Goal: Information Seeking & Learning: Learn about a topic

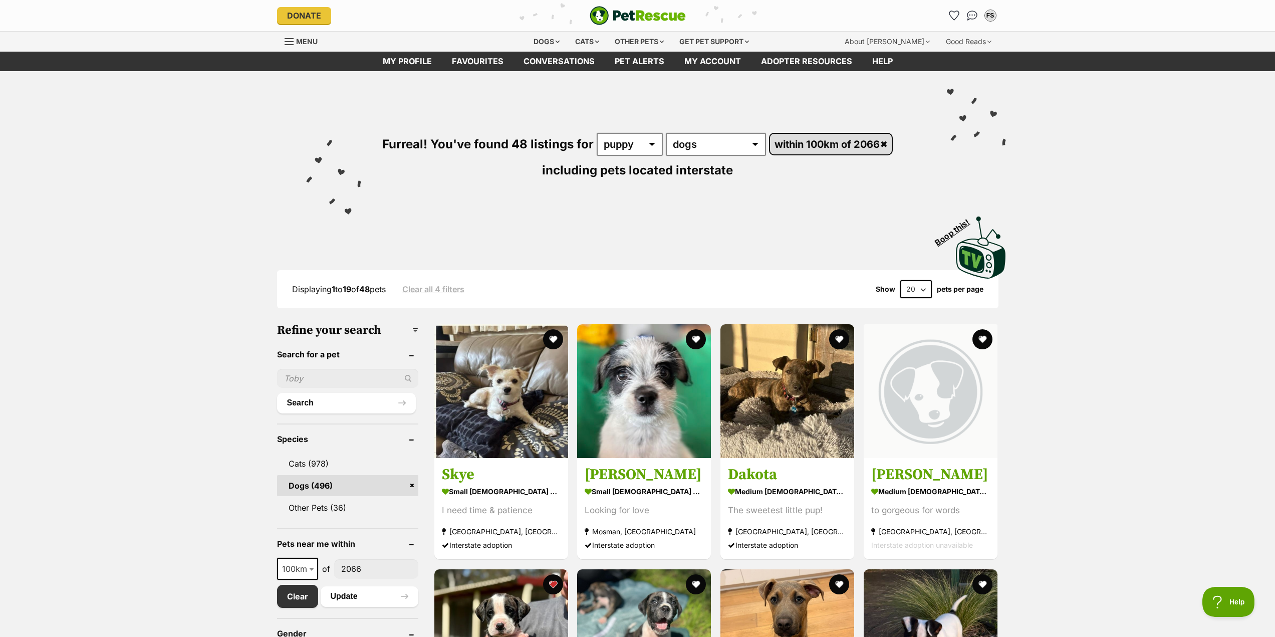
click at [884, 139] on link "within 100km of 2066" at bounding box center [831, 144] width 122 height 21
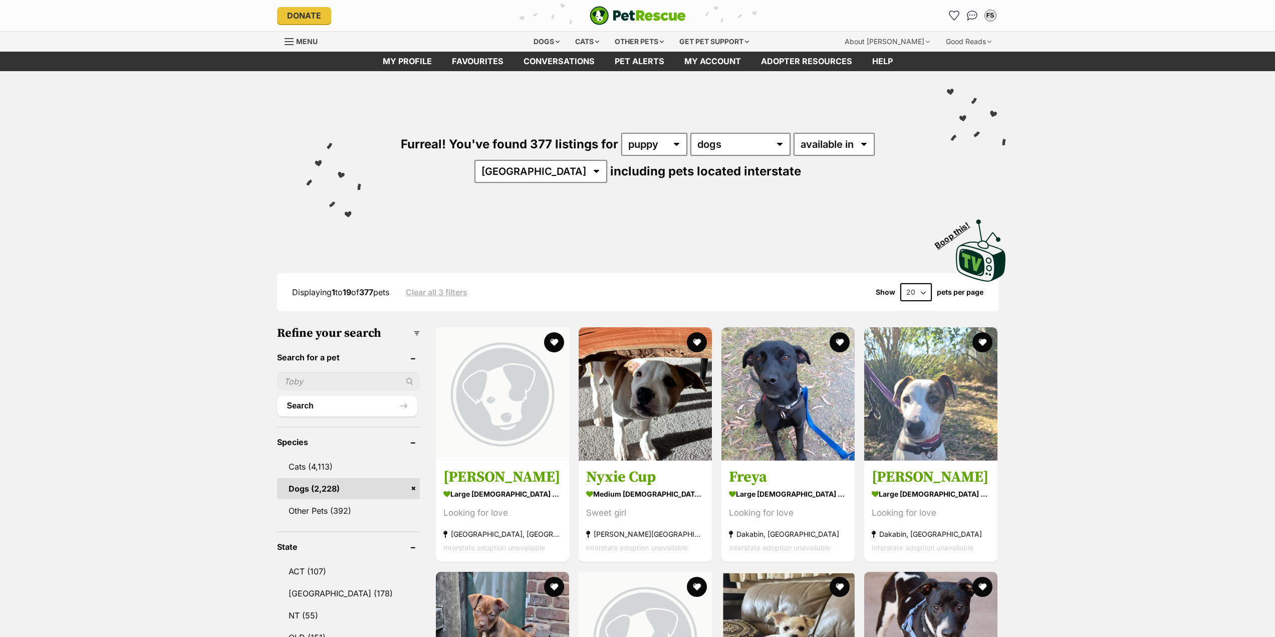
select select "disabled"
click at [794, 133] on select "available in located in" at bounding box center [834, 144] width 81 height 23
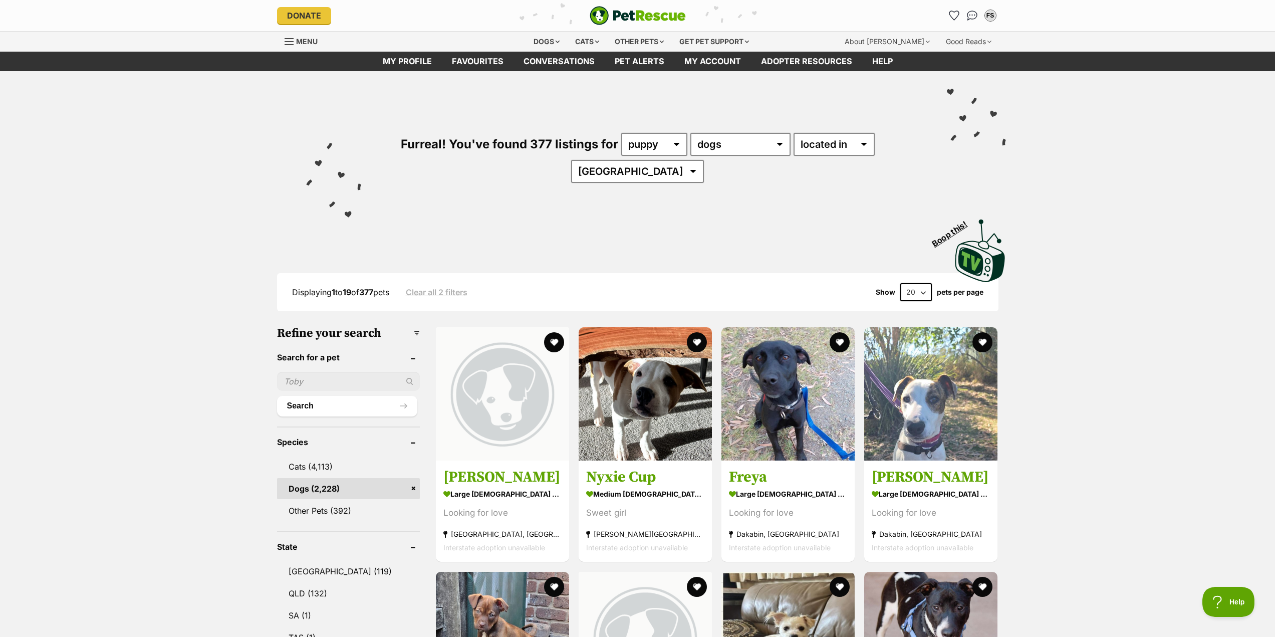
select select "NSW"
click at [602, 160] on select "Australia NSW QLD SA TAS VIC WA" at bounding box center [637, 171] width 133 height 23
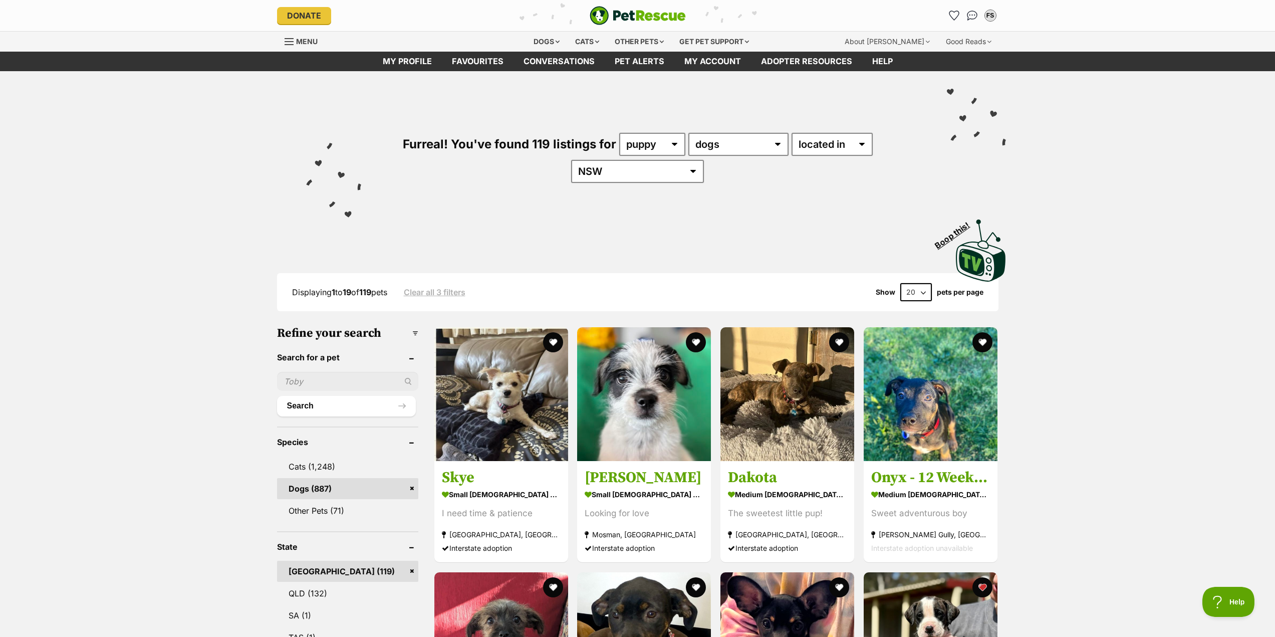
click at [505, 193] on div "Furreal! You've found 119 listings for any age puppy adult senior any type of p…" at bounding box center [638, 140] width 737 height 139
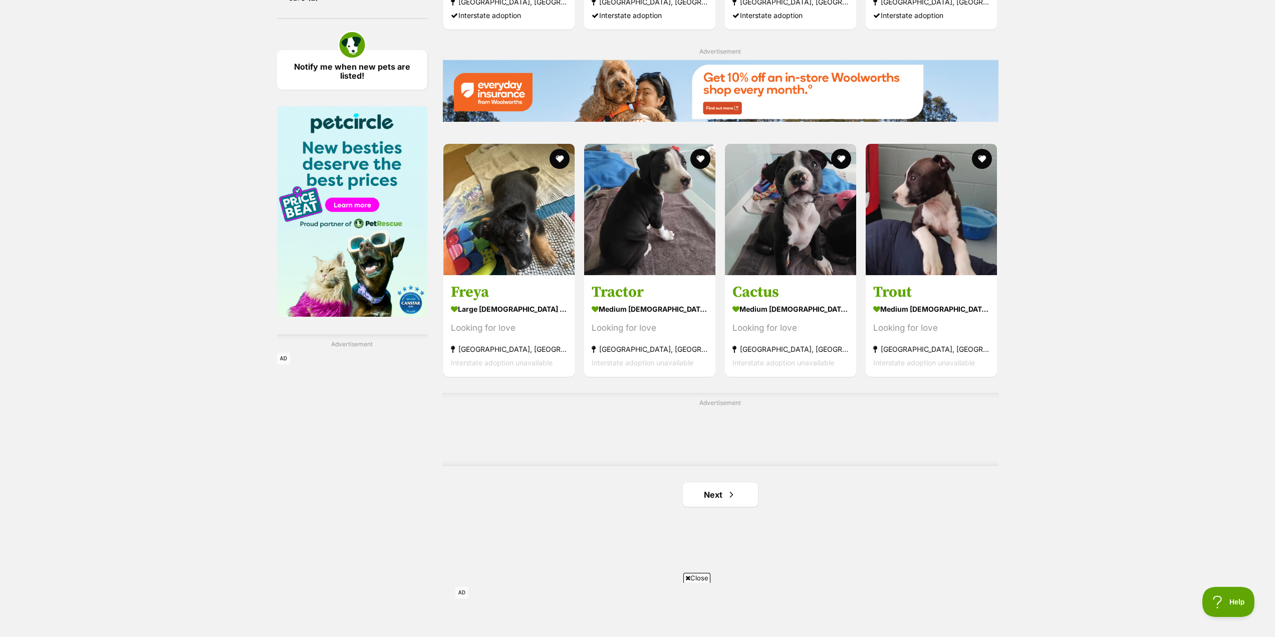
scroll to position [1353, 0]
click at [508, 267] on img at bounding box center [509, 207] width 131 height 131
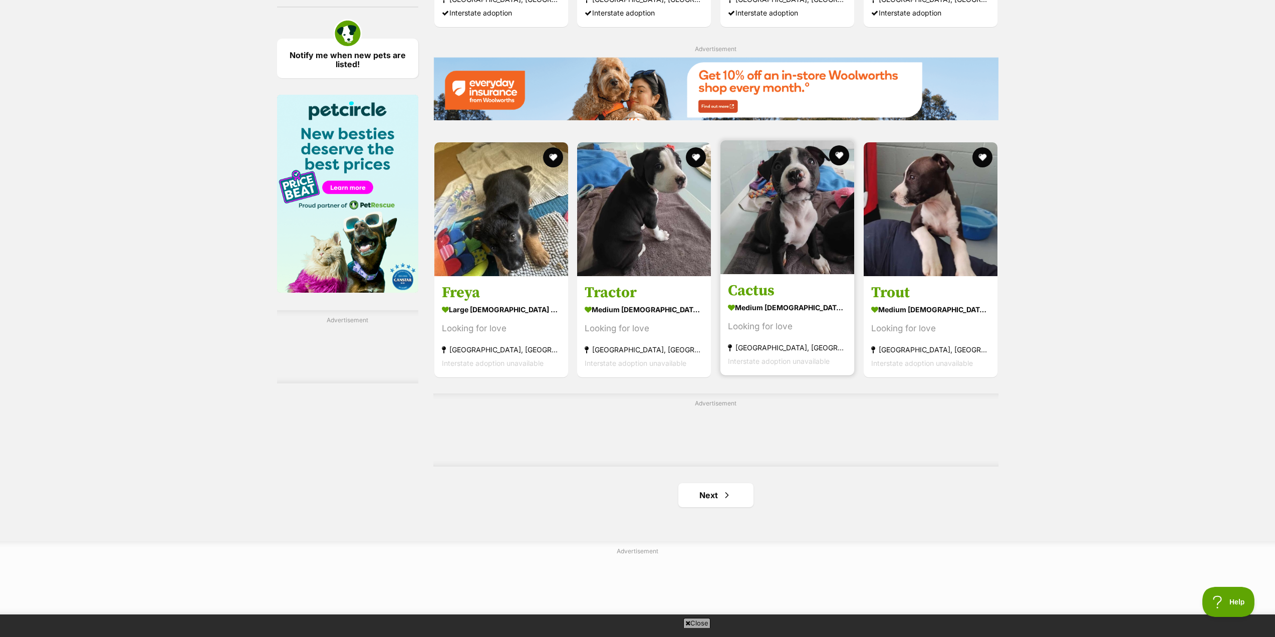
click at [755, 289] on h3 "Cactus" at bounding box center [787, 290] width 119 height 19
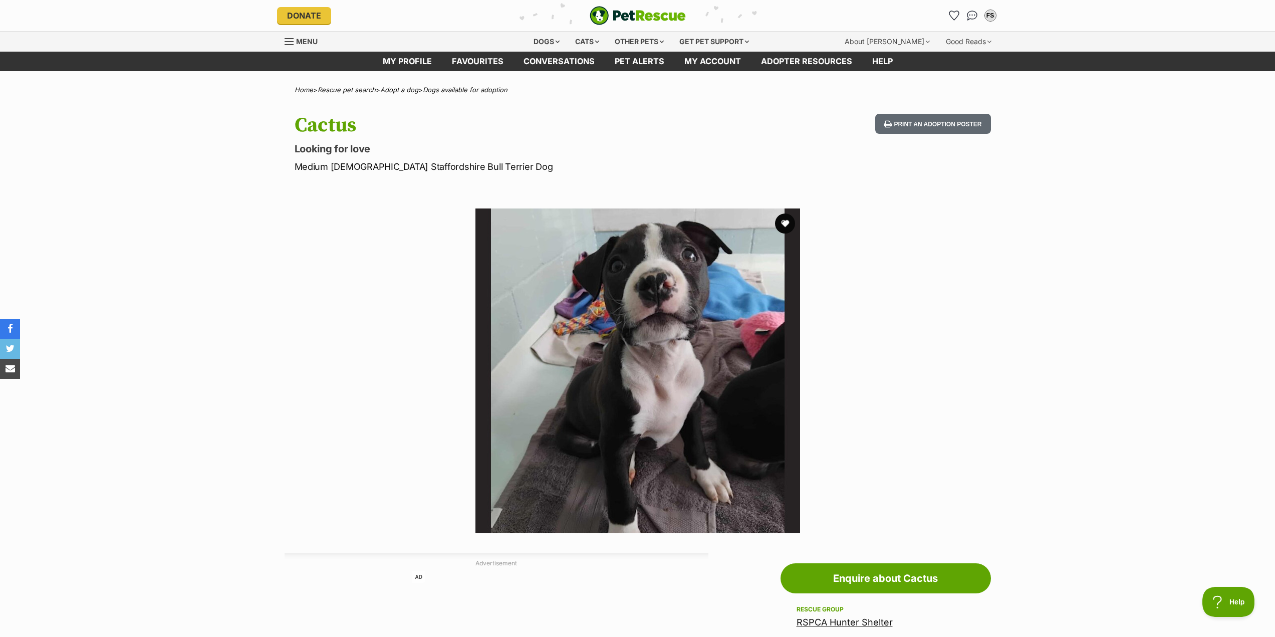
click at [575, 374] on img at bounding box center [638, 370] width 325 height 325
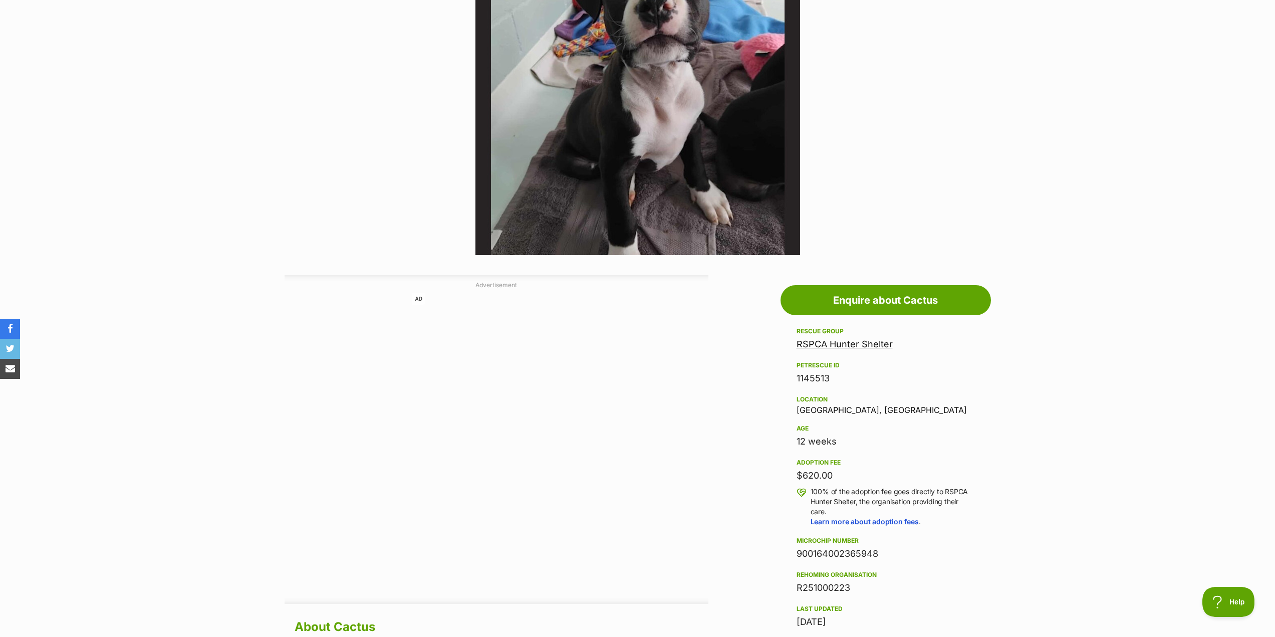
scroll to position [351, 0]
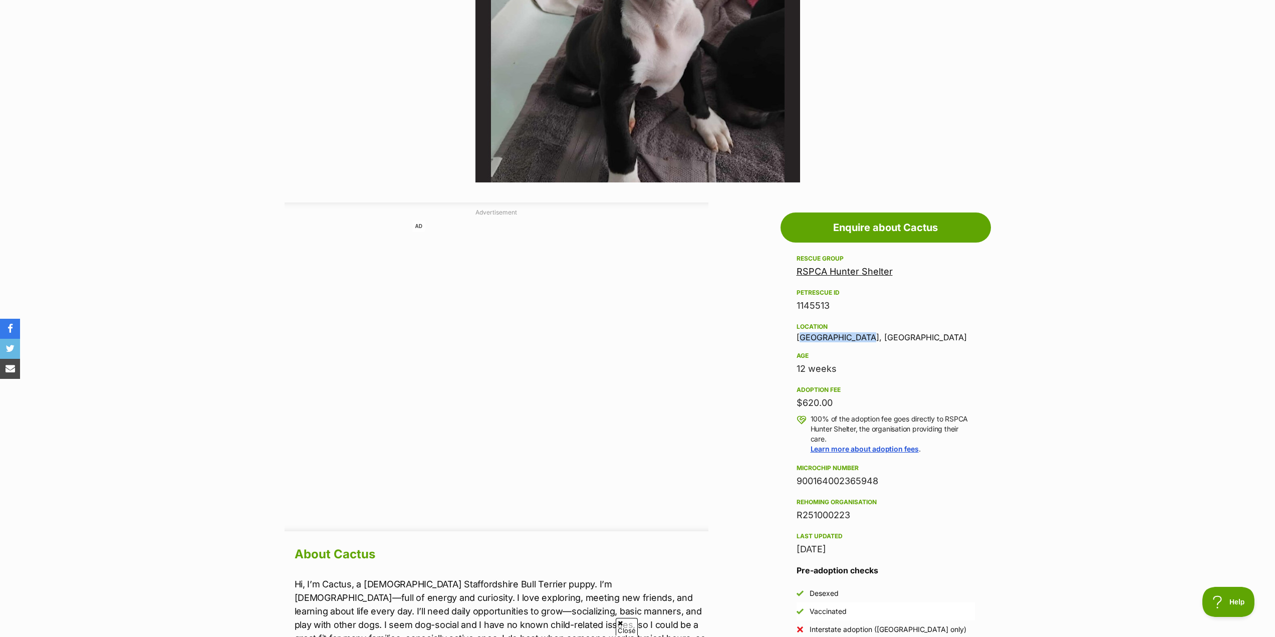
drag, startPoint x: 857, startPoint y: 338, endPoint x: 795, endPoint y: 339, distance: 62.2
click at [795, 339] on aside "Rescue group RSPCA Hunter Shelter PetRescue ID 1145513 Location Rutherford, NSW…" at bounding box center [886, 464] width 210 height 422
copy div "Rutherford, NSW"
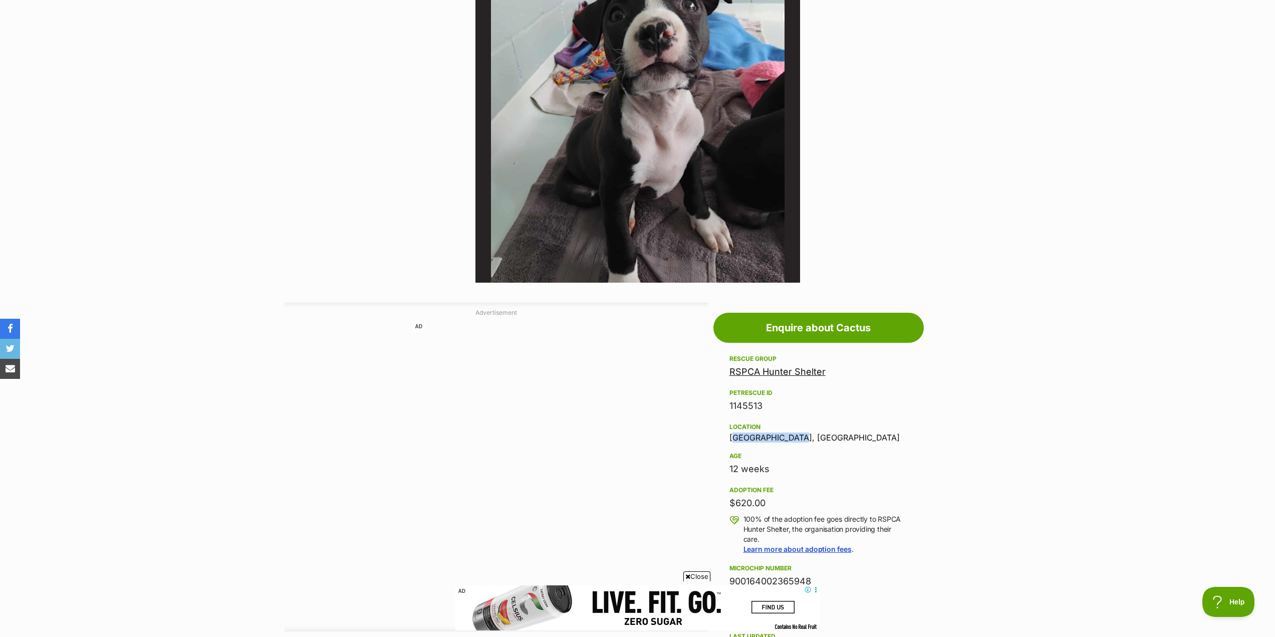
scroll to position [0, 0]
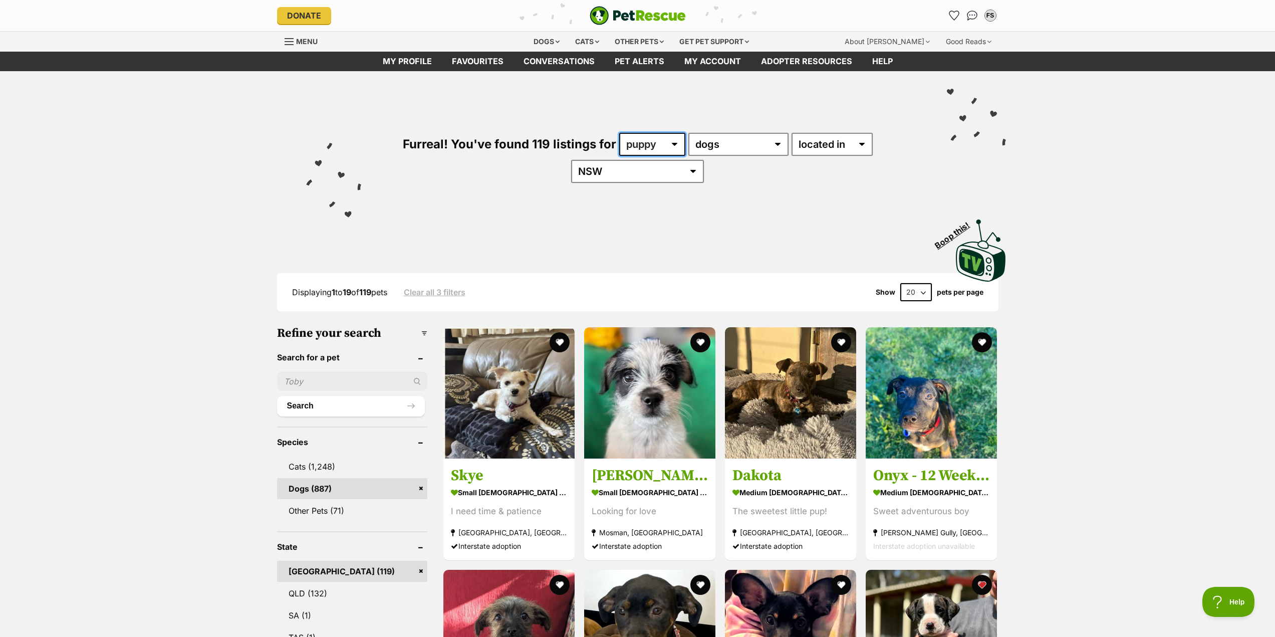
click at [667, 139] on select "any age puppy adult senior" at bounding box center [652, 144] width 66 height 23
click at [668, 153] on select "any age puppy adult senior" at bounding box center [652, 144] width 66 height 23
click at [636, 141] on select "any age puppy adult senior" at bounding box center [652, 144] width 66 height 23
select select "adult"
click at [619, 133] on select "any age puppy adult senior" at bounding box center [652, 144] width 66 height 23
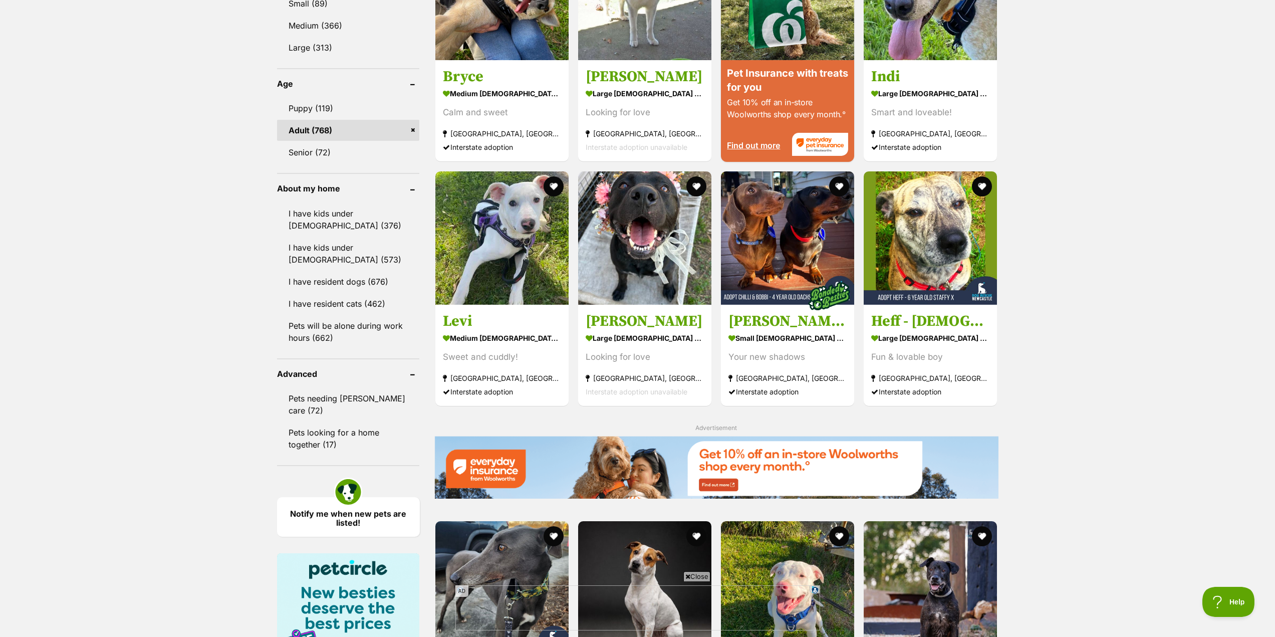
scroll to position [1353, 0]
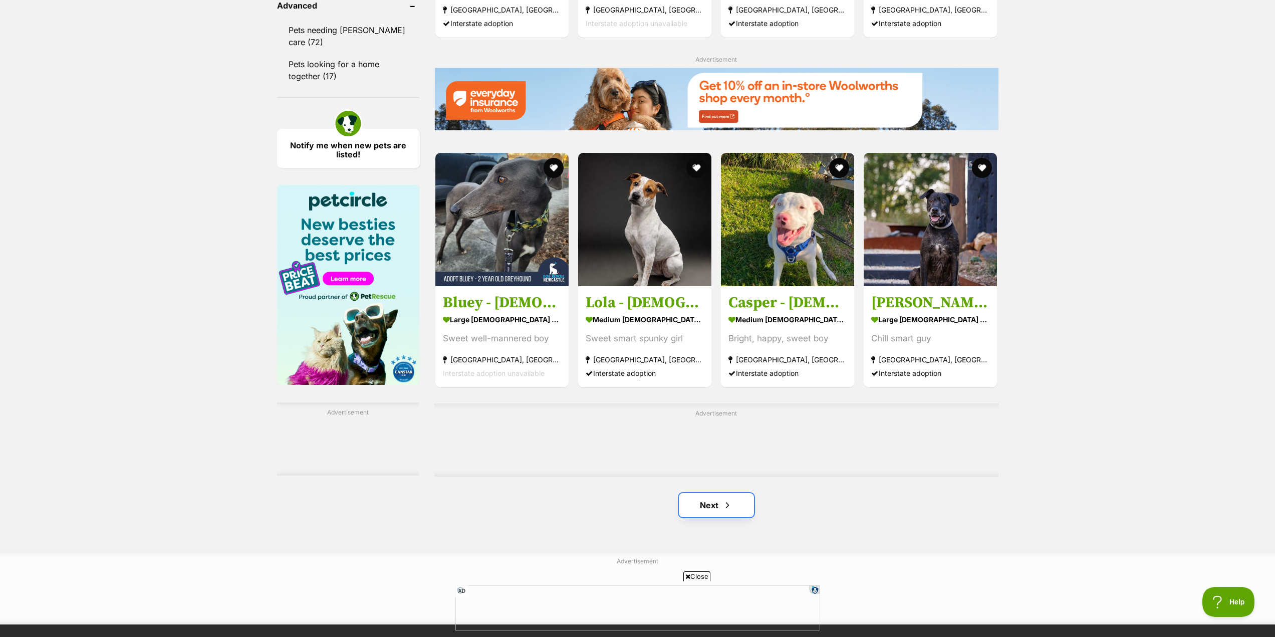
click at [723, 505] on span "Next page" at bounding box center [728, 505] width 10 height 12
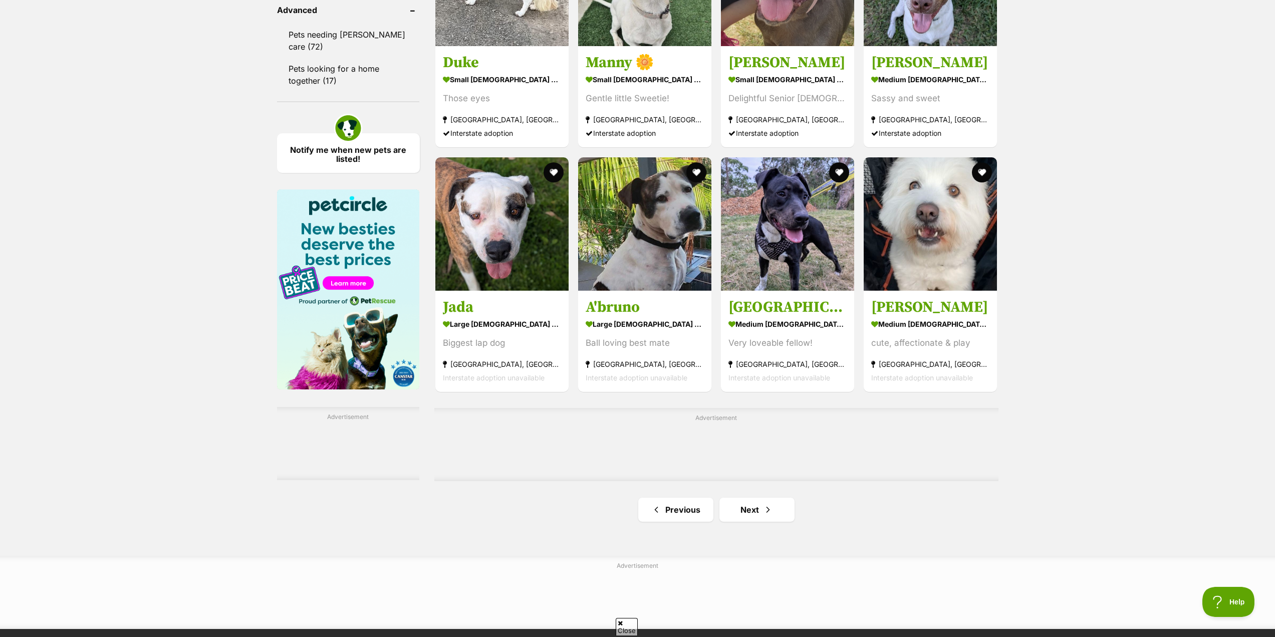
scroll to position [1353, 0]
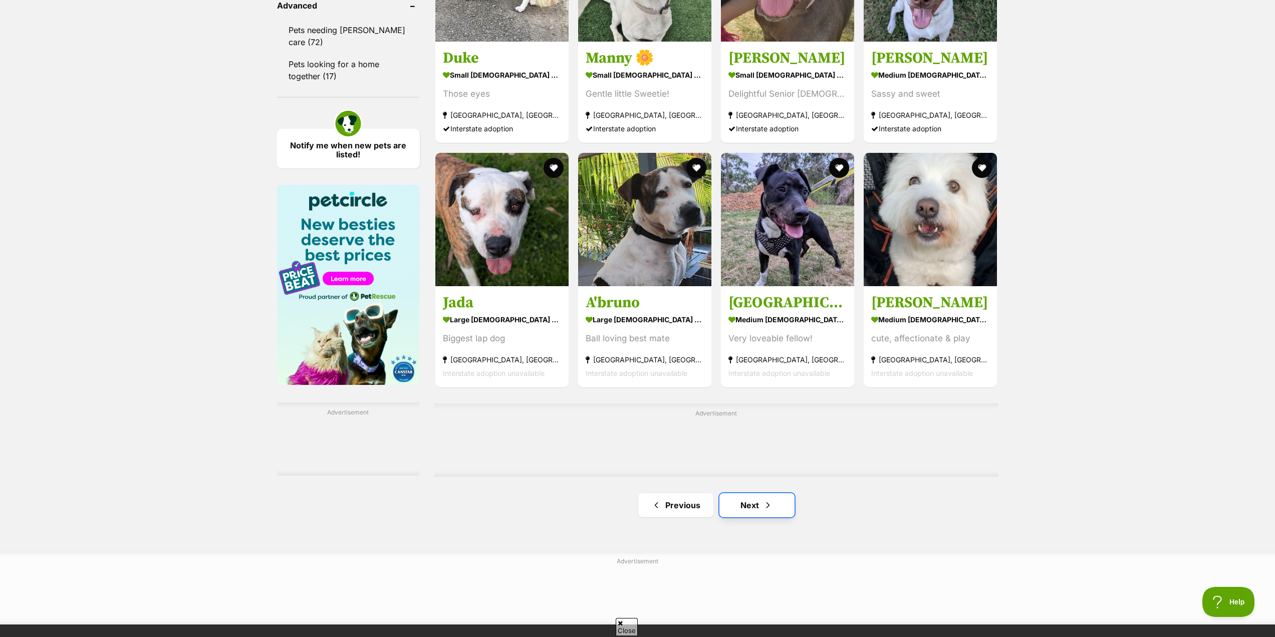
click at [745, 507] on link "Next" at bounding box center [757, 505] width 75 height 24
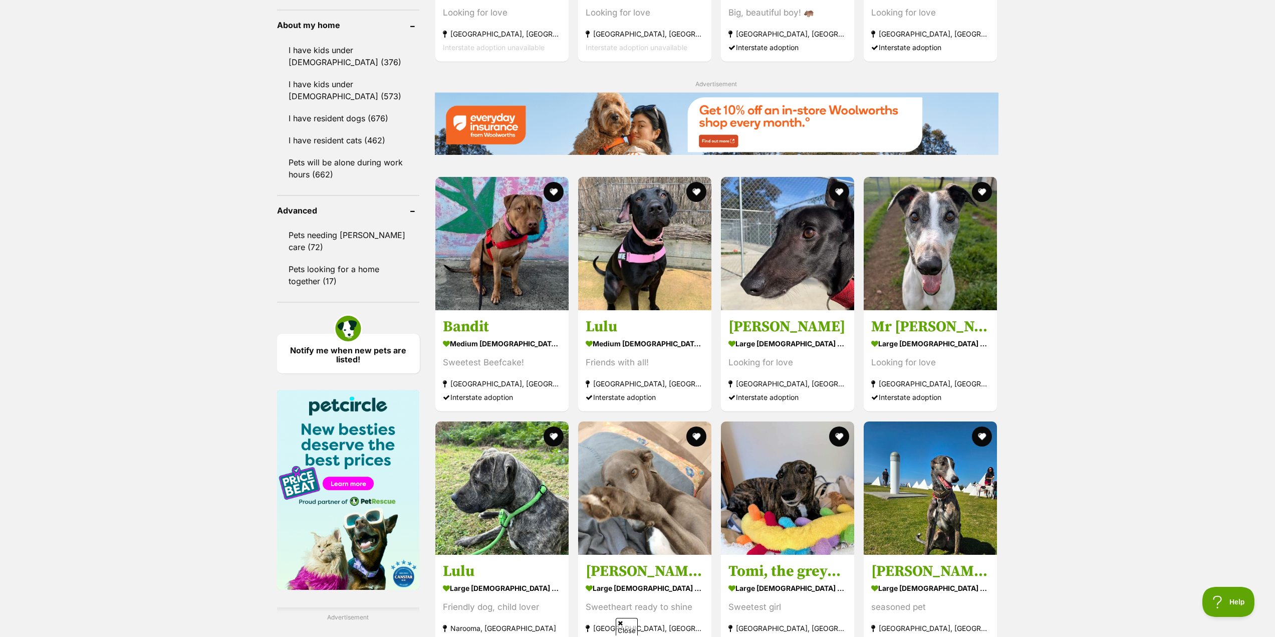
scroll to position [1153, 0]
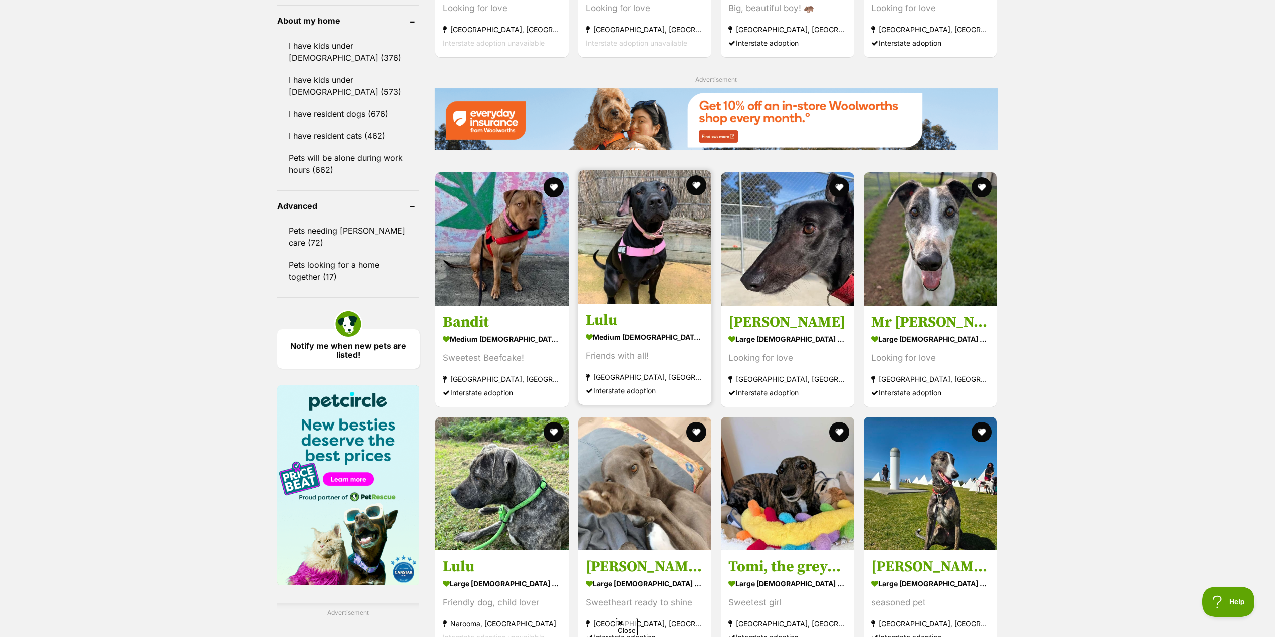
click at [621, 248] on img at bounding box center [644, 236] width 133 height 133
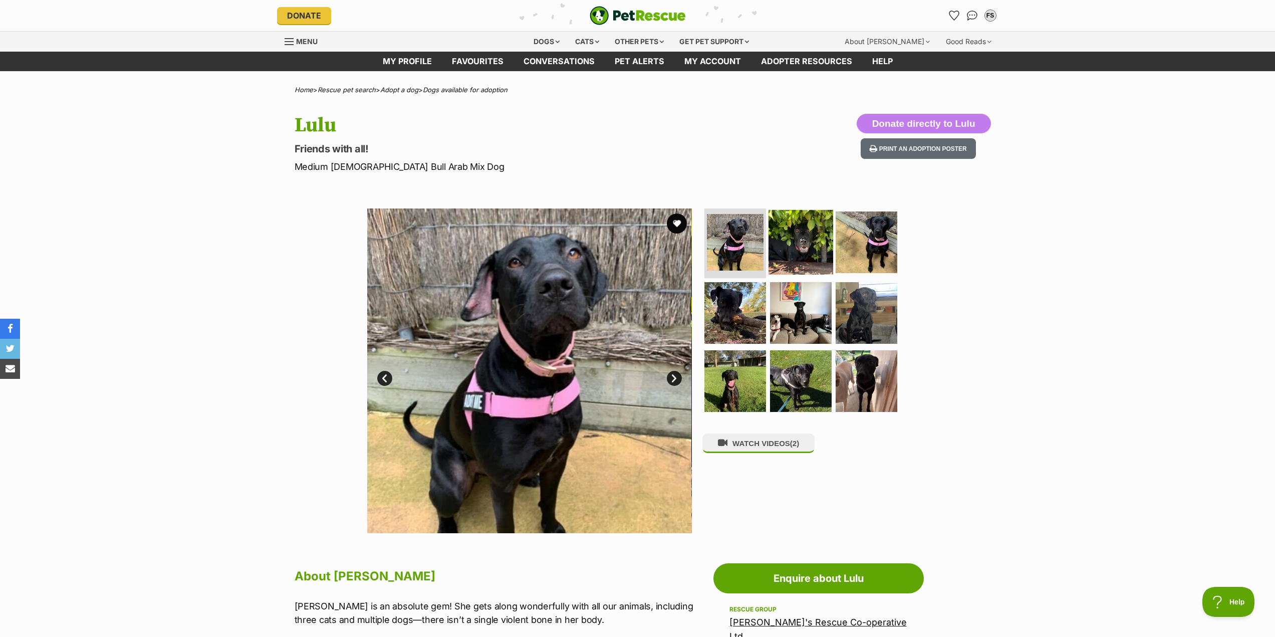
click at [799, 237] on img at bounding box center [801, 241] width 65 height 65
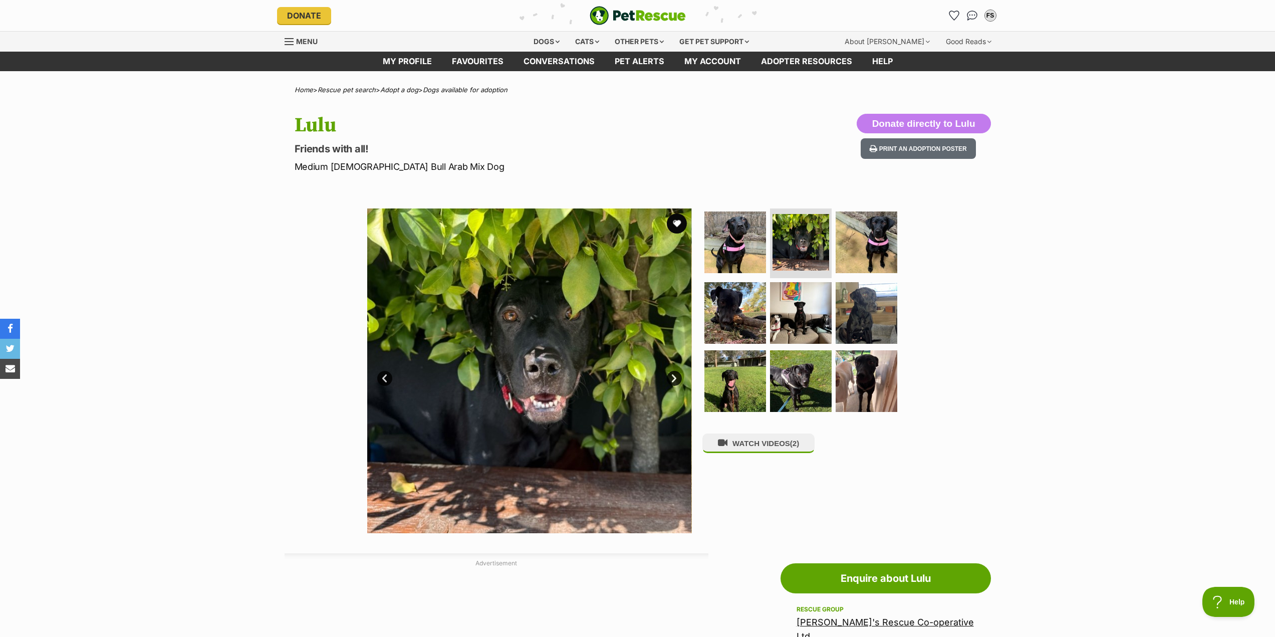
click at [901, 234] on ul at bounding box center [805, 313] width 205 height 210
click at [729, 312] on img at bounding box center [735, 313] width 65 height 65
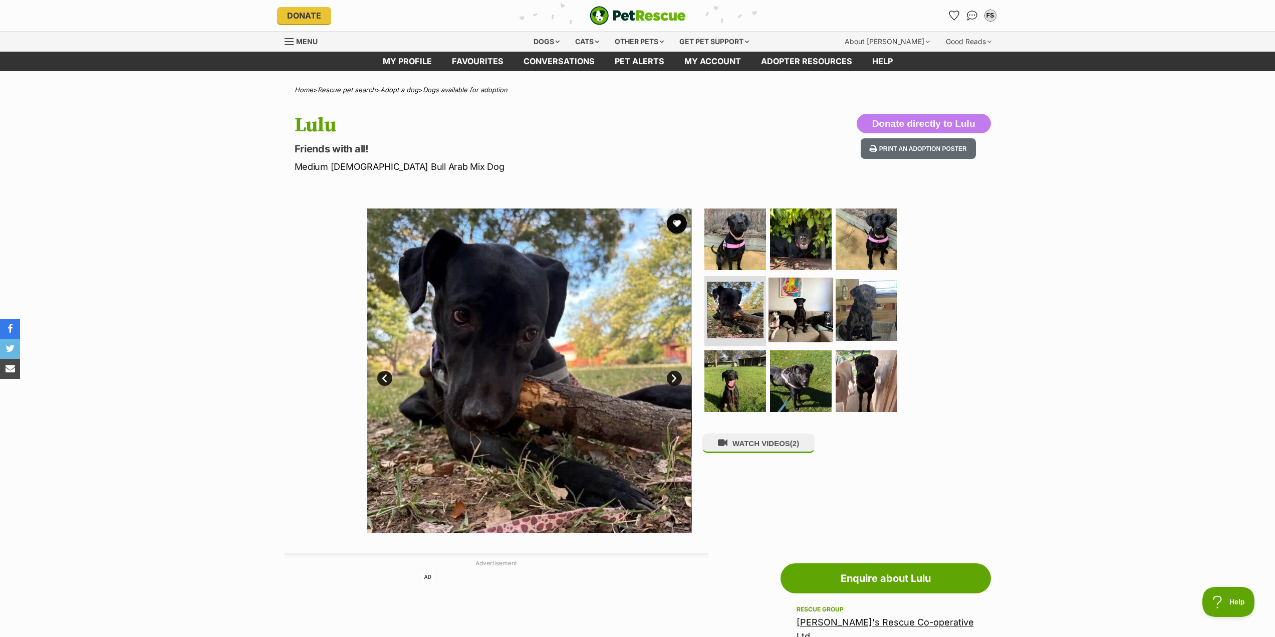
click at [816, 305] on img at bounding box center [801, 310] width 65 height 65
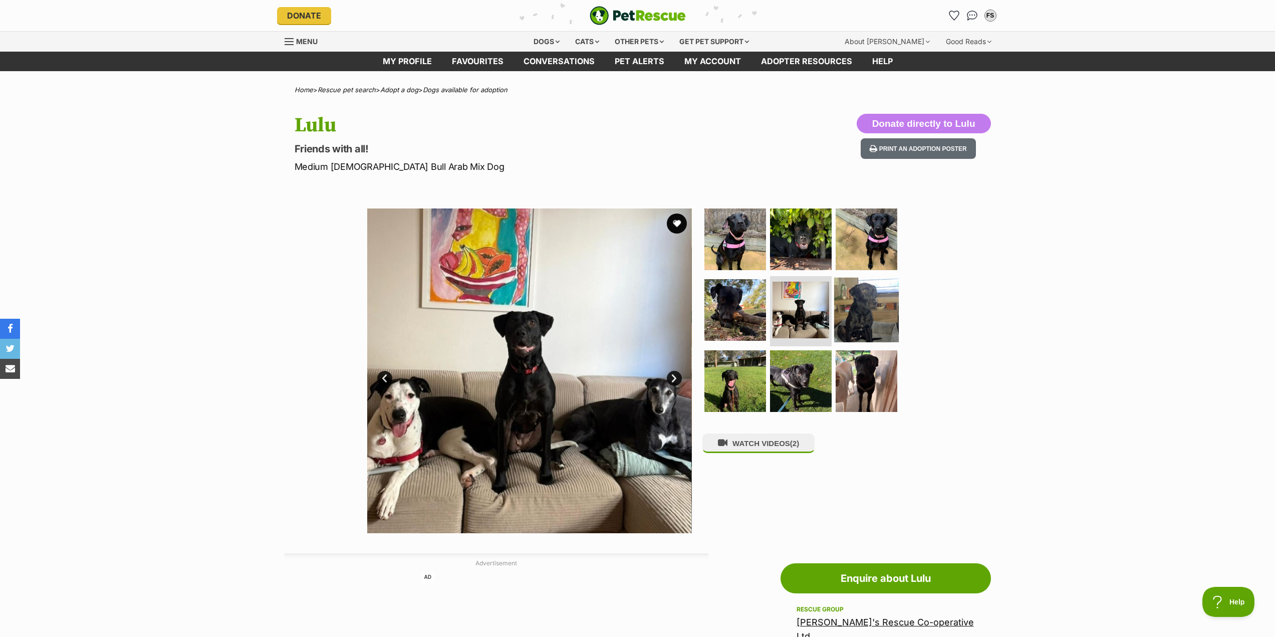
click at [895, 297] on img at bounding box center [866, 310] width 65 height 65
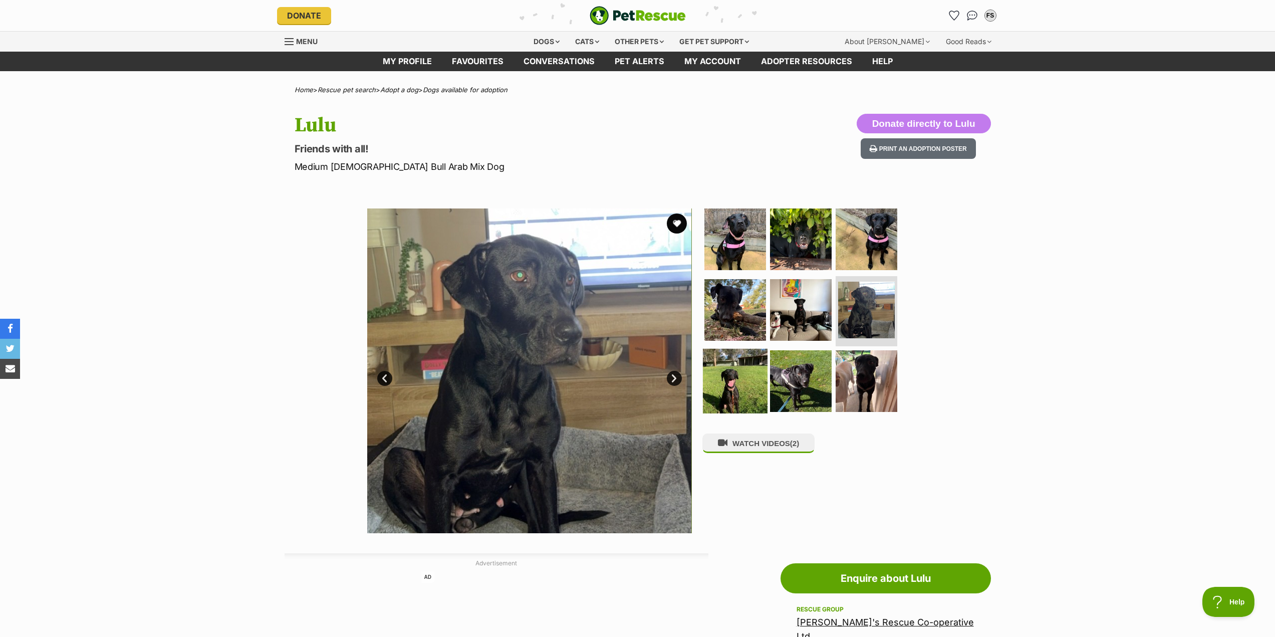
click at [743, 376] on img at bounding box center [735, 381] width 65 height 65
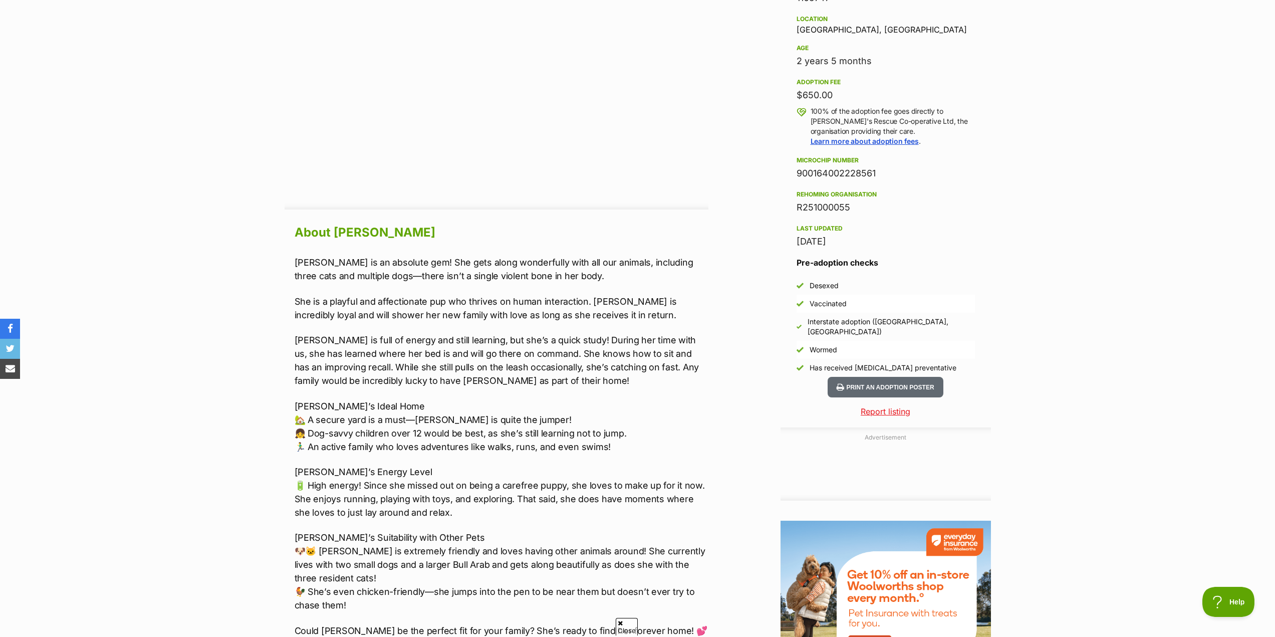
scroll to position [702, 0]
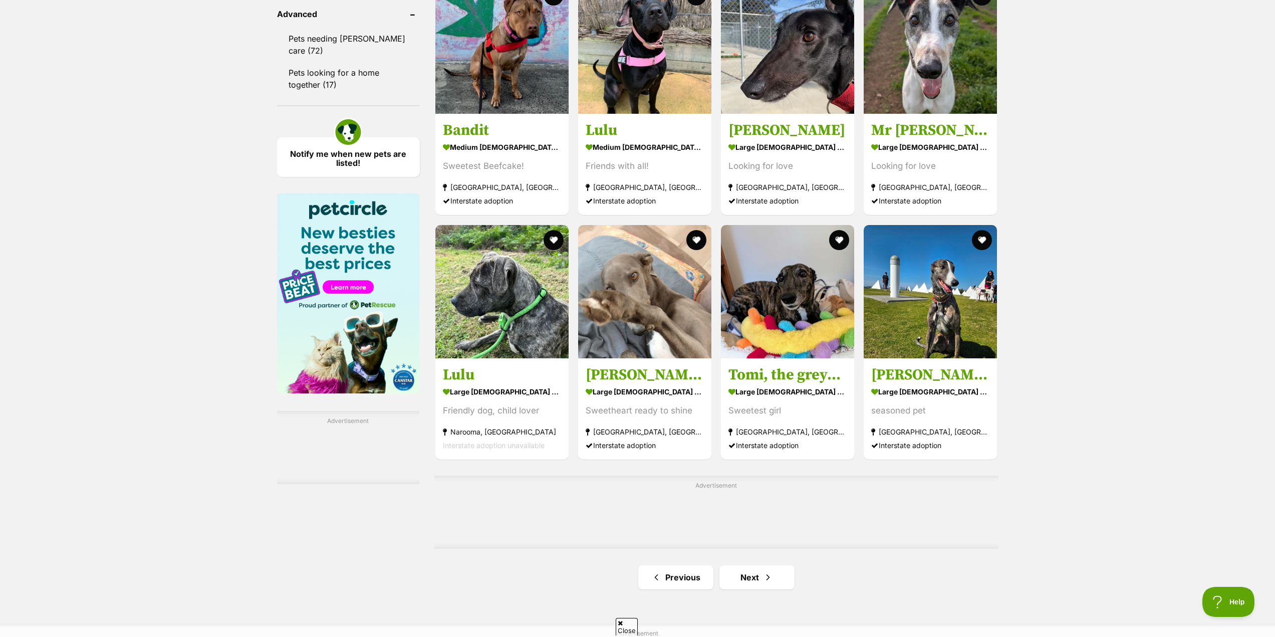
scroll to position [1353, 0]
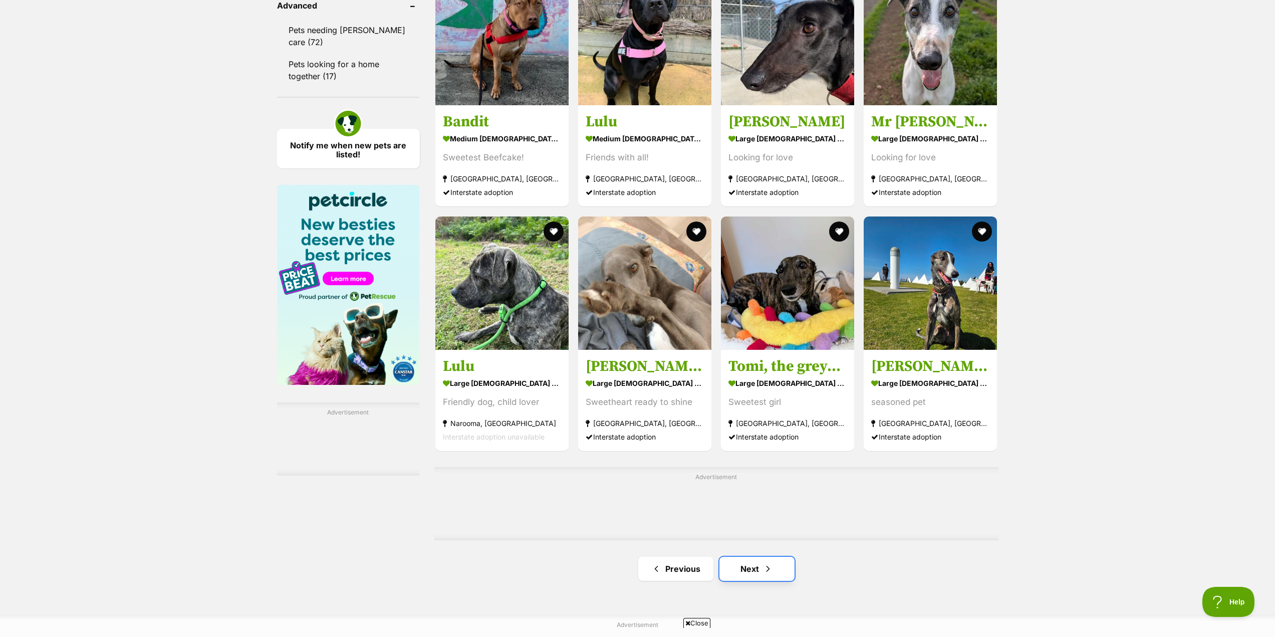
click at [756, 580] on link "Next" at bounding box center [757, 569] width 75 height 24
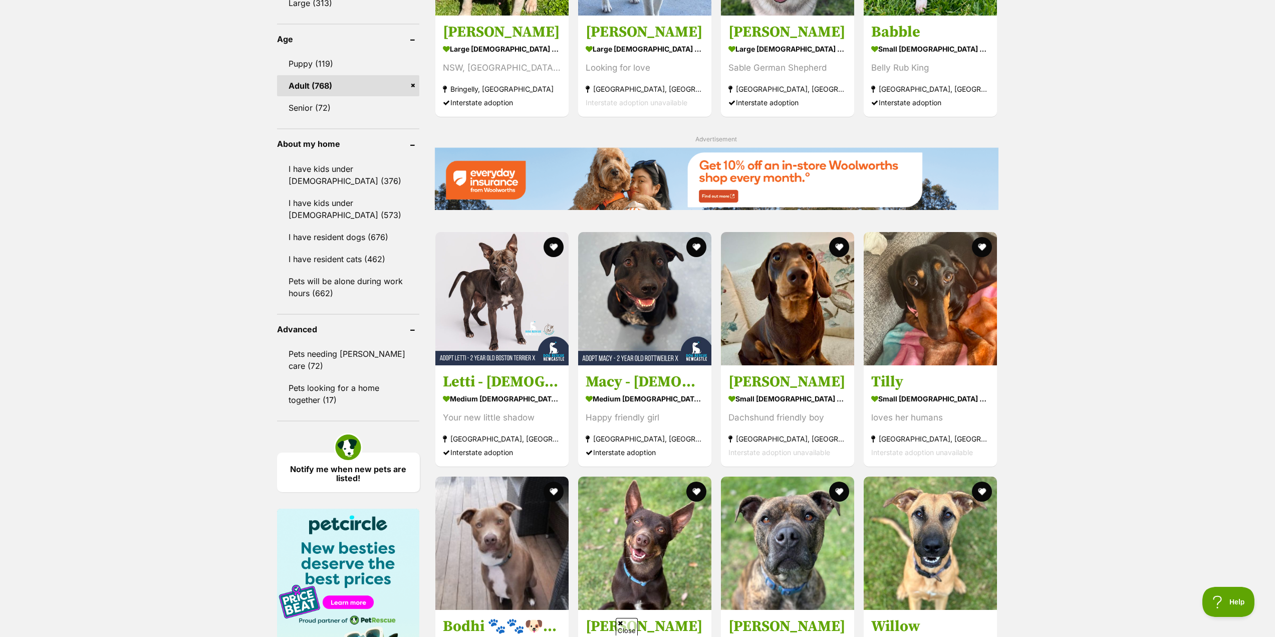
scroll to position [1253, 0]
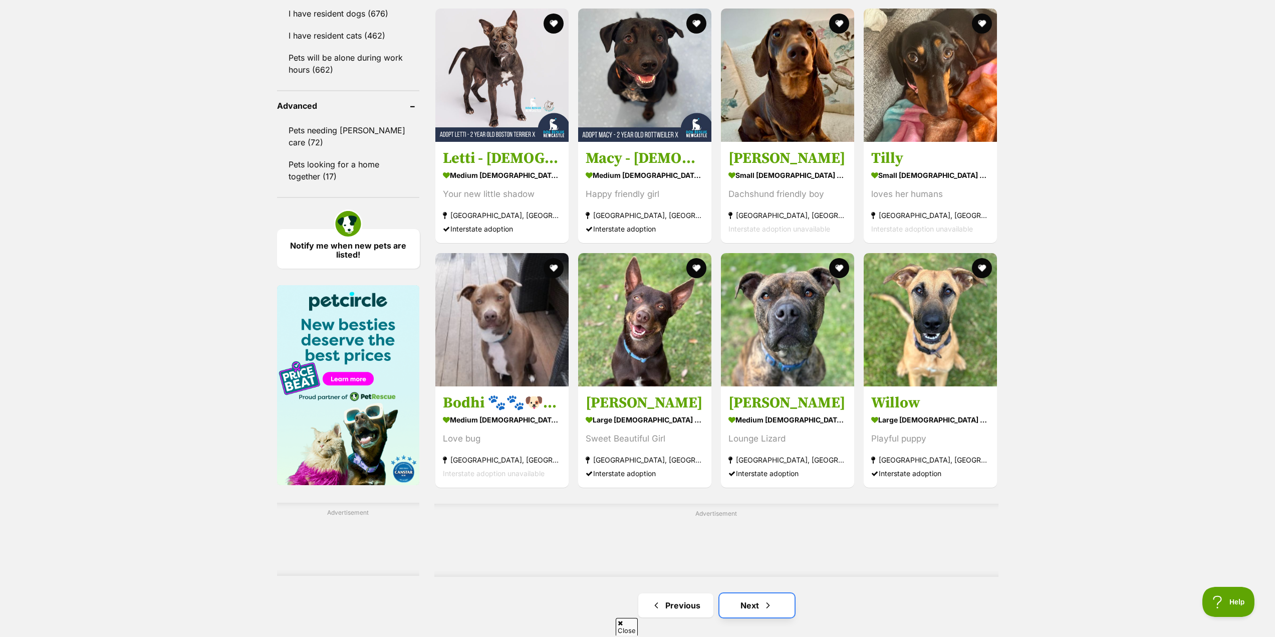
click at [771, 607] on span "Next page" at bounding box center [768, 605] width 10 height 12
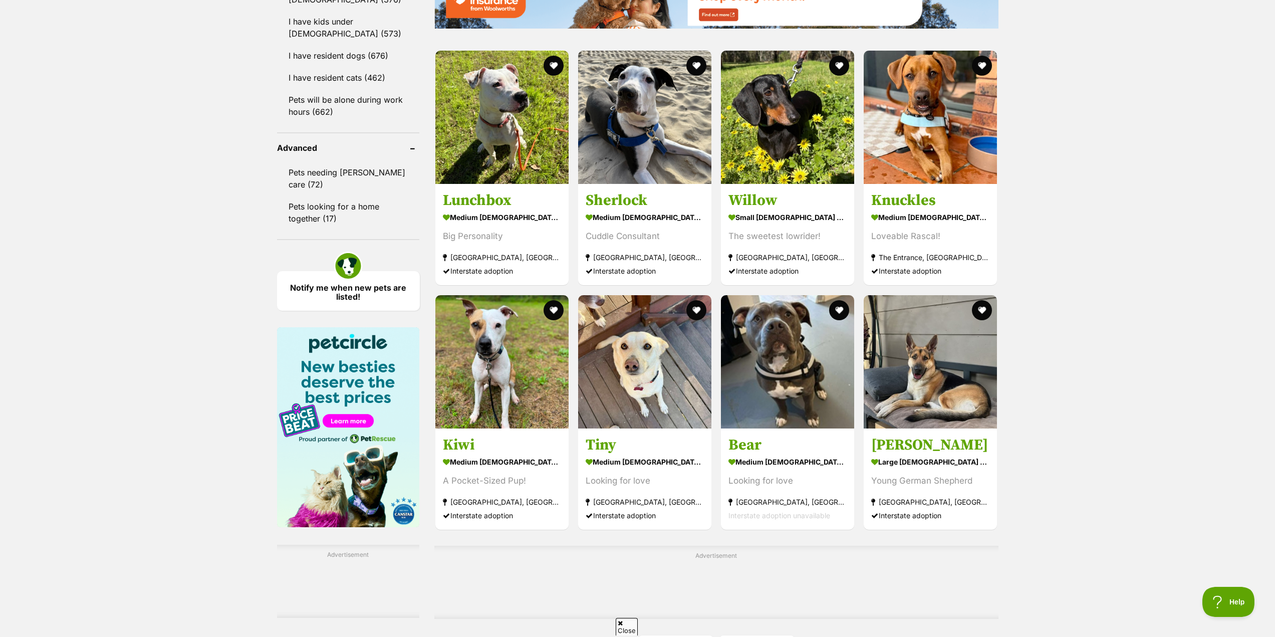
scroll to position [1253, 0]
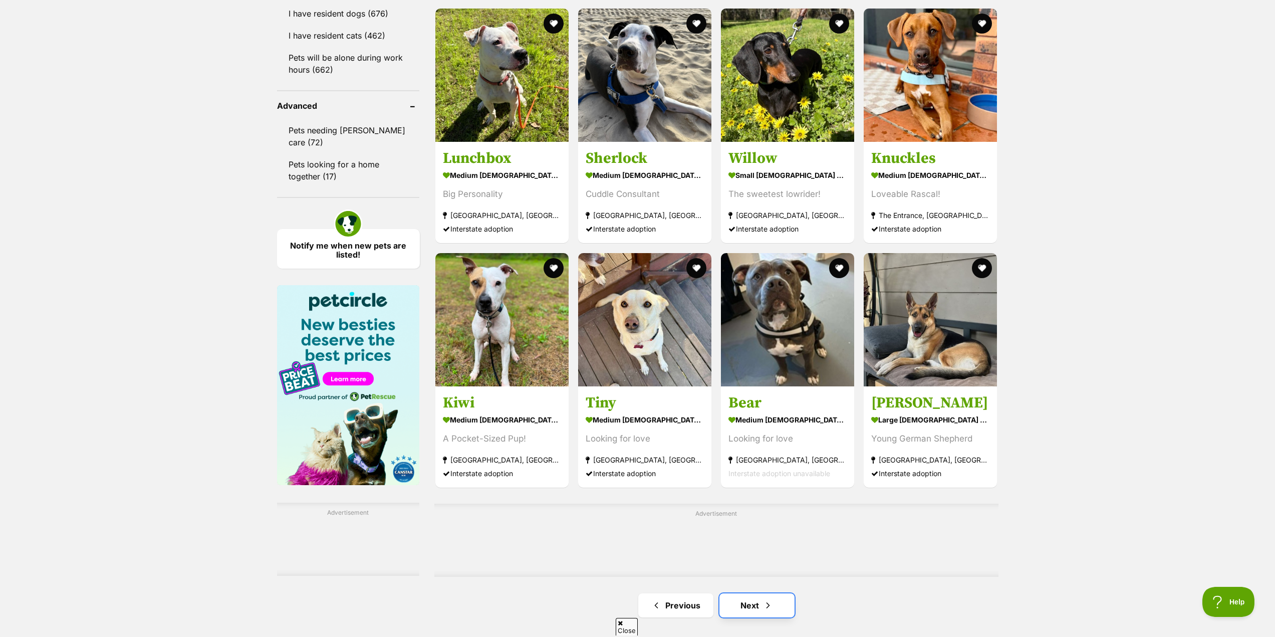
click at [765, 604] on span "Next page" at bounding box center [768, 605] width 10 height 12
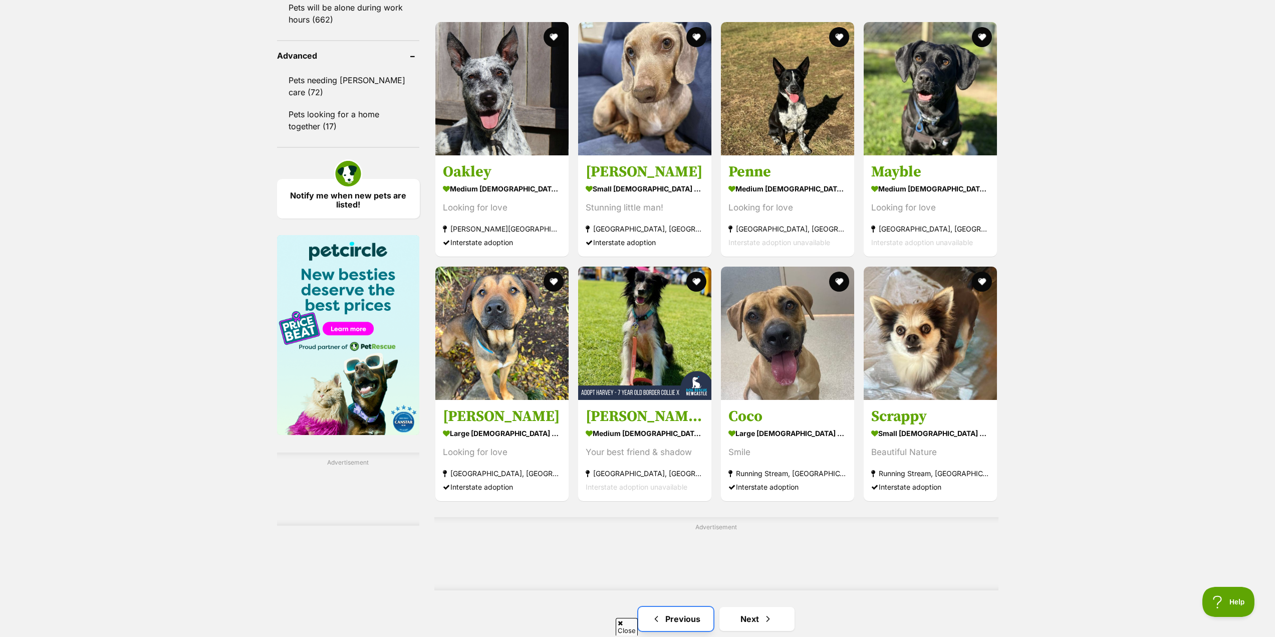
click at [689, 621] on link "Previous" at bounding box center [675, 619] width 75 height 24
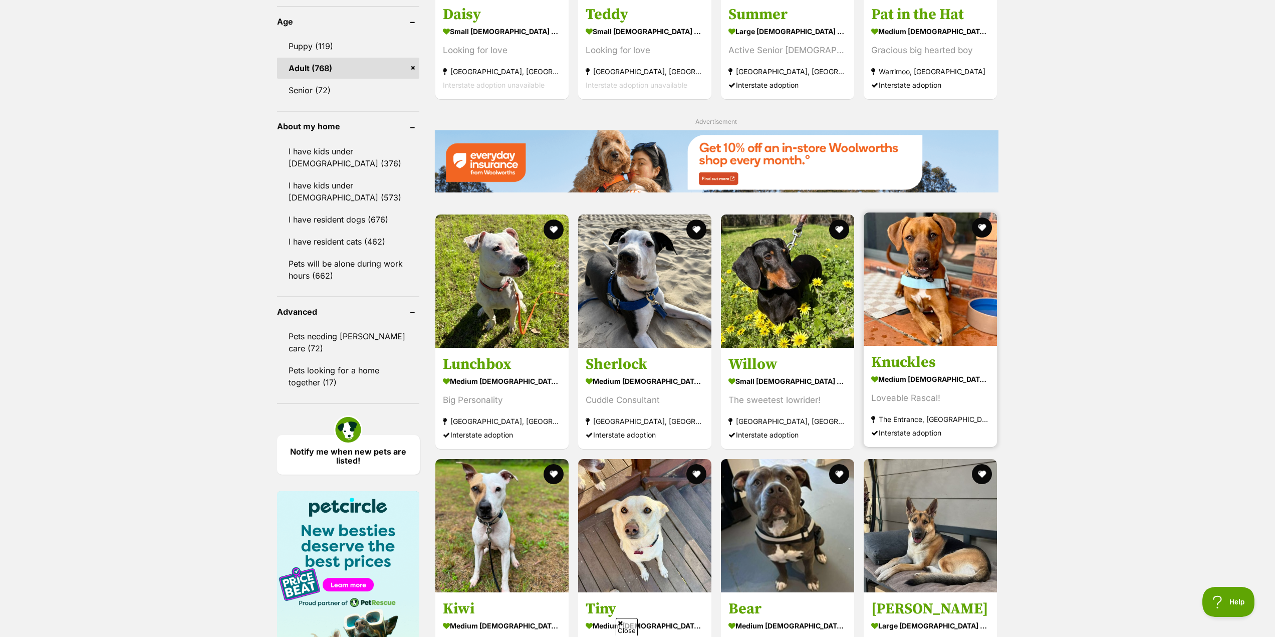
scroll to position [1453, 0]
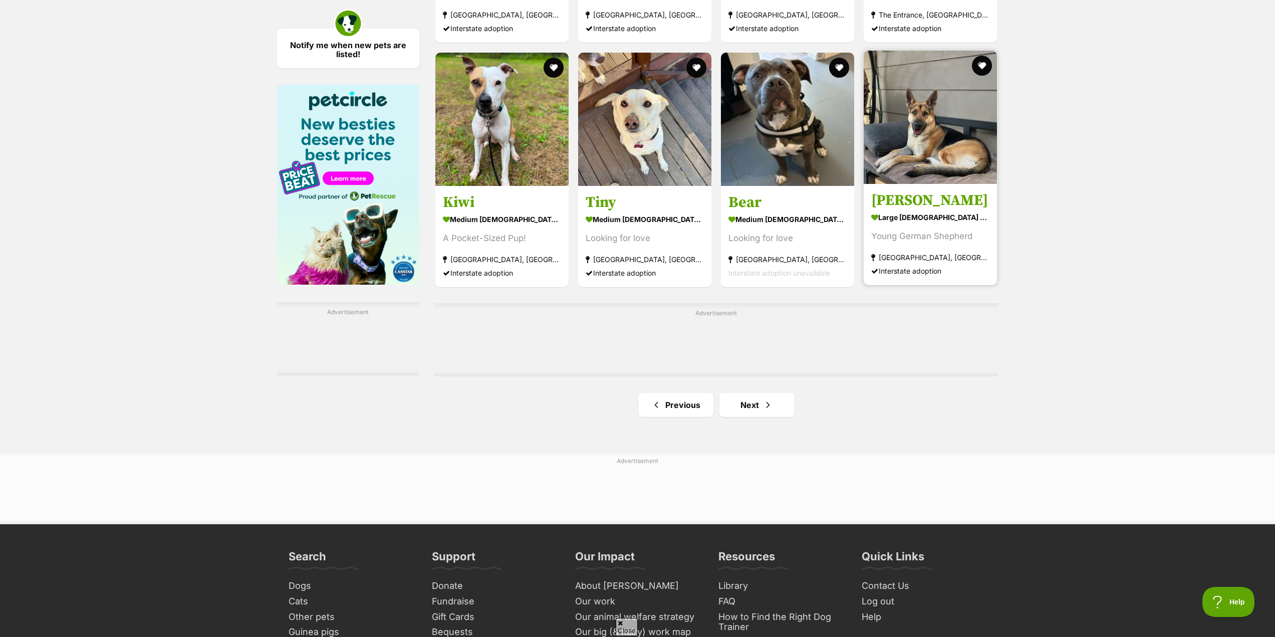
click at [932, 156] on img at bounding box center [930, 117] width 133 height 133
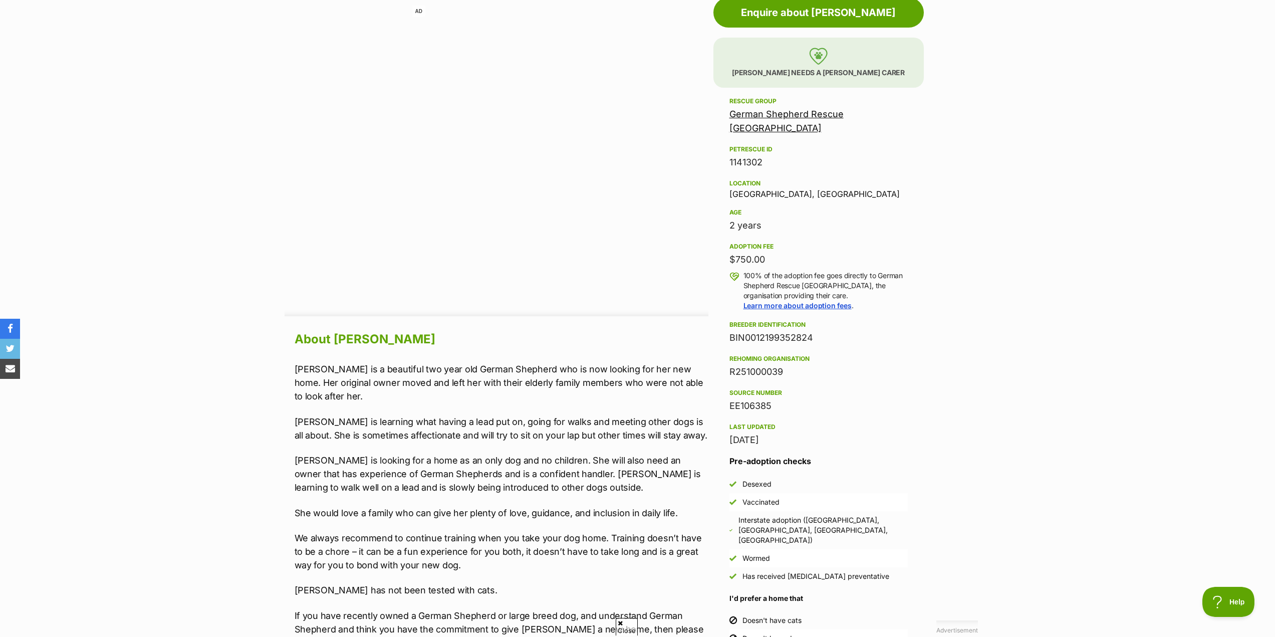
scroll to position [601, 0]
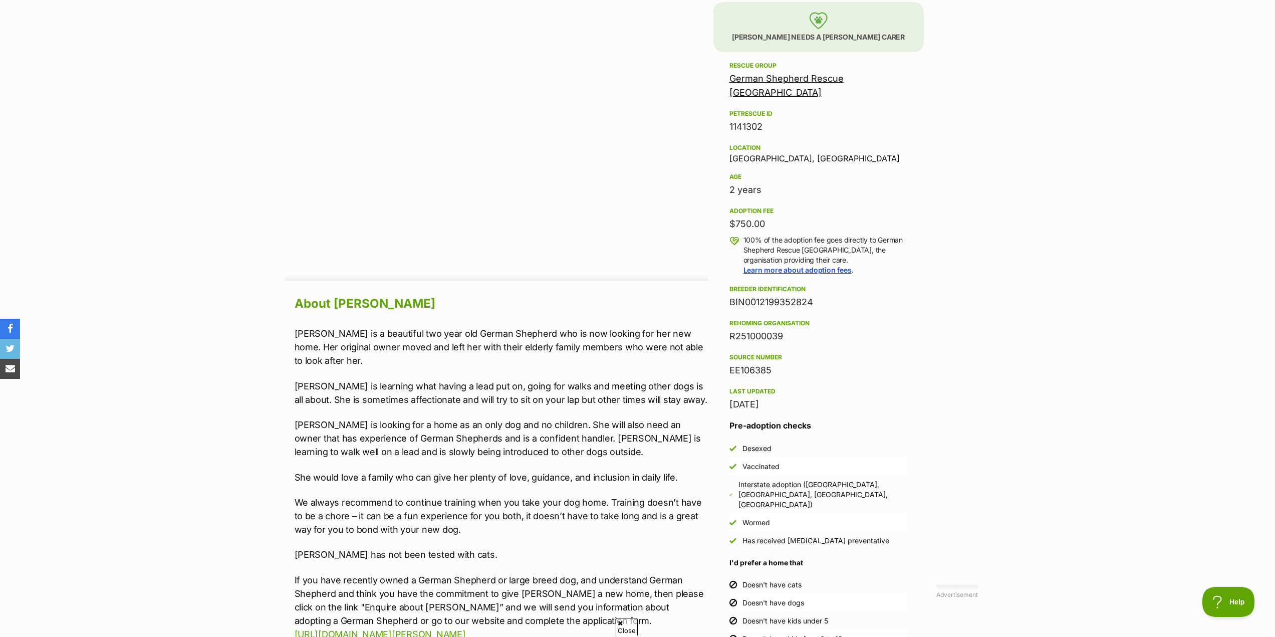
drag, startPoint x: 552, startPoint y: 410, endPoint x: 543, endPoint y: 401, distance: 12.8
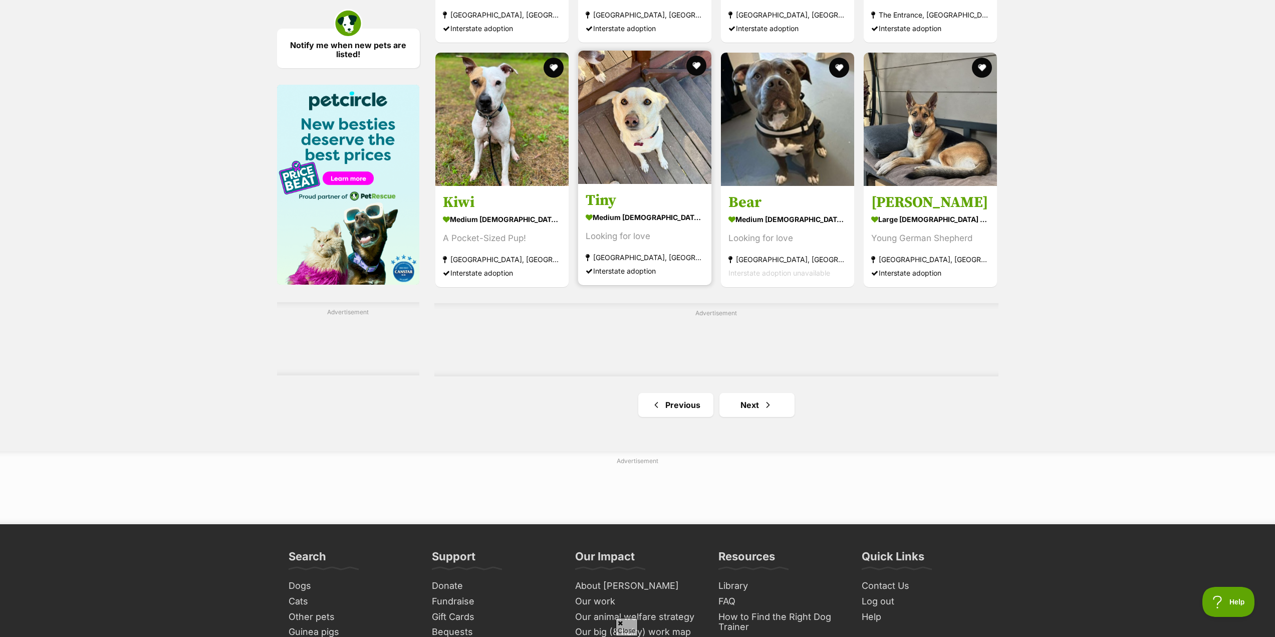
click at [640, 147] on img at bounding box center [644, 117] width 133 height 133
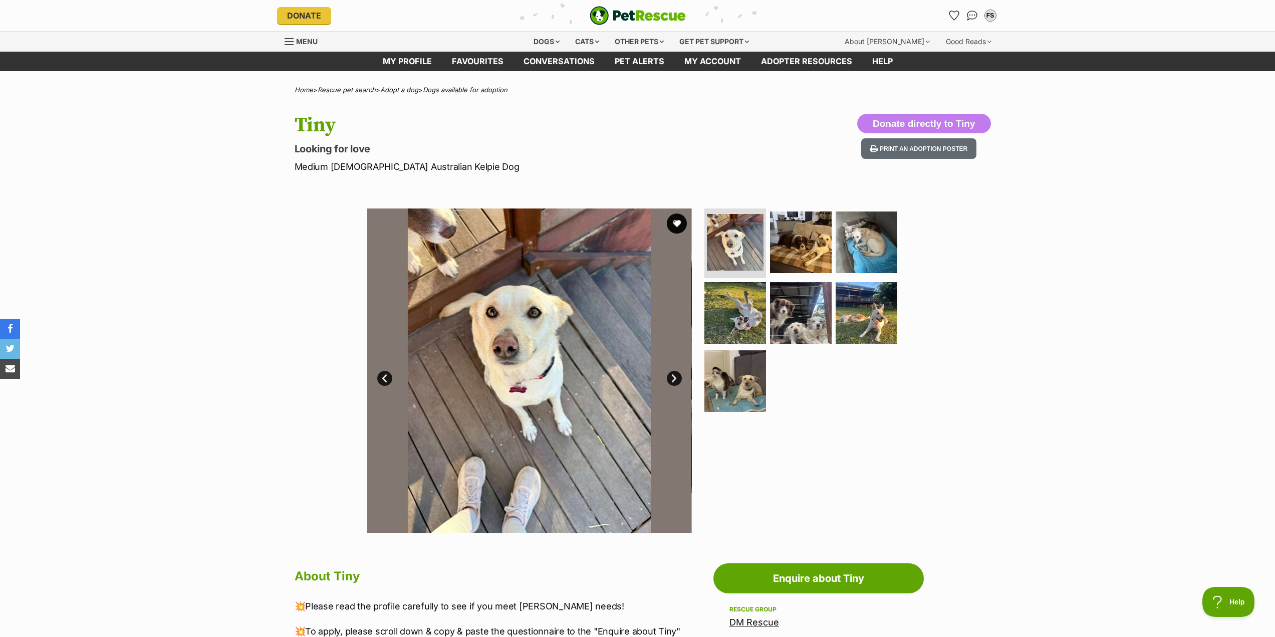
click at [671, 378] on link "Next" at bounding box center [674, 378] width 15 height 15
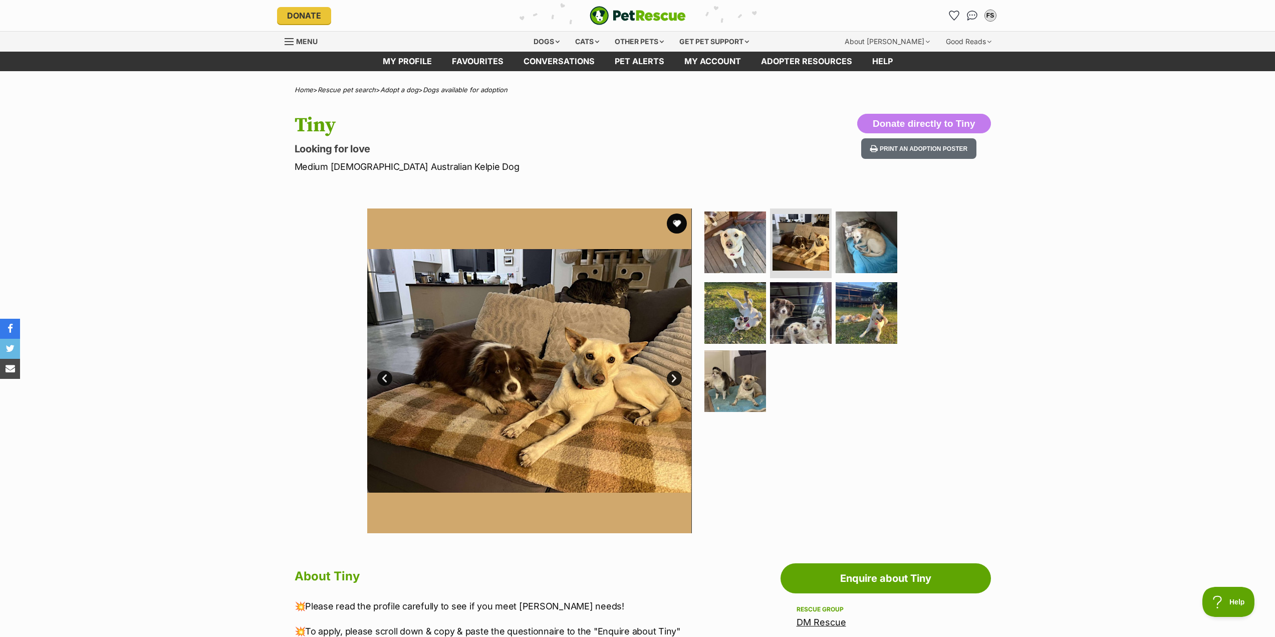
click at [671, 378] on link "Next" at bounding box center [674, 378] width 15 height 15
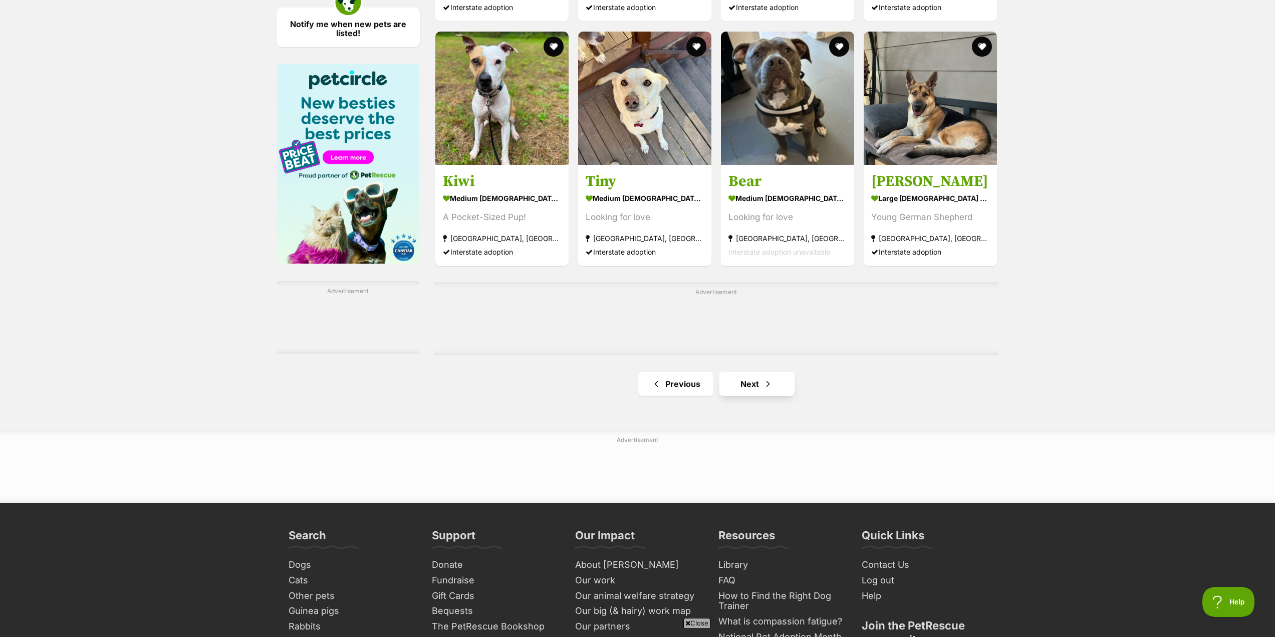
scroll to position [1203, 0]
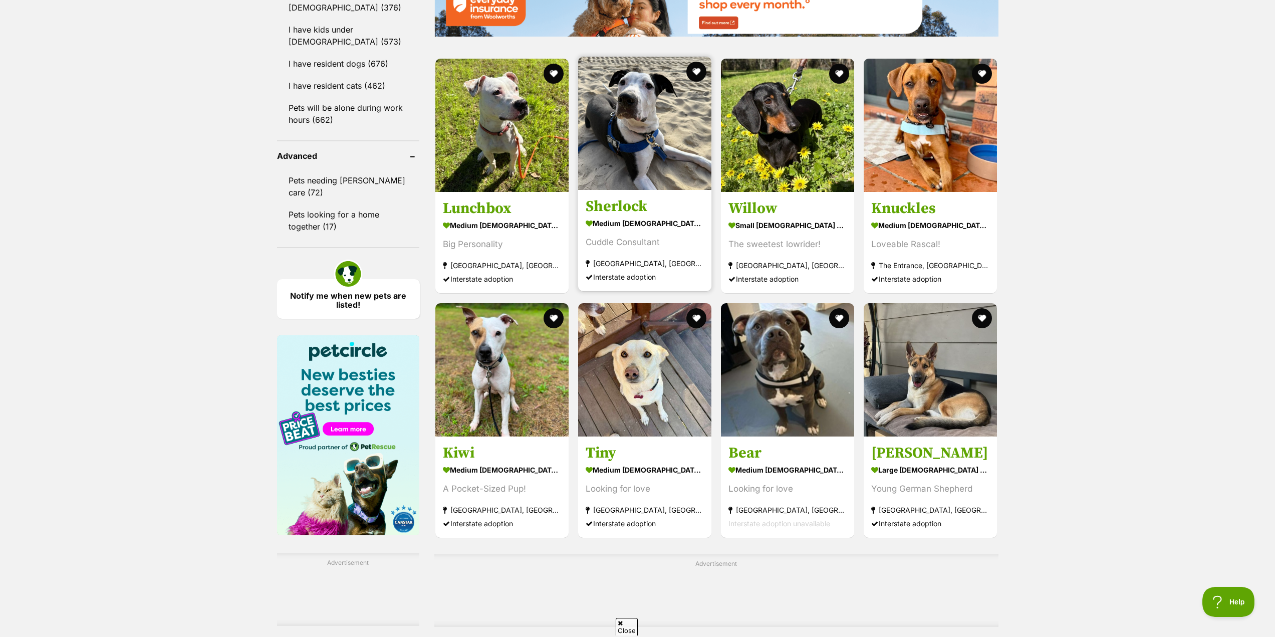
click at [610, 212] on h3 "Sherlock" at bounding box center [645, 206] width 118 height 19
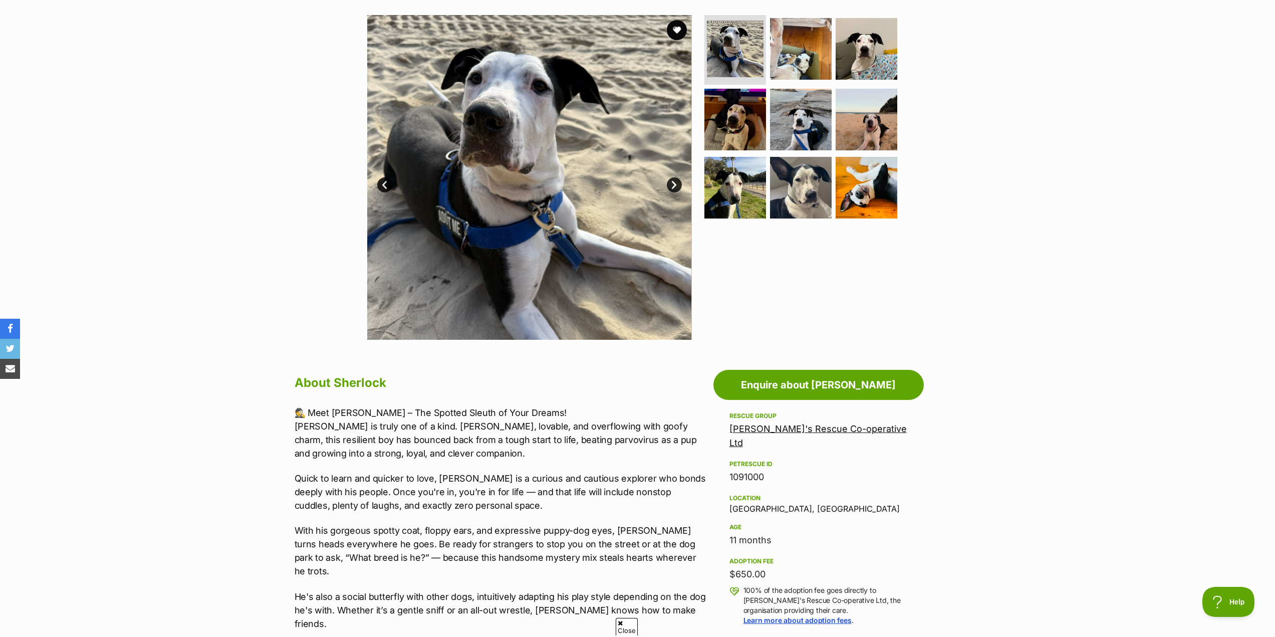
scroll to position [200, 0]
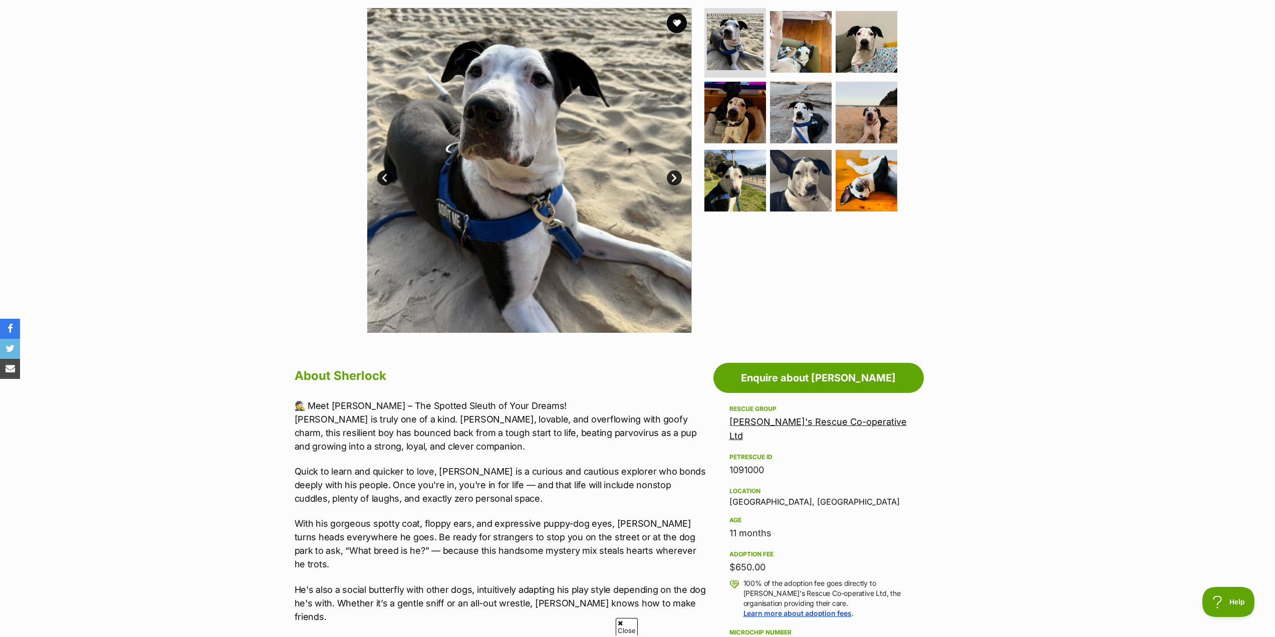
click at [676, 176] on link "Next" at bounding box center [674, 177] width 15 height 15
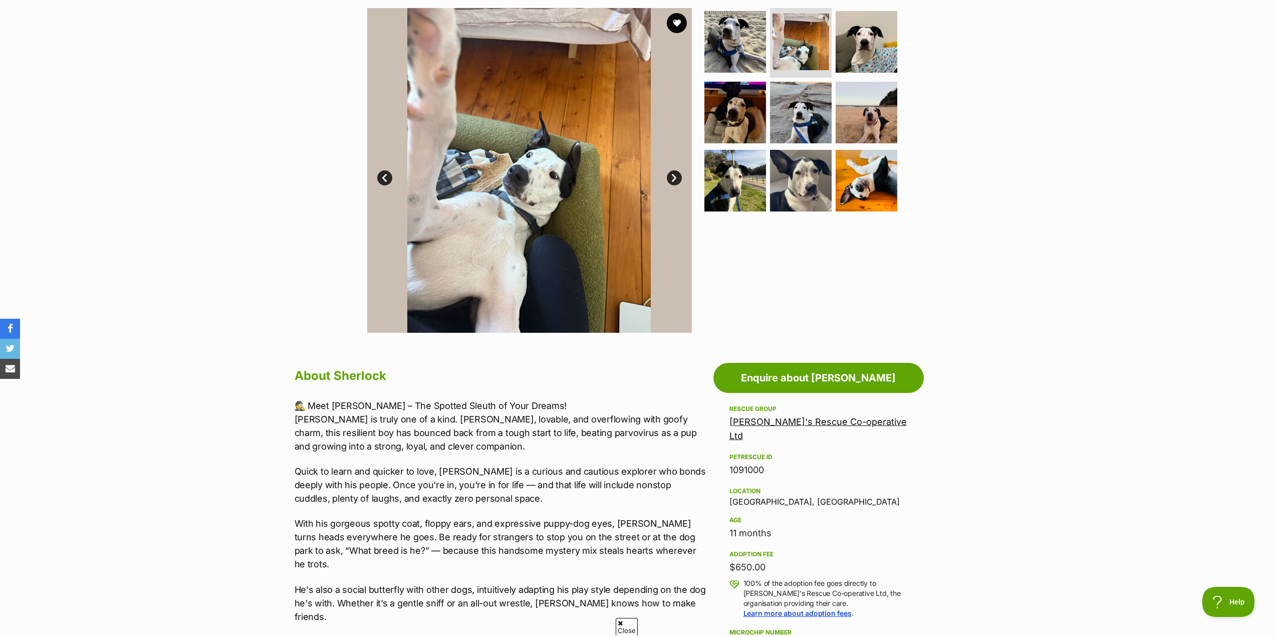
click at [676, 176] on link "Next" at bounding box center [674, 177] width 15 height 15
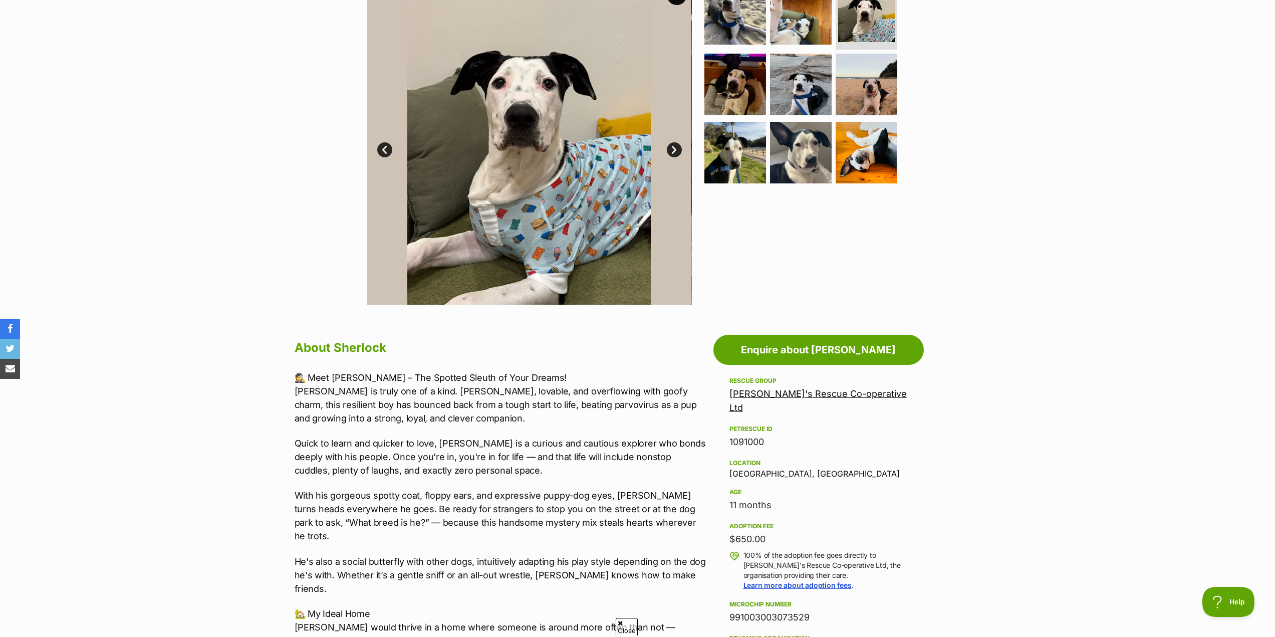
scroll to position [351, 0]
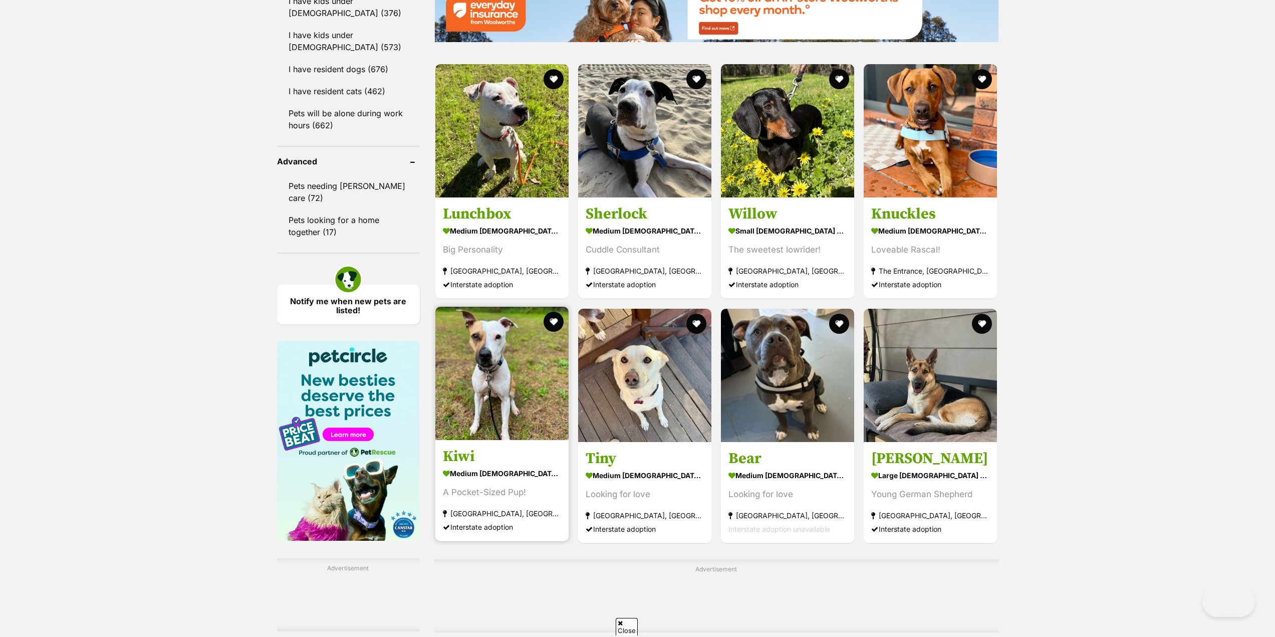
click at [492, 442] on link at bounding box center [501, 437] width 133 height 10
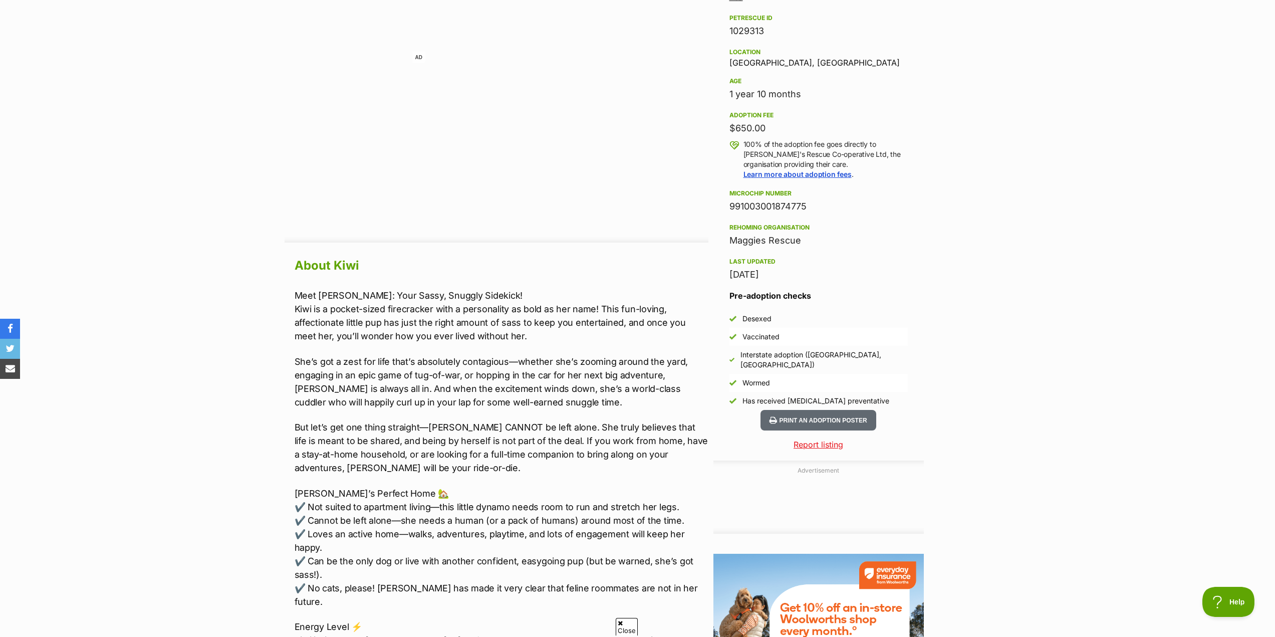
scroll to position [702, 0]
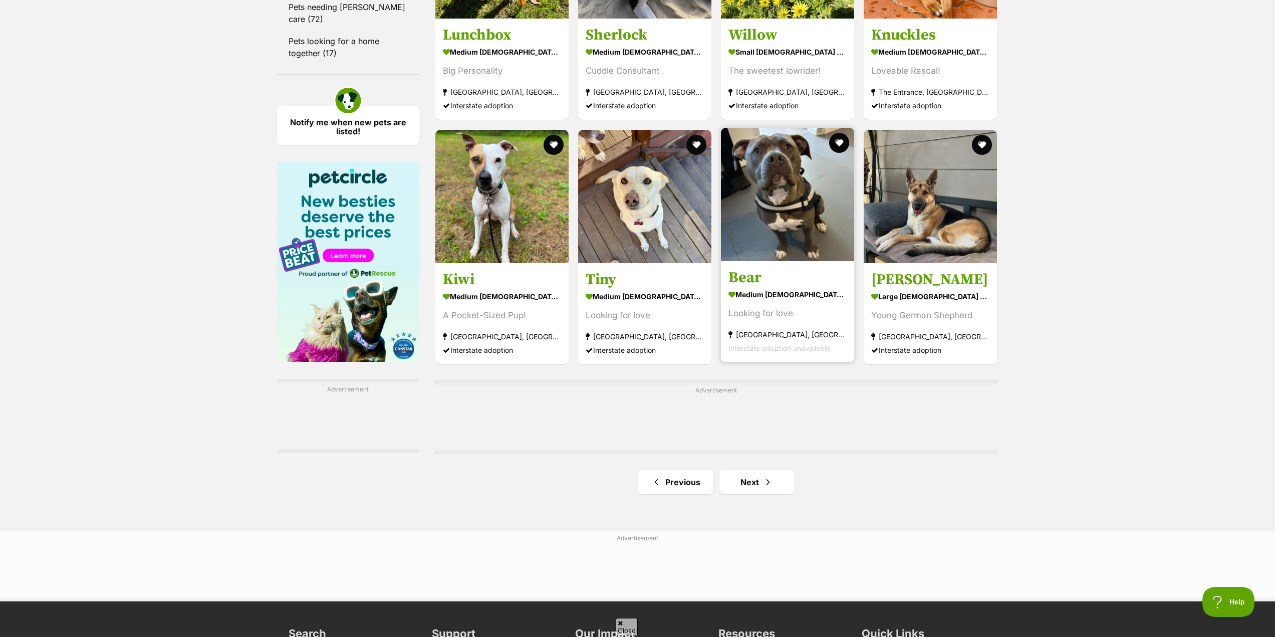
scroll to position [1392, 0]
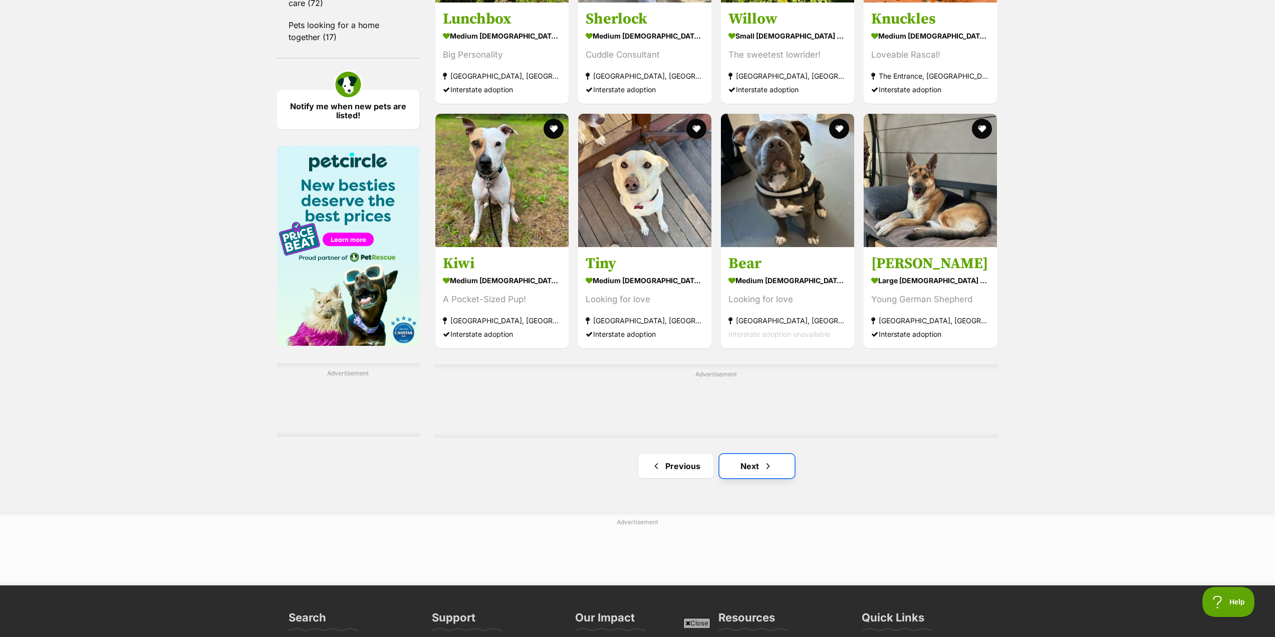
click at [767, 461] on link "Next" at bounding box center [757, 466] width 75 height 24
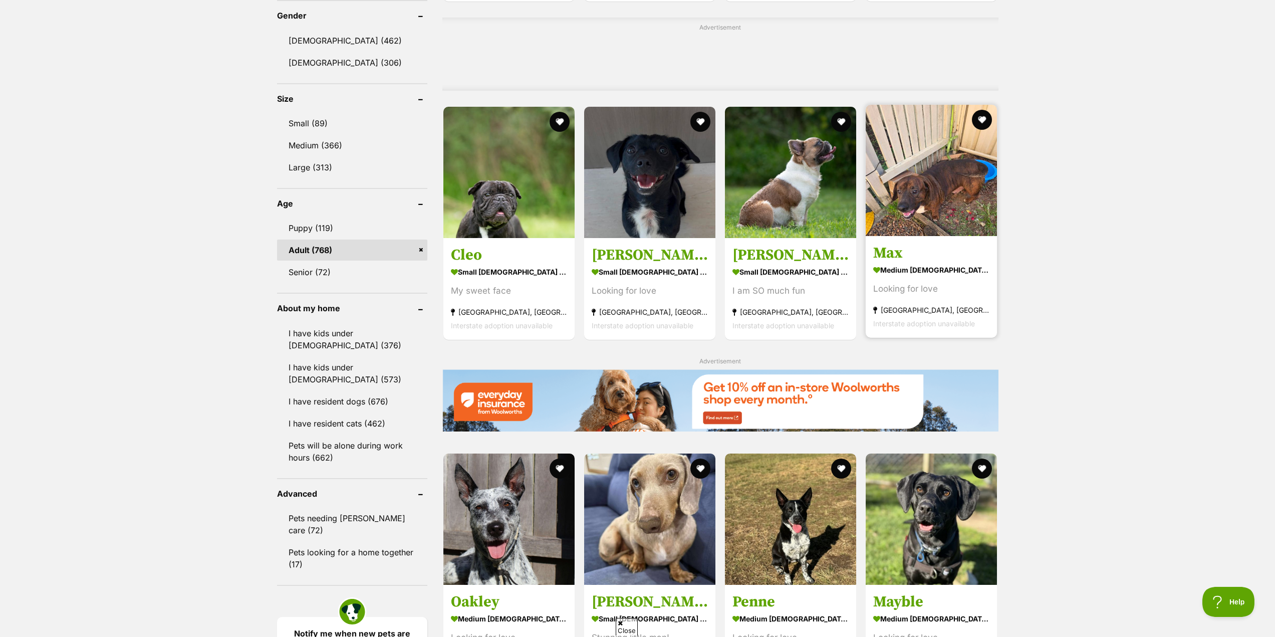
scroll to position [1002, 0]
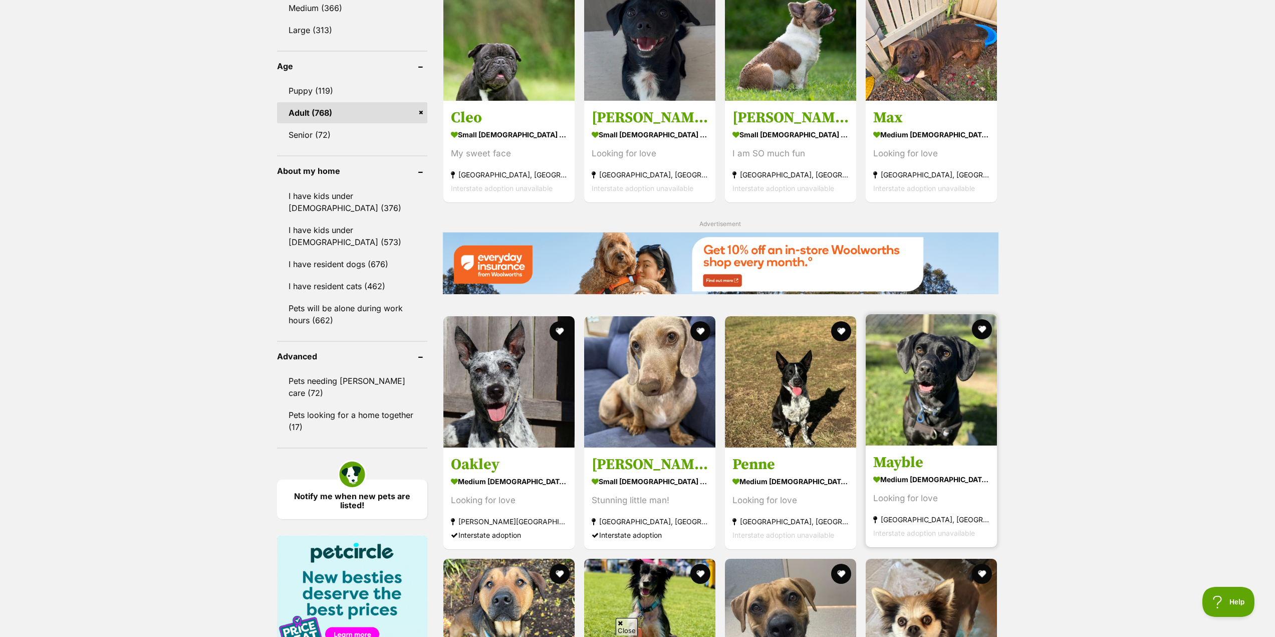
click at [908, 468] on h3 "Mayble" at bounding box center [931, 462] width 116 height 19
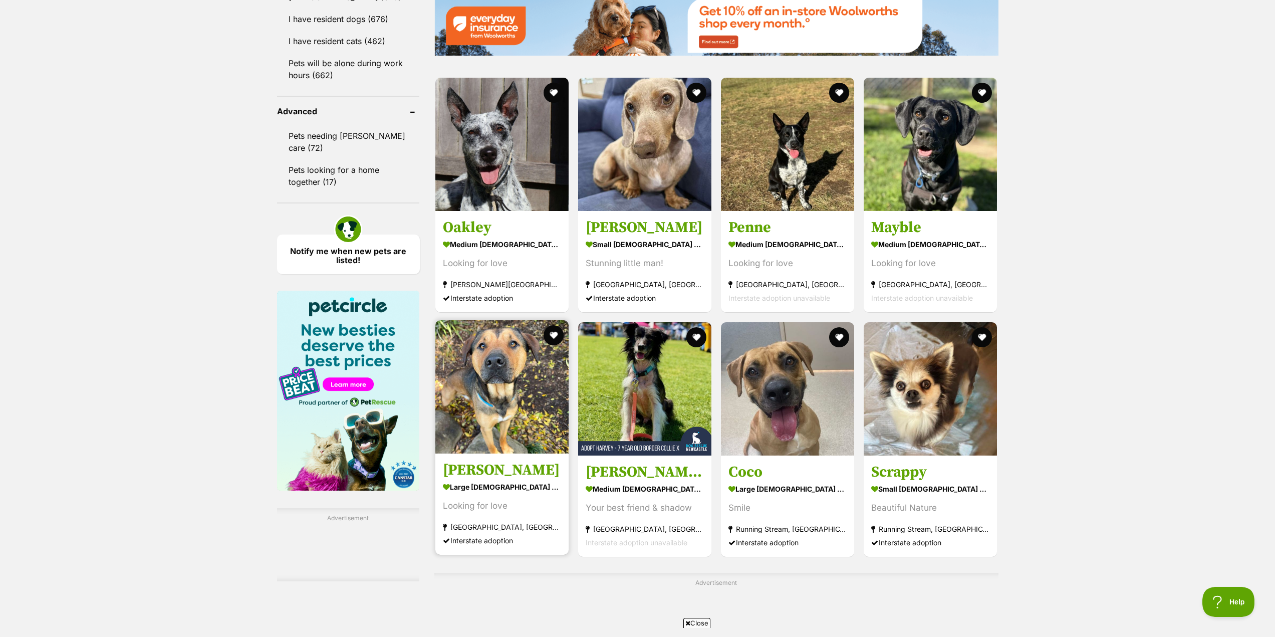
click at [474, 462] on link "[PERSON_NAME] large [DEMOGRAPHIC_DATA] Dog Looking for love [GEOGRAPHIC_DATA], …" at bounding box center [501, 504] width 133 height 102
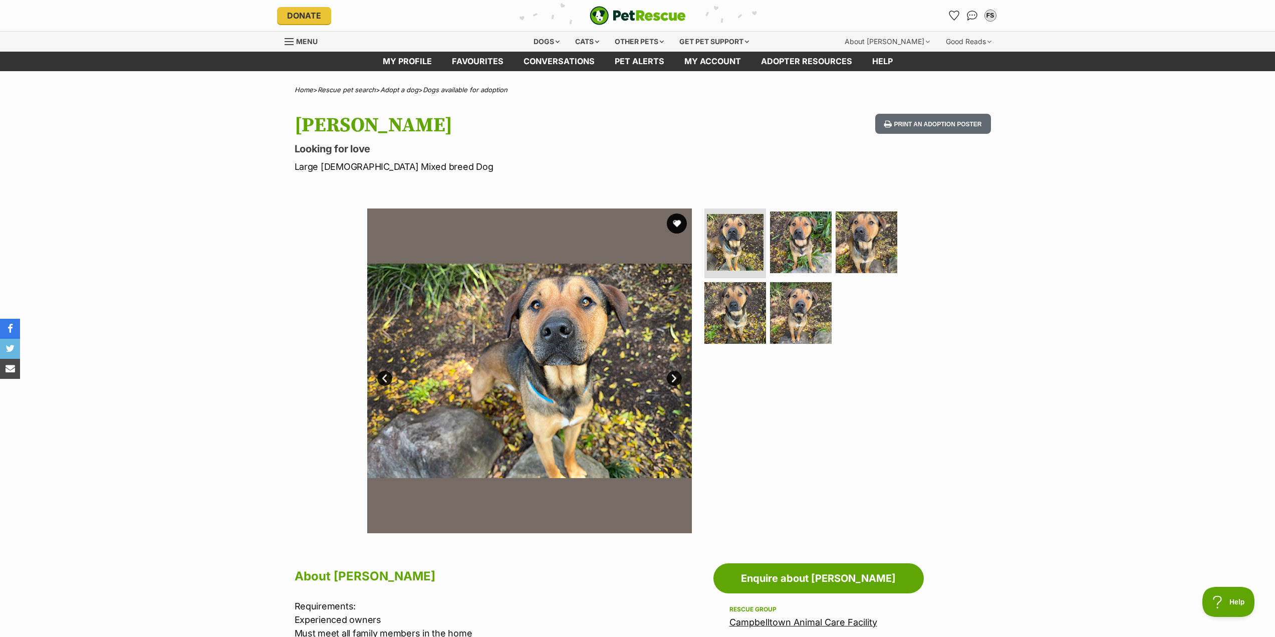
click at [673, 380] on link "Next" at bounding box center [674, 378] width 15 height 15
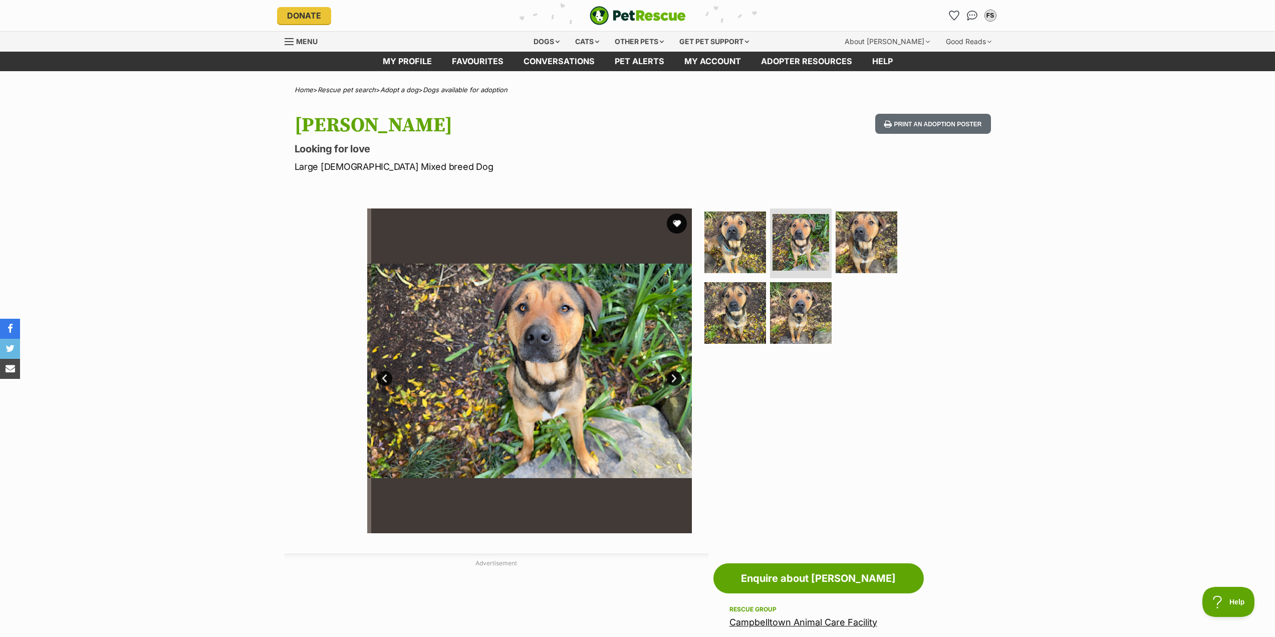
click at [673, 380] on link "Next" at bounding box center [674, 378] width 15 height 15
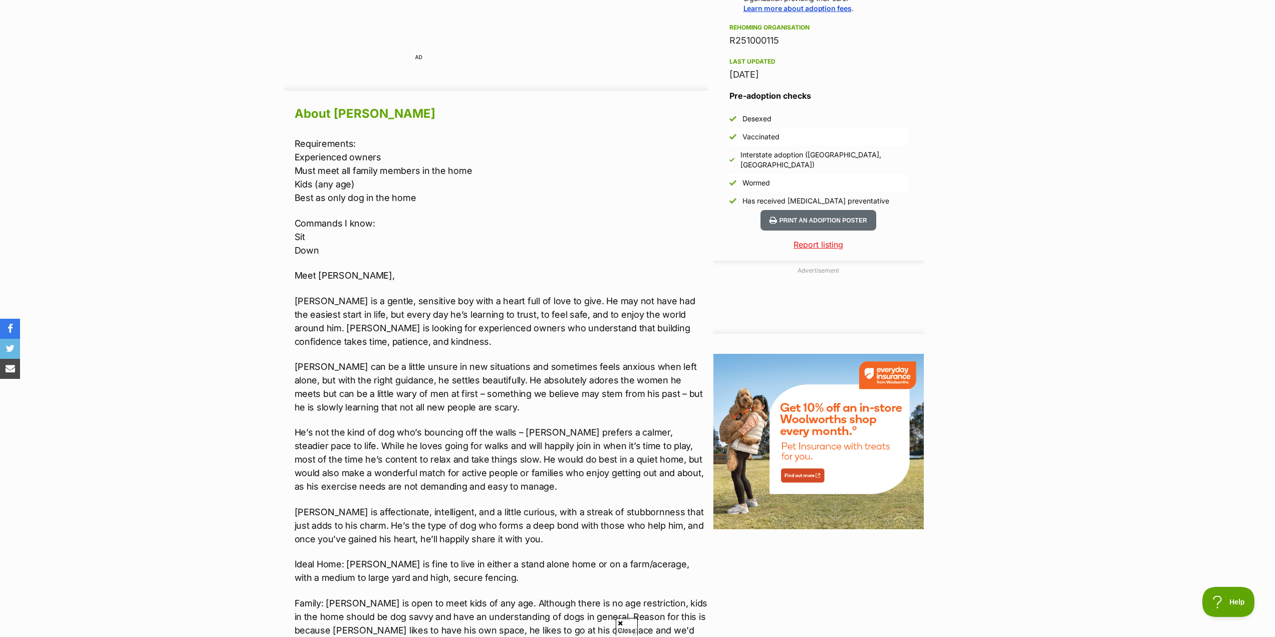
scroll to position [802, 0]
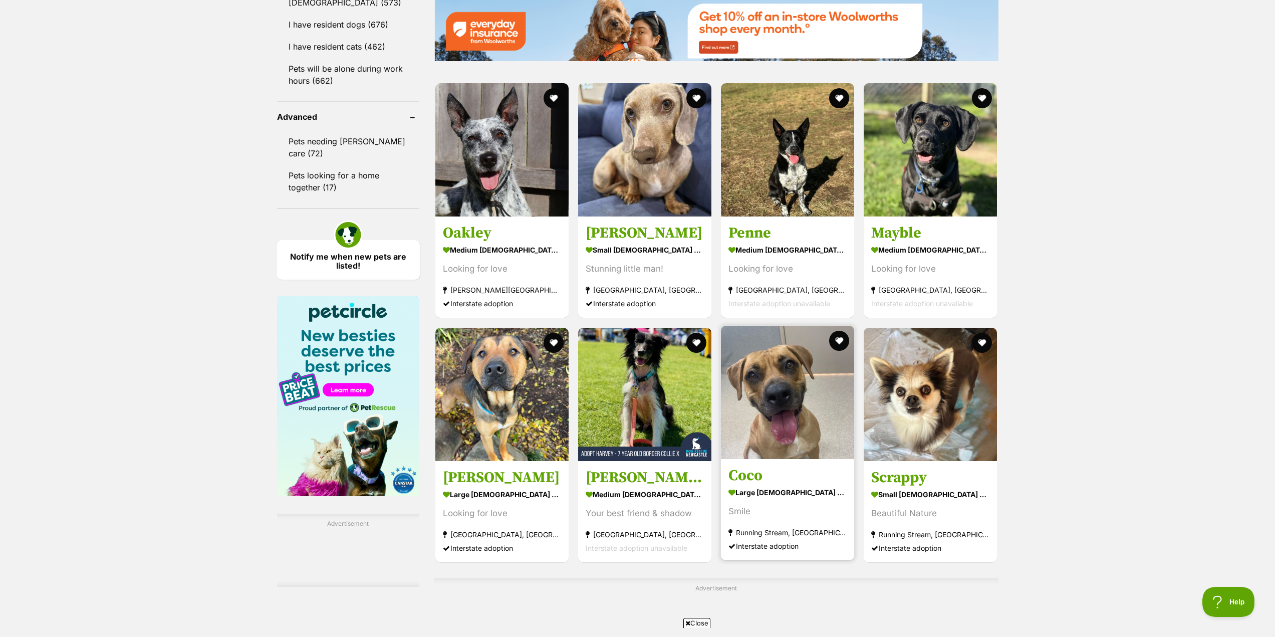
click at [769, 453] on img at bounding box center [787, 392] width 133 height 133
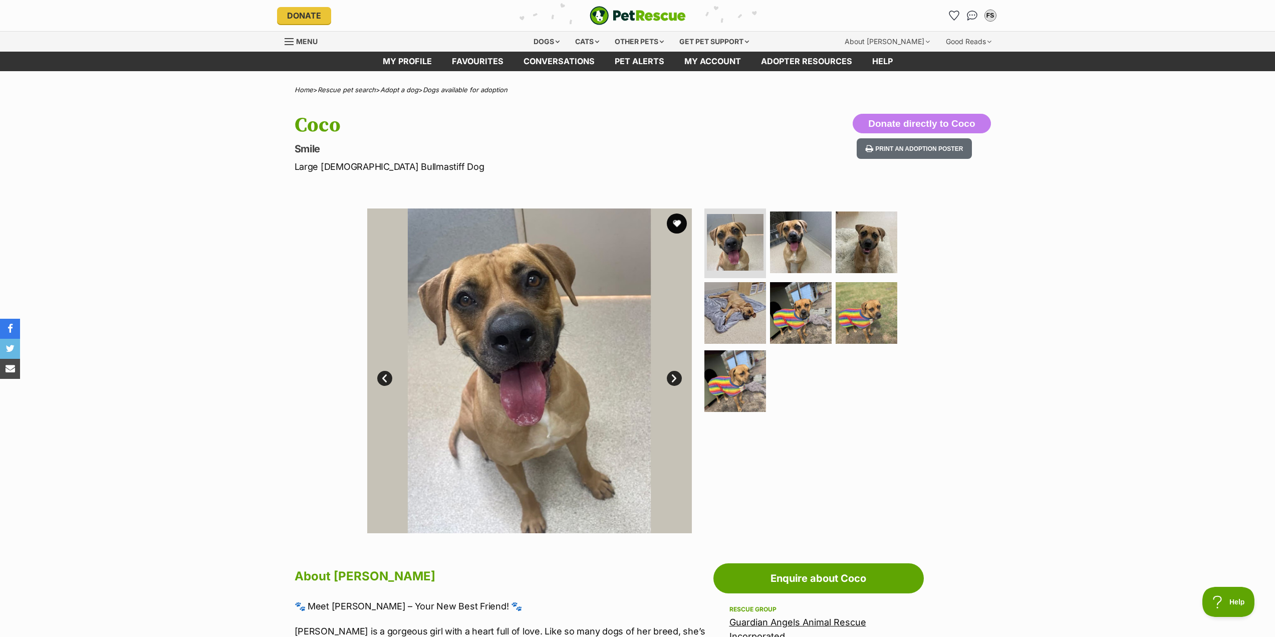
click at [673, 381] on link "Next" at bounding box center [674, 378] width 15 height 15
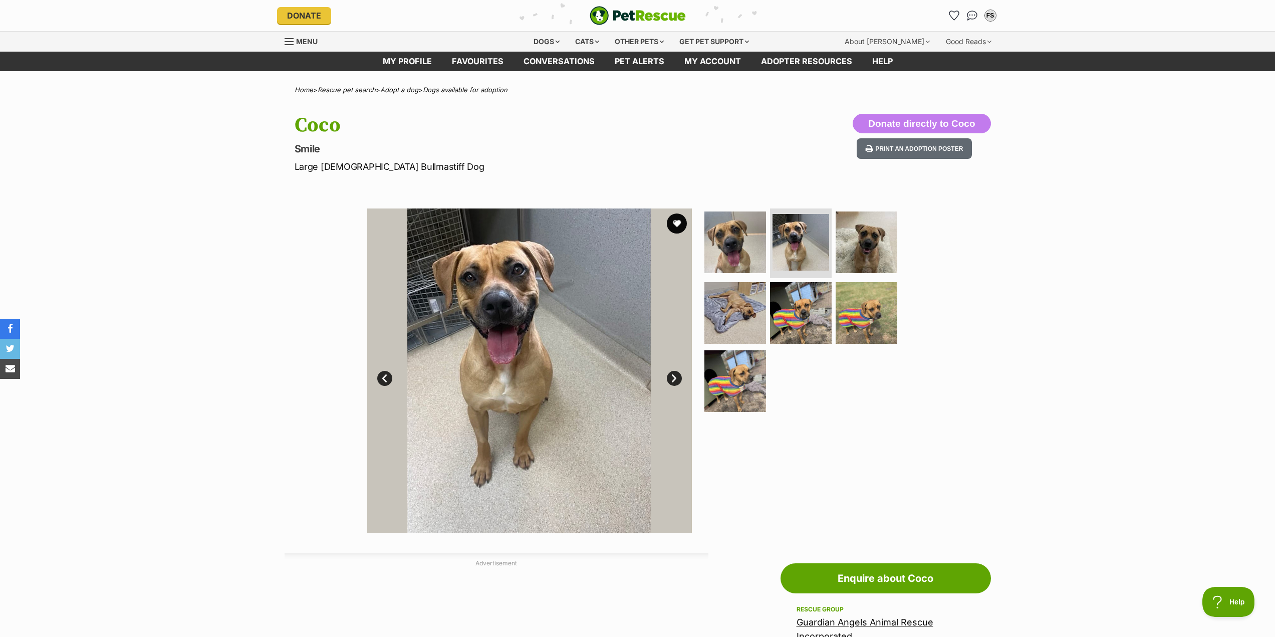
click at [673, 381] on link "Next" at bounding box center [674, 378] width 15 height 15
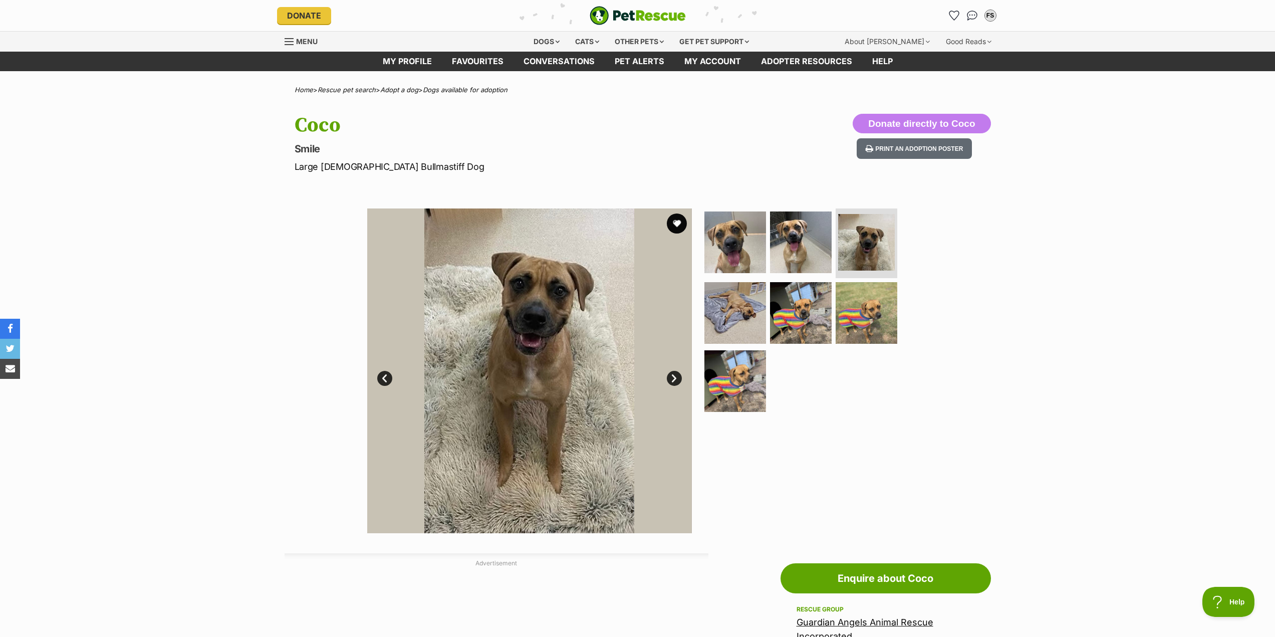
click at [673, 381] on link "Next" at bounding box center [674, 378] width 15 height 15
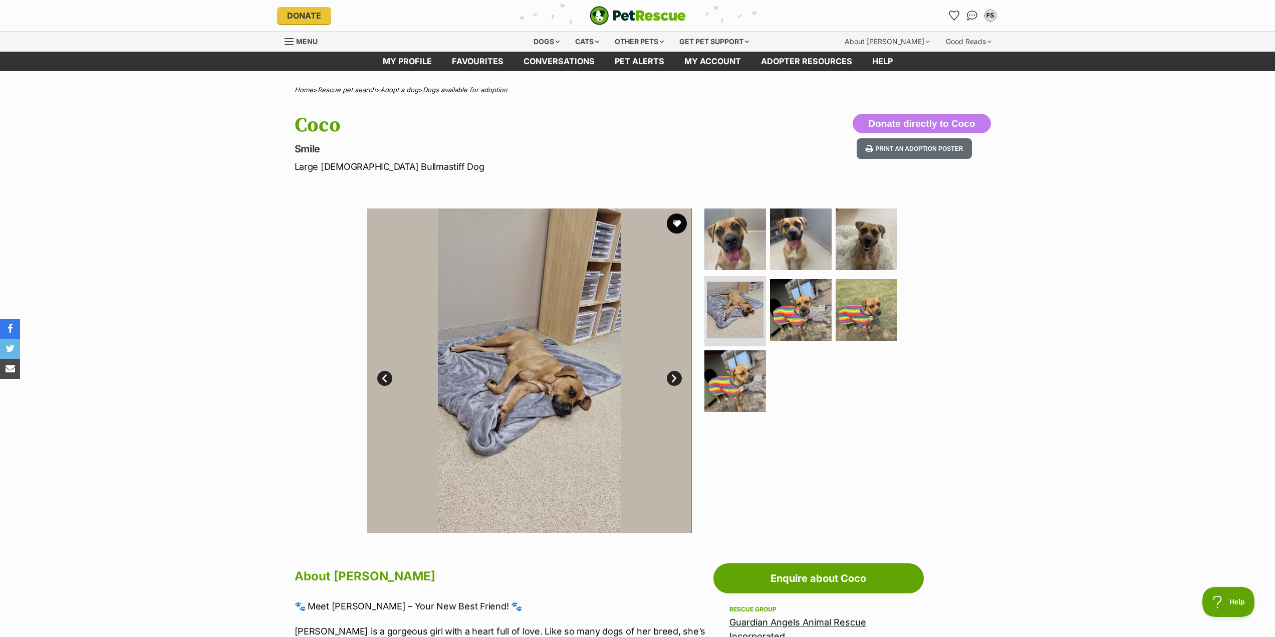
click at [673, 381] on link "Next" at bounding box center [674, 378] width 15 height 15
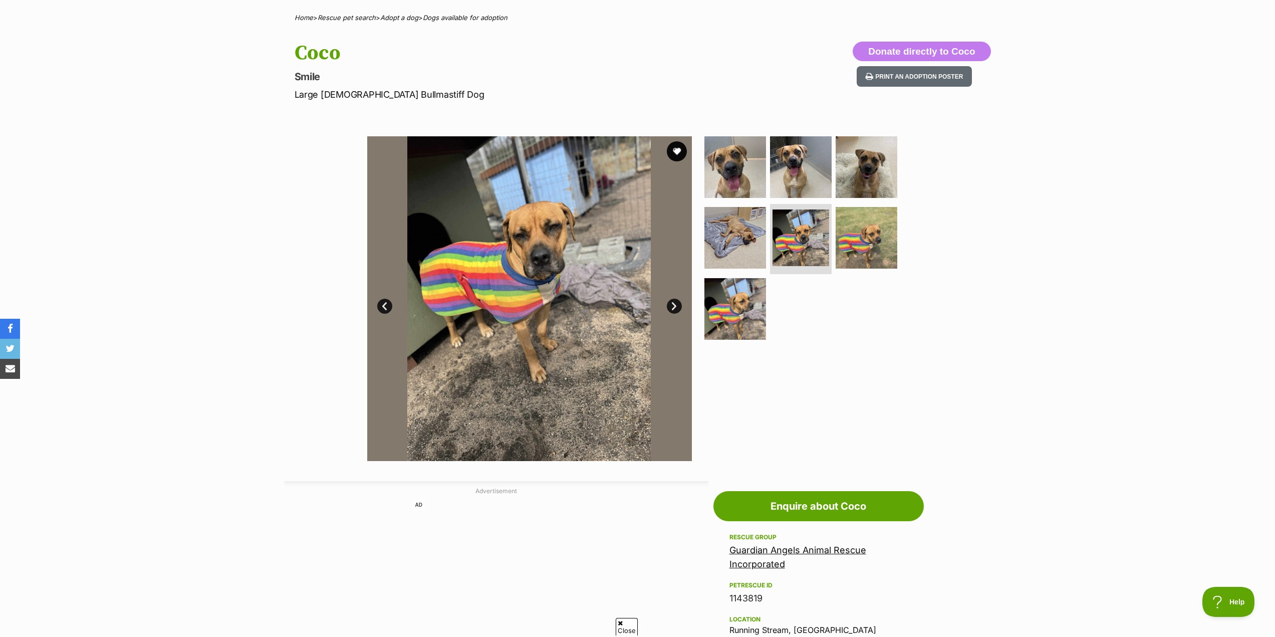
scroll to position [50, 0]
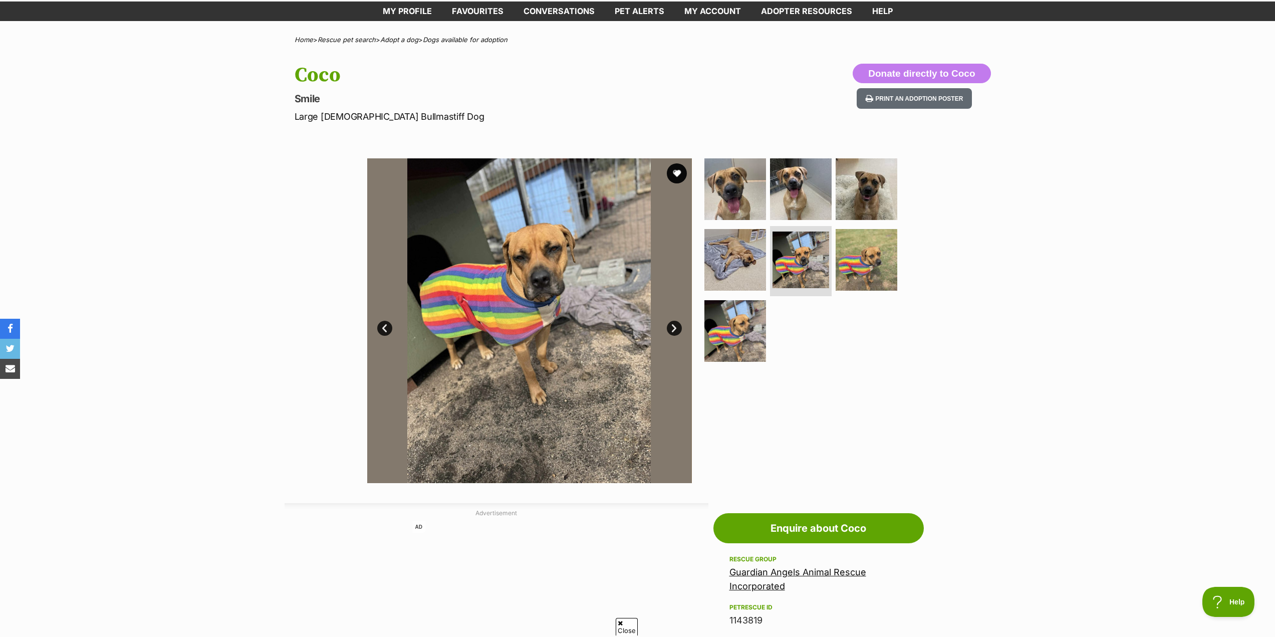
click at [671, 333] on link "Next" at bounding box center [674, 328] width 15 height 15
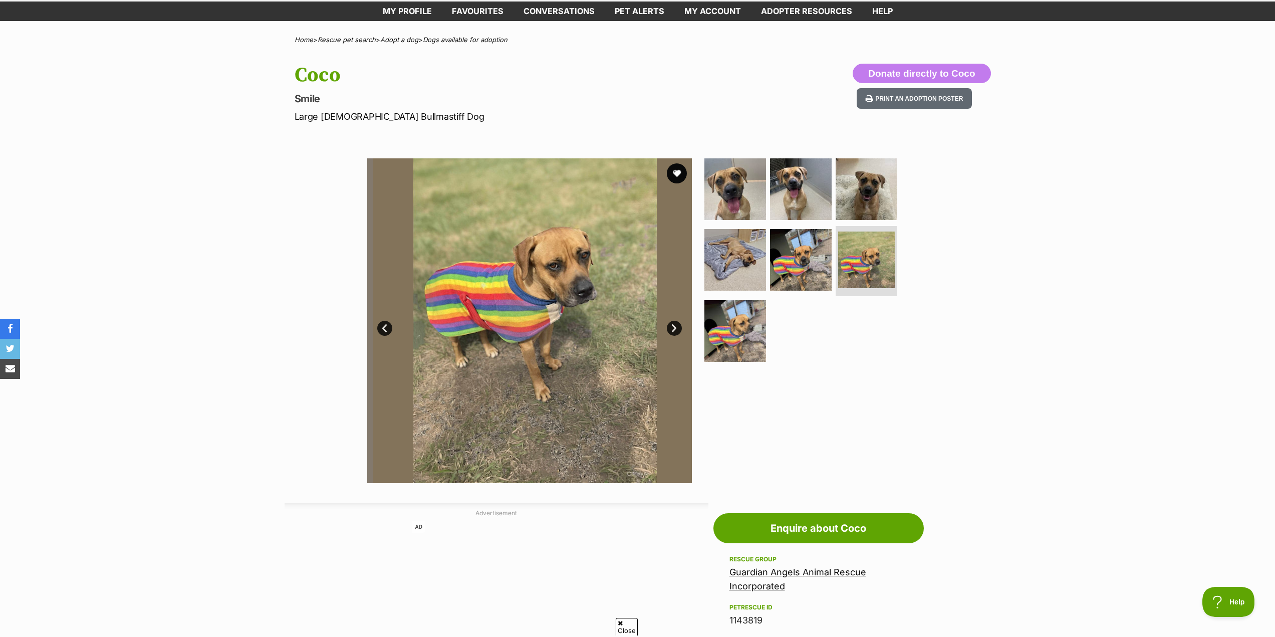
click at [675, 329] on link "Next" at bounding box center [674, 328] width 15 height 15
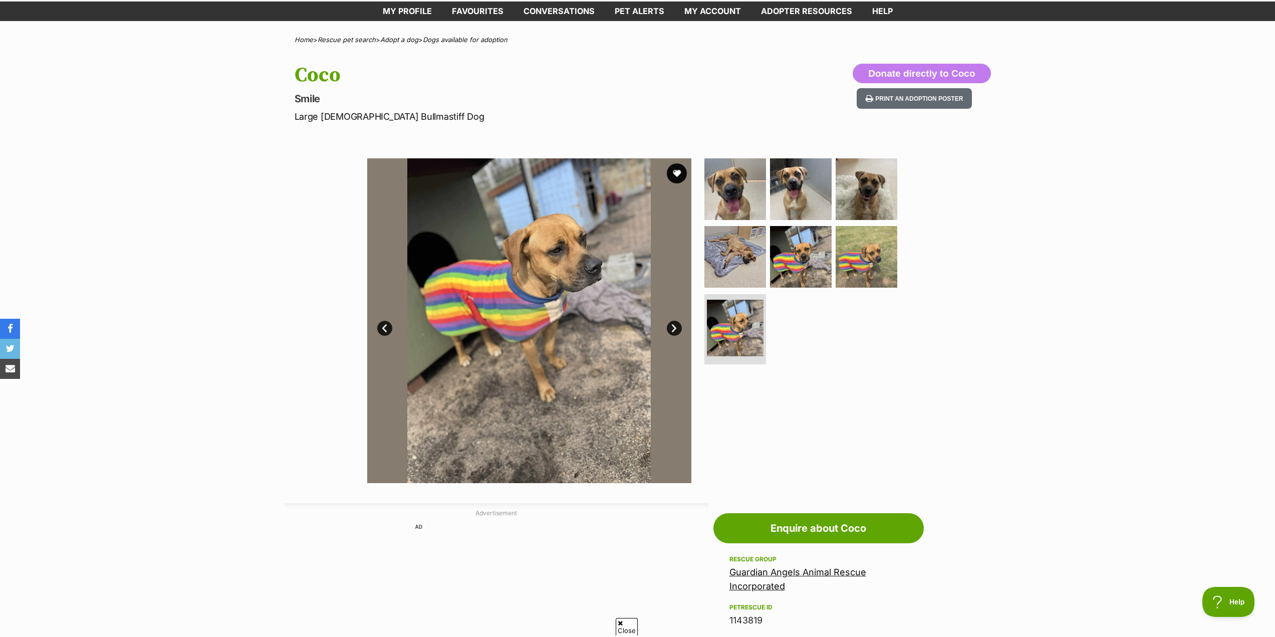
click at [675, 329] on link "Next" at bounding box center [674, 328] width 15 height 15
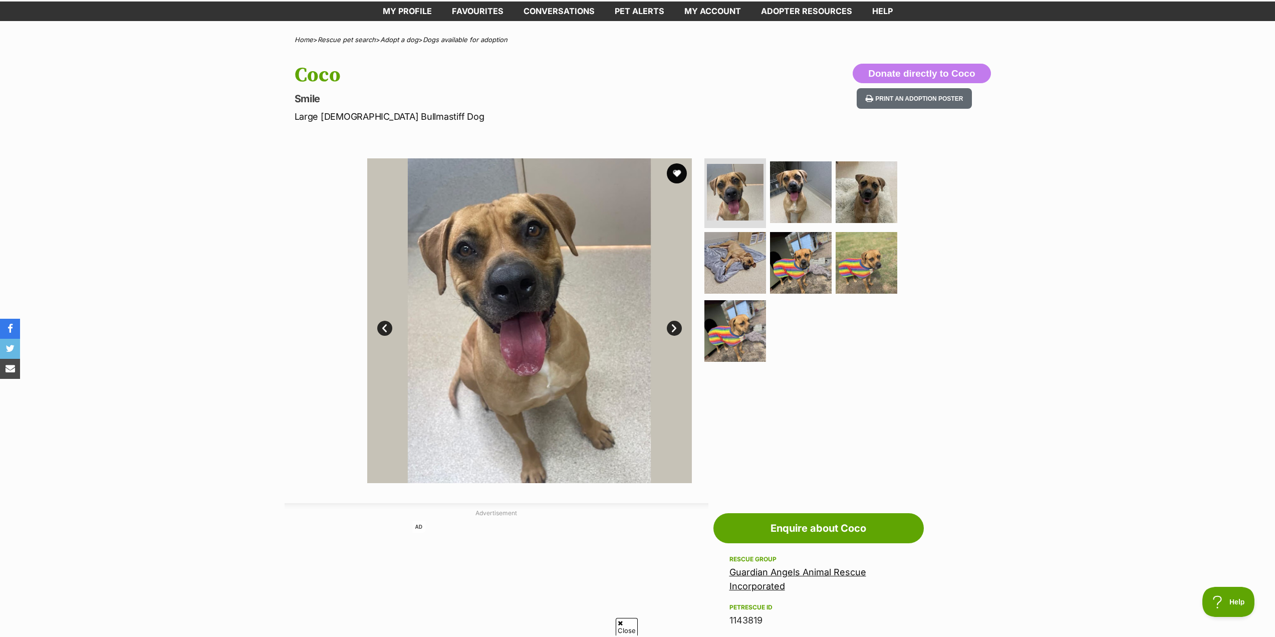
click at [675, 329] on link "Next" at bounding box center [674, 328] width 15 height 15
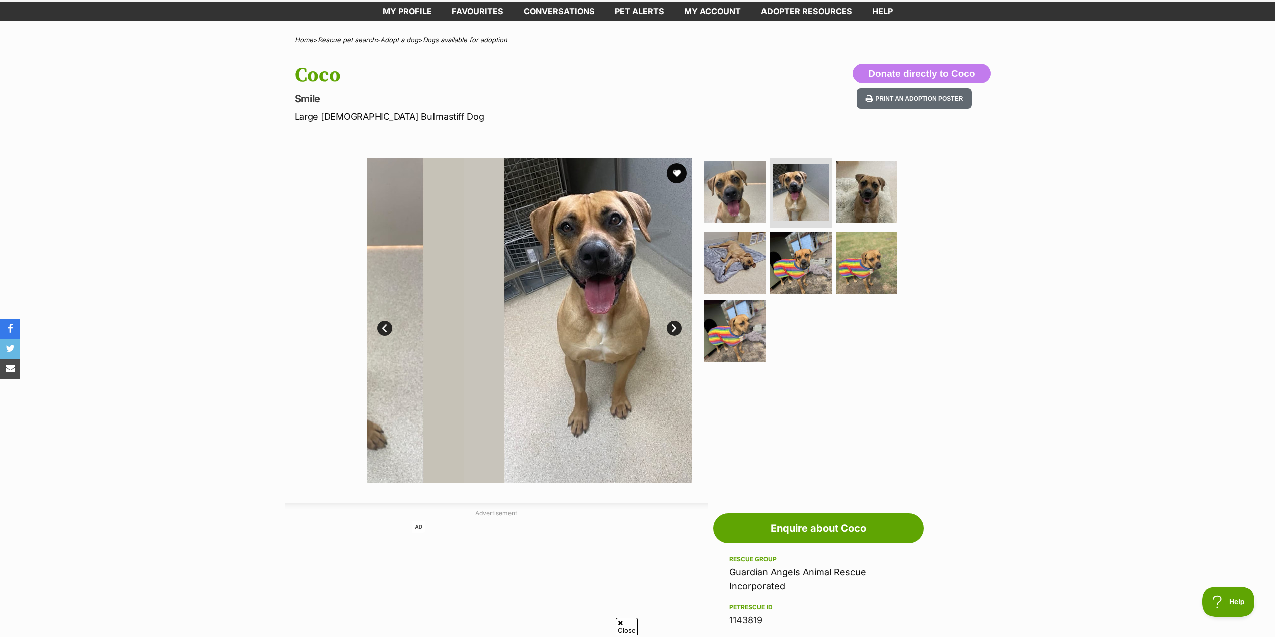
click at [675, 329] on link "Next" at bounding box center [674, 328] width 15 height 15
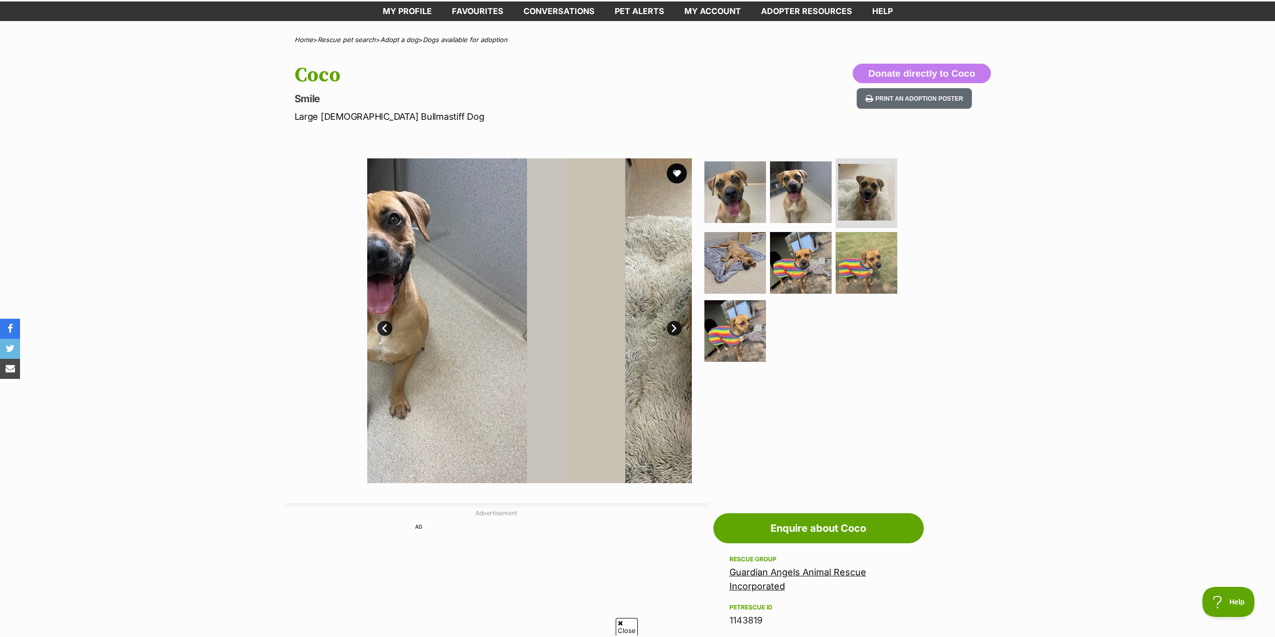
click at [675, 329] on link "Next" at bounding box center [674, 328] width 15 height 15
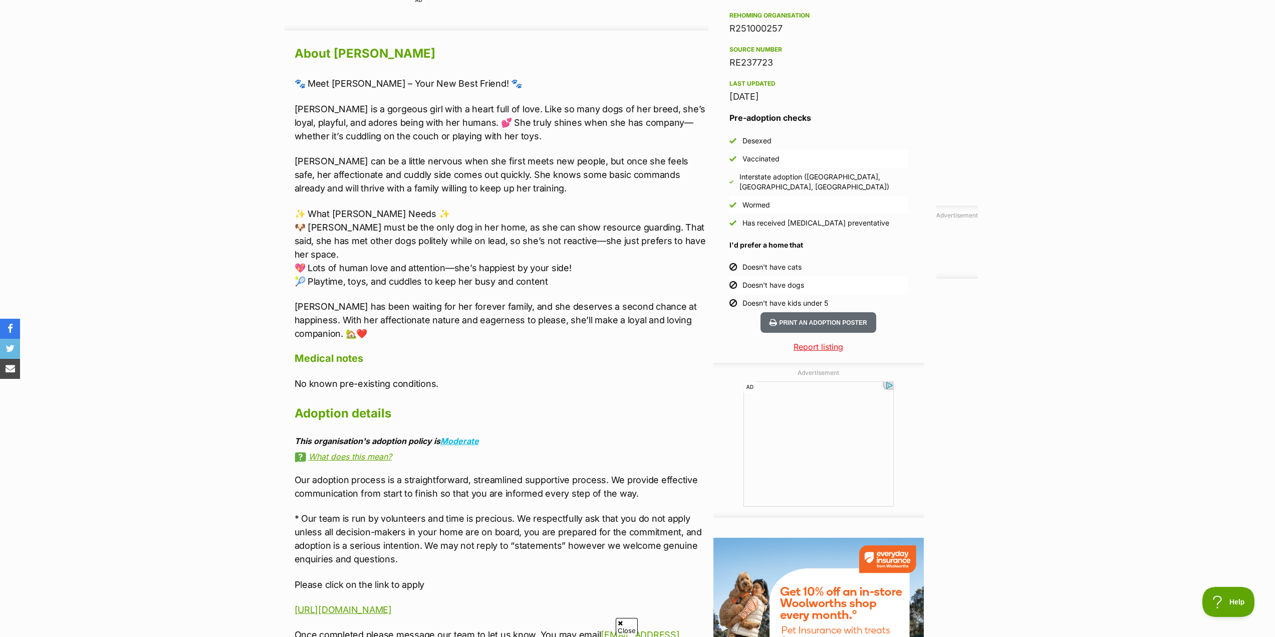
scroll to position [752, 0]
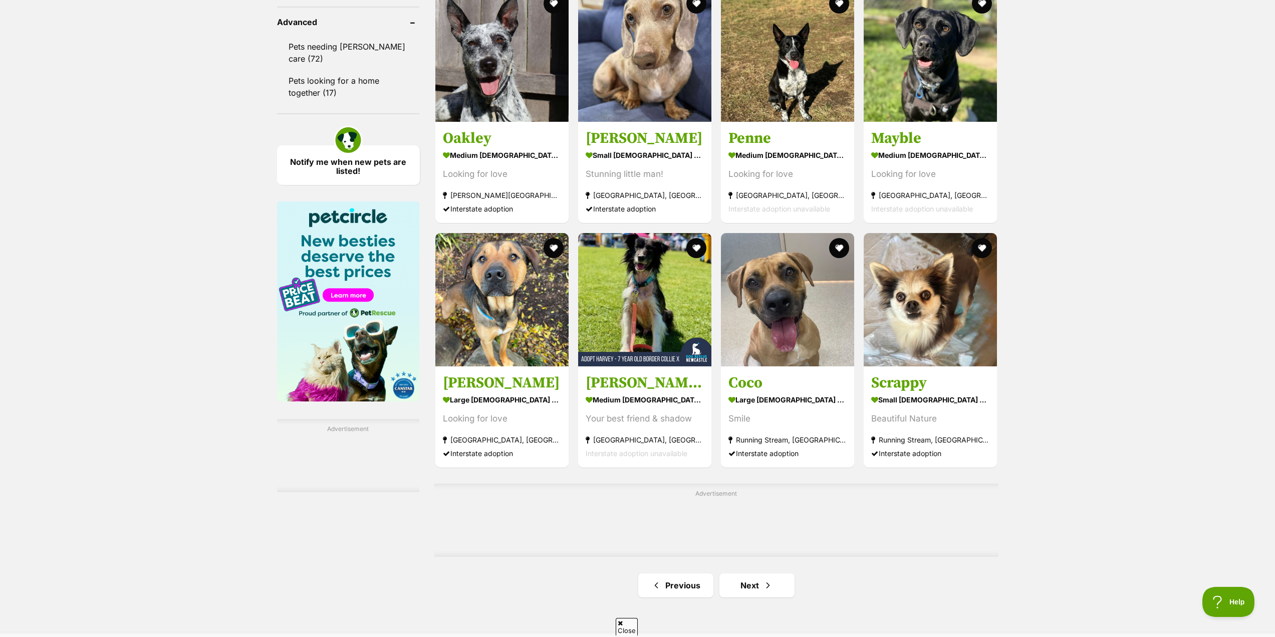
scroll to position [1337, 0]
click at [749, 590] on link "Next" at bounding box center [757, 585] width 75 height 24
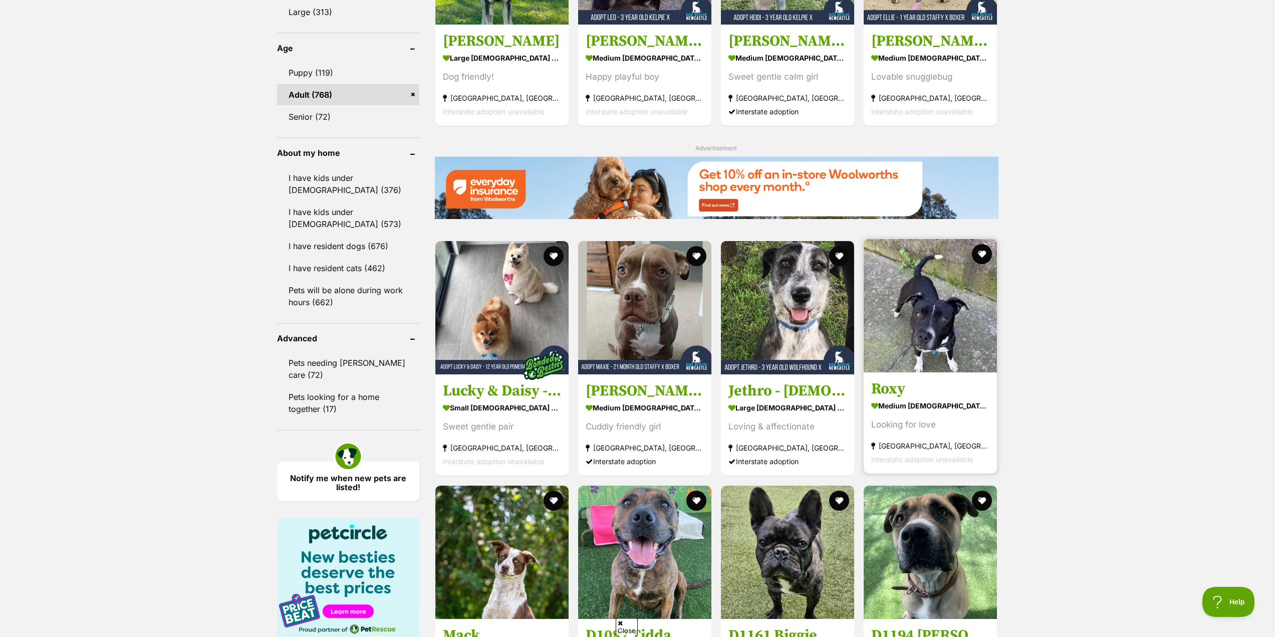
scroll to position [1052, 0]
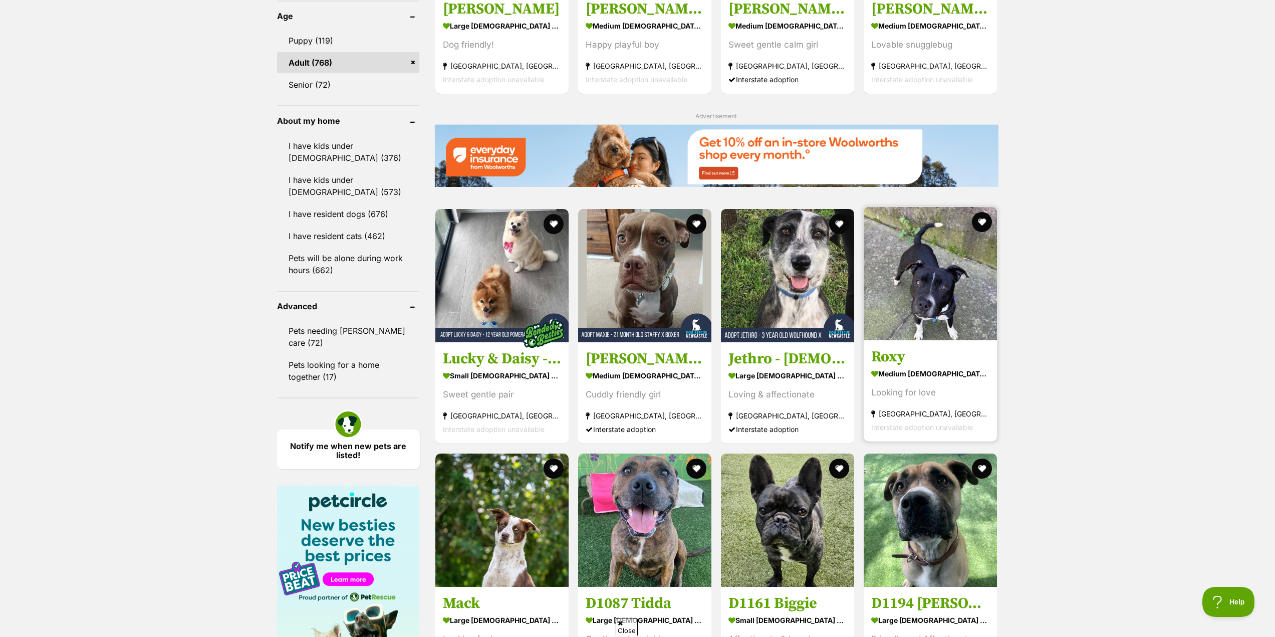
click at [894, 359] on h3 "Roxy" at bounding box center [930, 357] width 118 height 19
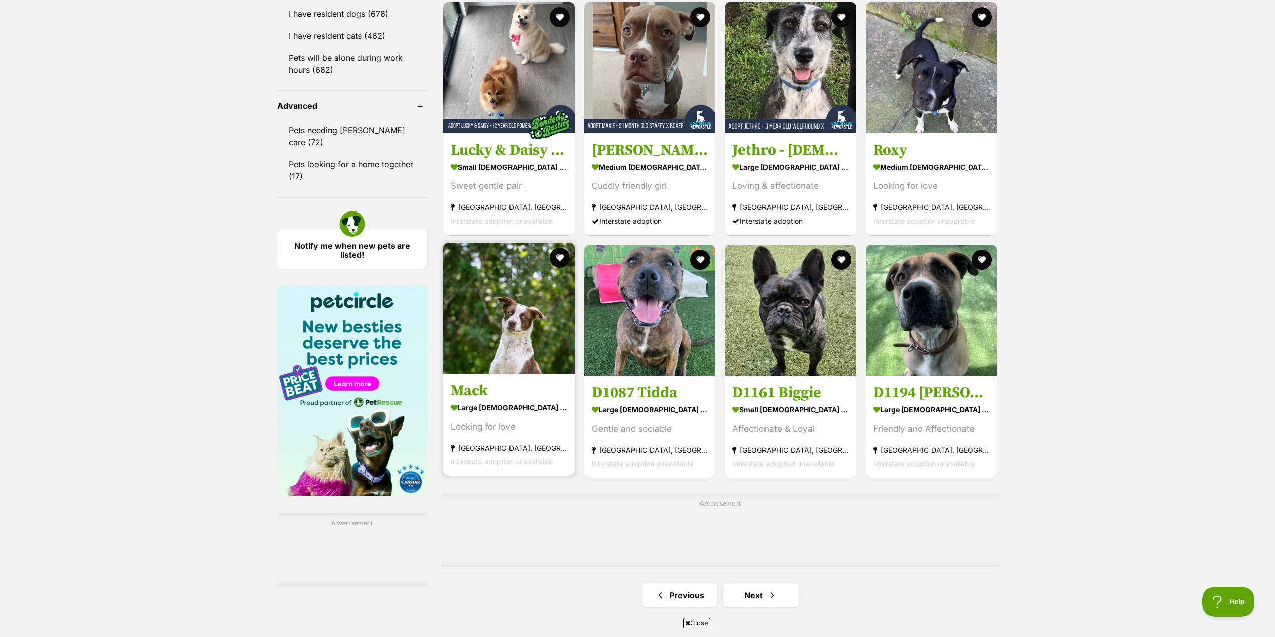
click at [465, 383] on article "1145154 [PERSON_NAME] large [DEMOGRAPHIC_DATA] Dog Looking for love [GEOGRAPHIC…" at bounding box center [509, 359] width 133 height 235
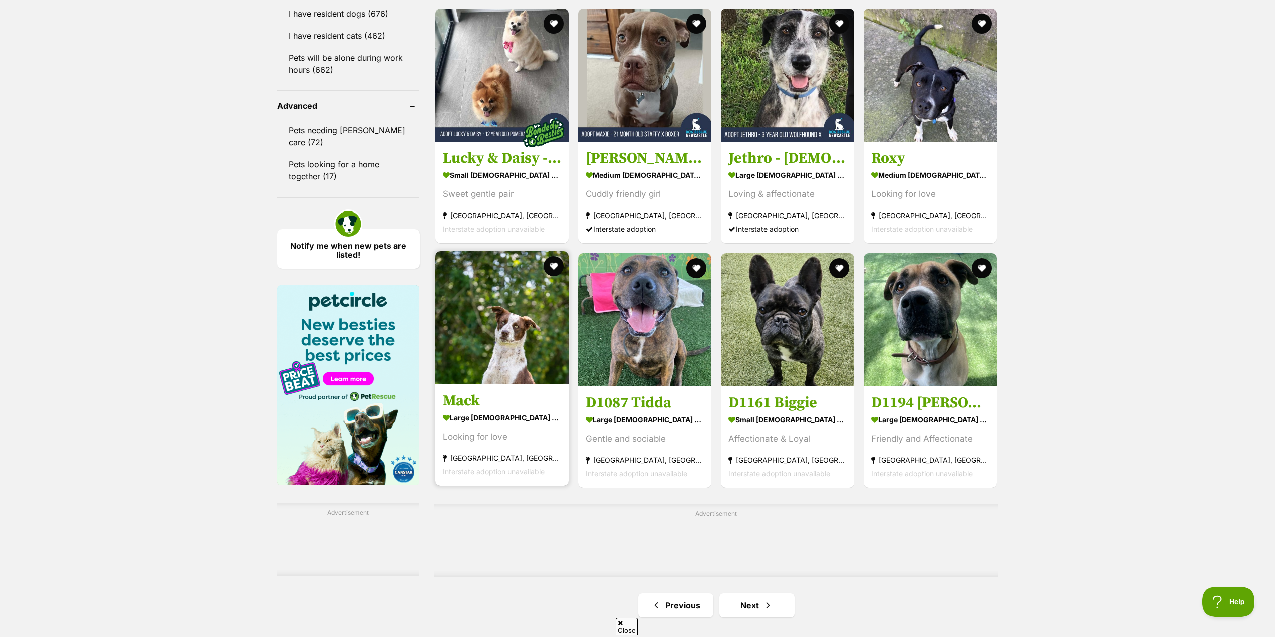
click at [457, 403] on h3 "Mack" at bounding box center [502, 400] width 118 height 19
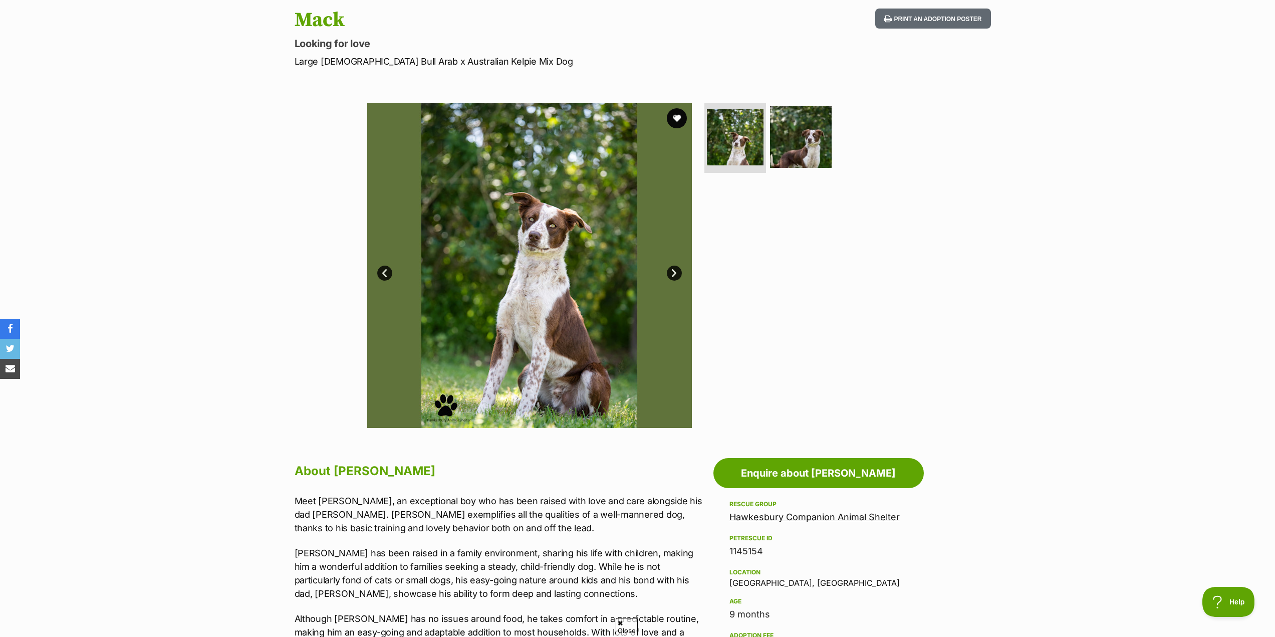
scroll to position [50, 0]
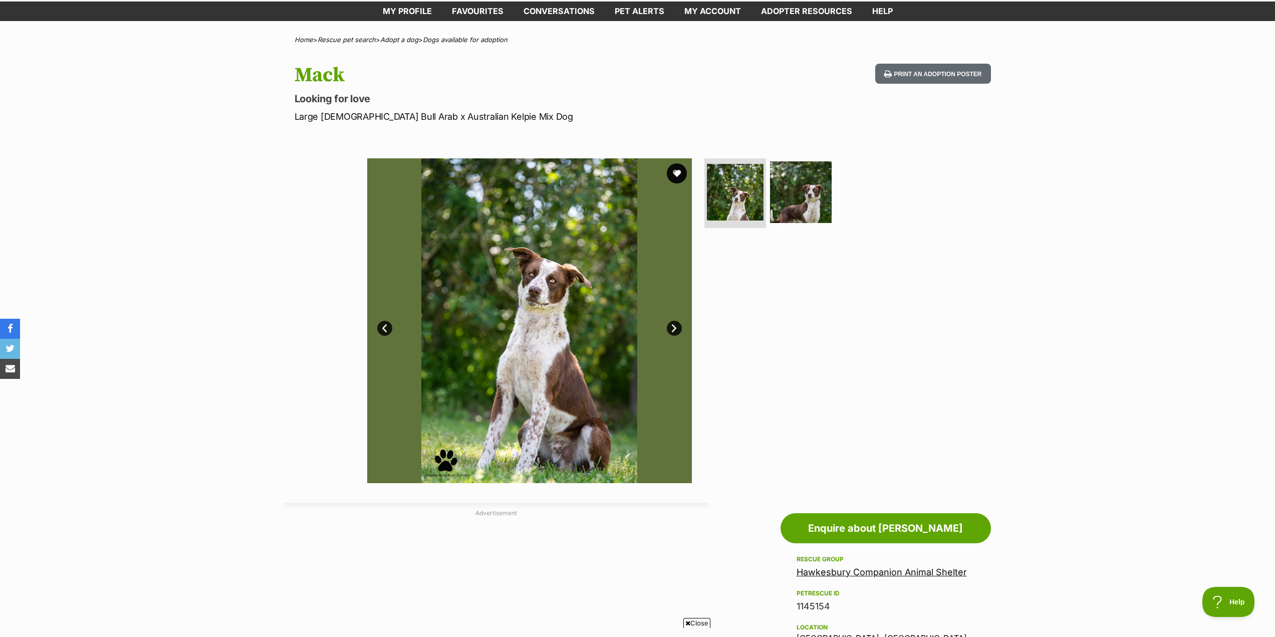
click at [676, 330] on link "Next" at bounding box center [674, 328] width 15 height 15
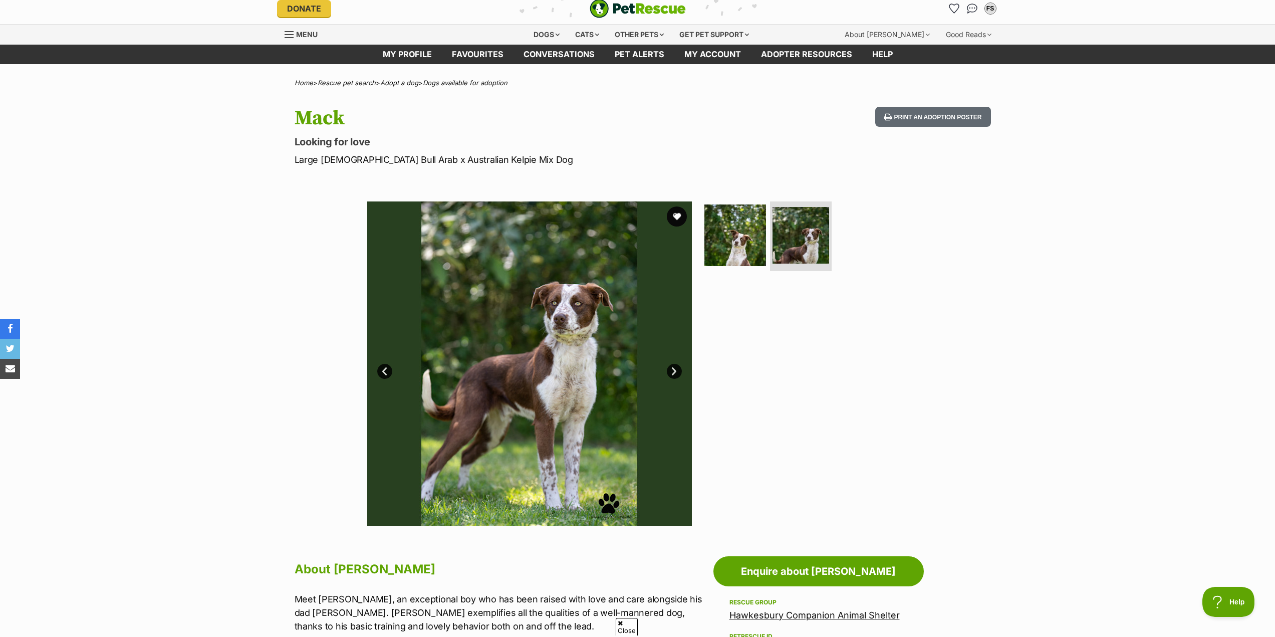
scroll to position [0, 0]
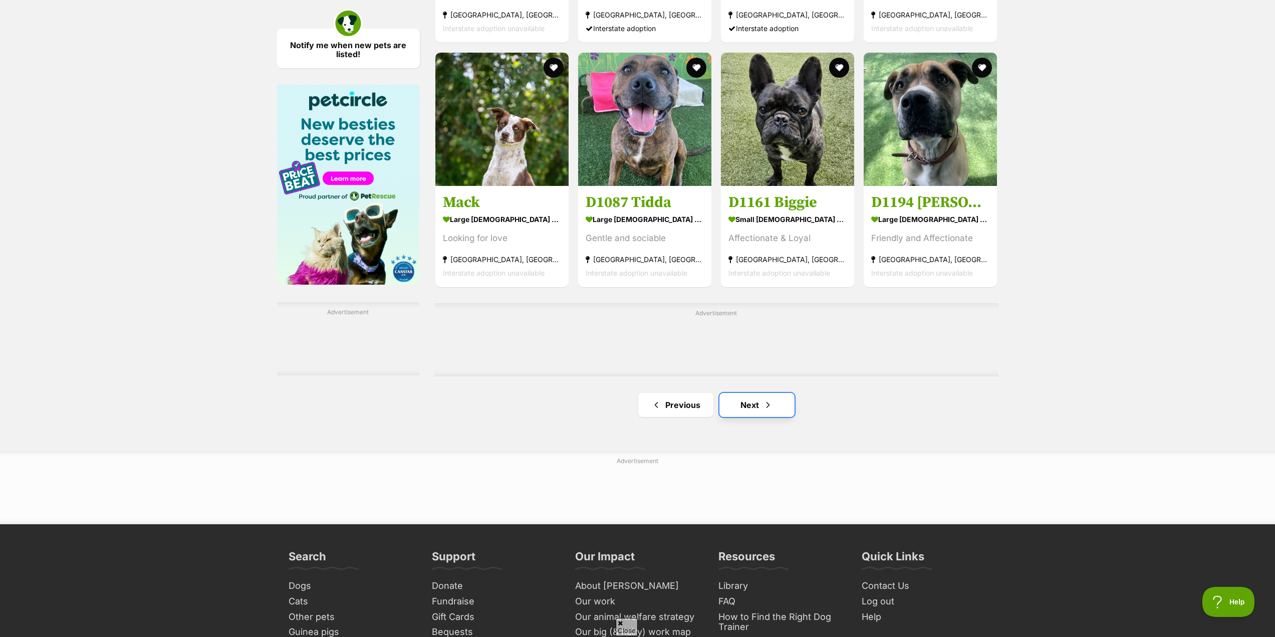
click at [772, 405] on span "Next page" at bounding box center [768, 405] width 10 height 12
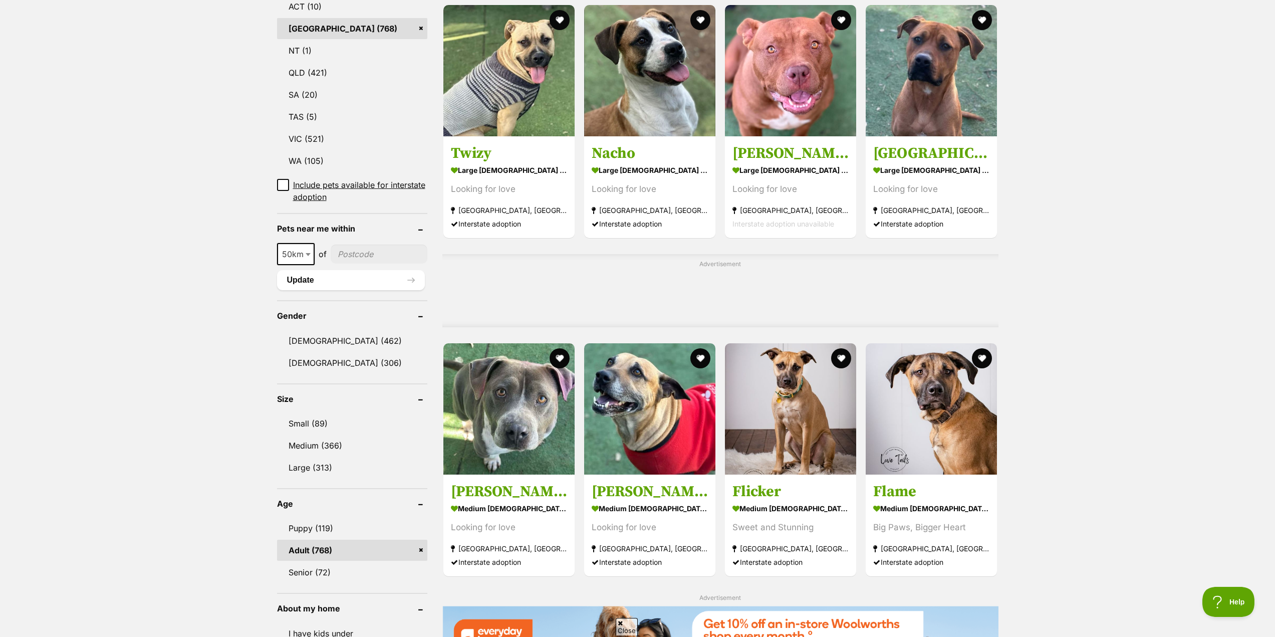
scroll to position [601, 0]
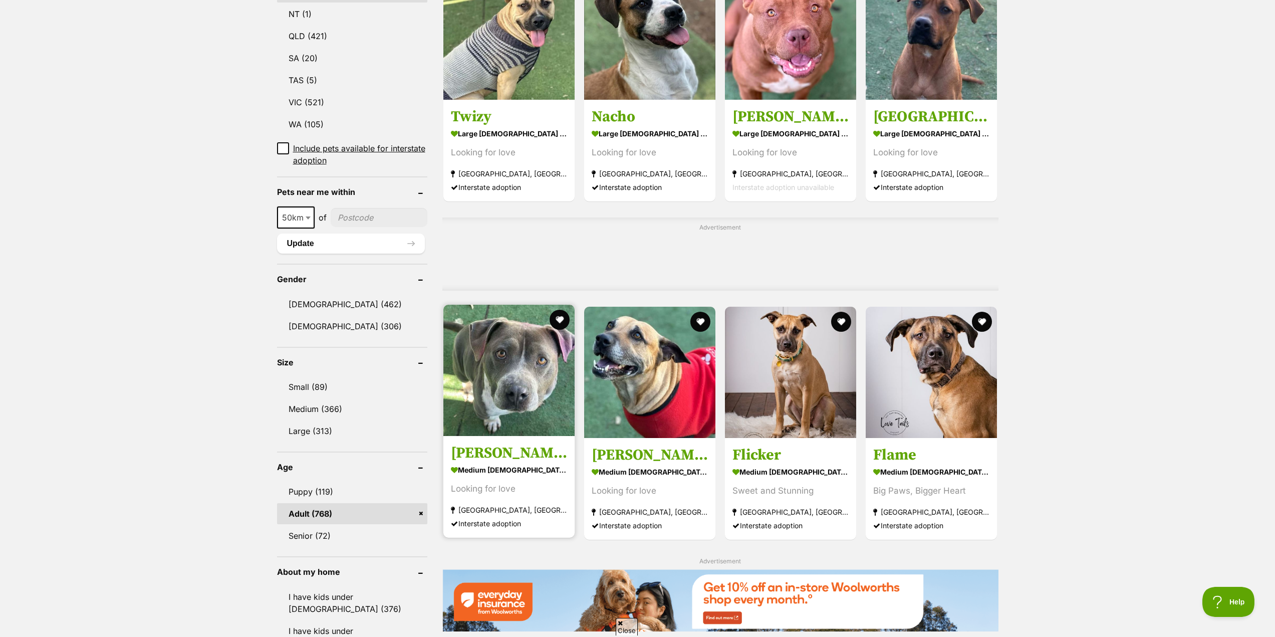
click at [491, 432] on img at bounding box center [509, 370] width 131 height 131
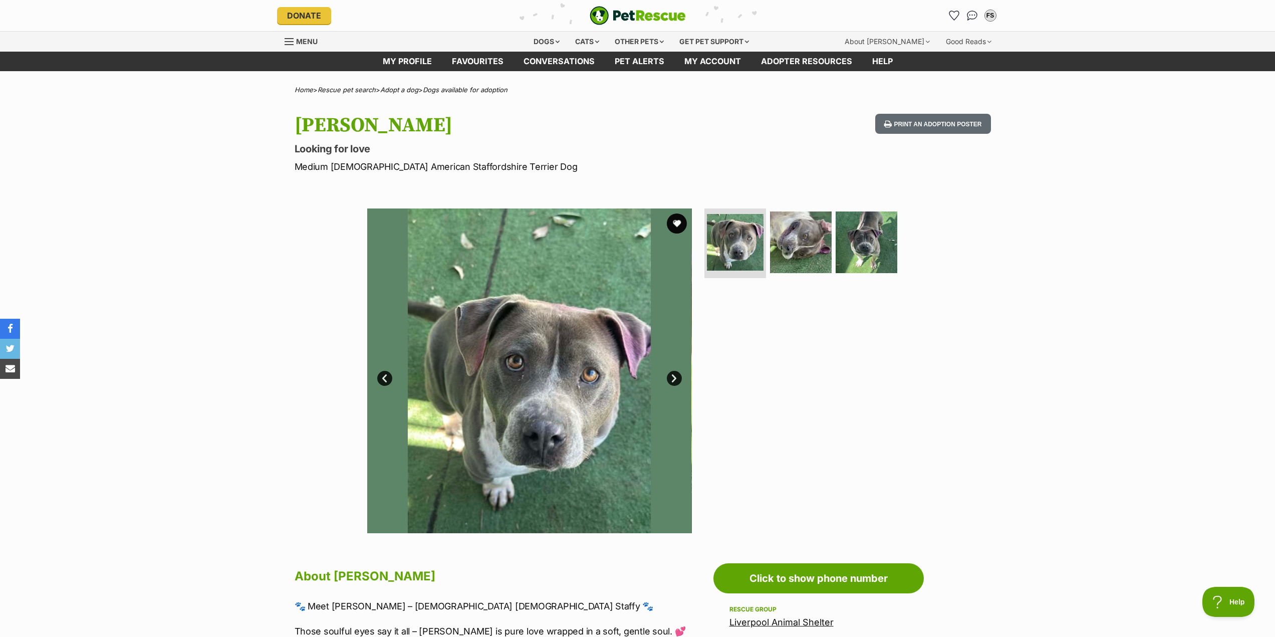
click at [665, 379] on img at bounding box center [529, 370] width 325 height 325
click at [669, 380] on link "Next" at bounding box center [674, 378] width 15 height 15
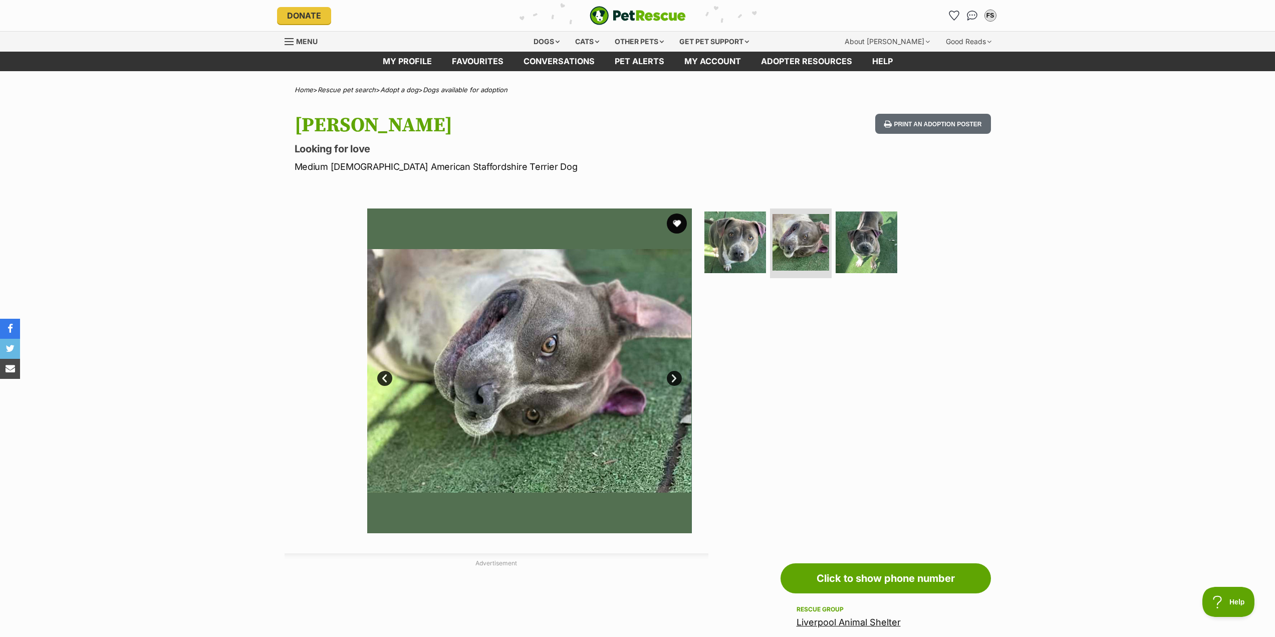
click at [669, 380] on link "Next" at bounding box center [674, 378] width 15 height 15
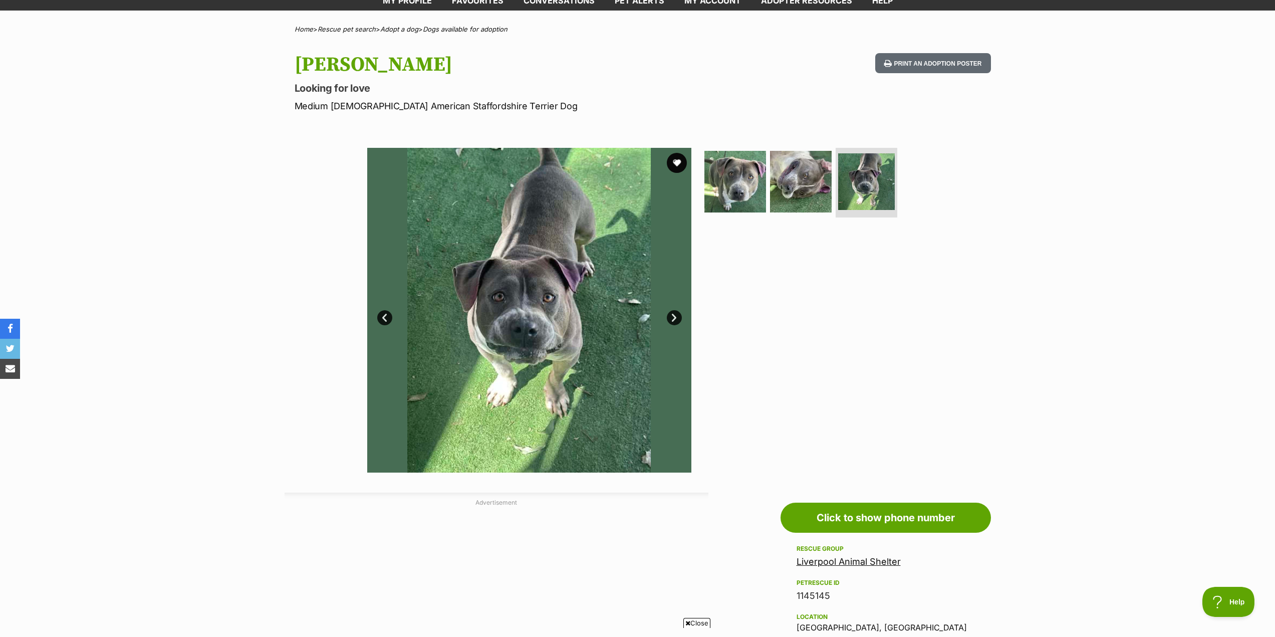
scroll to position [251, 0]
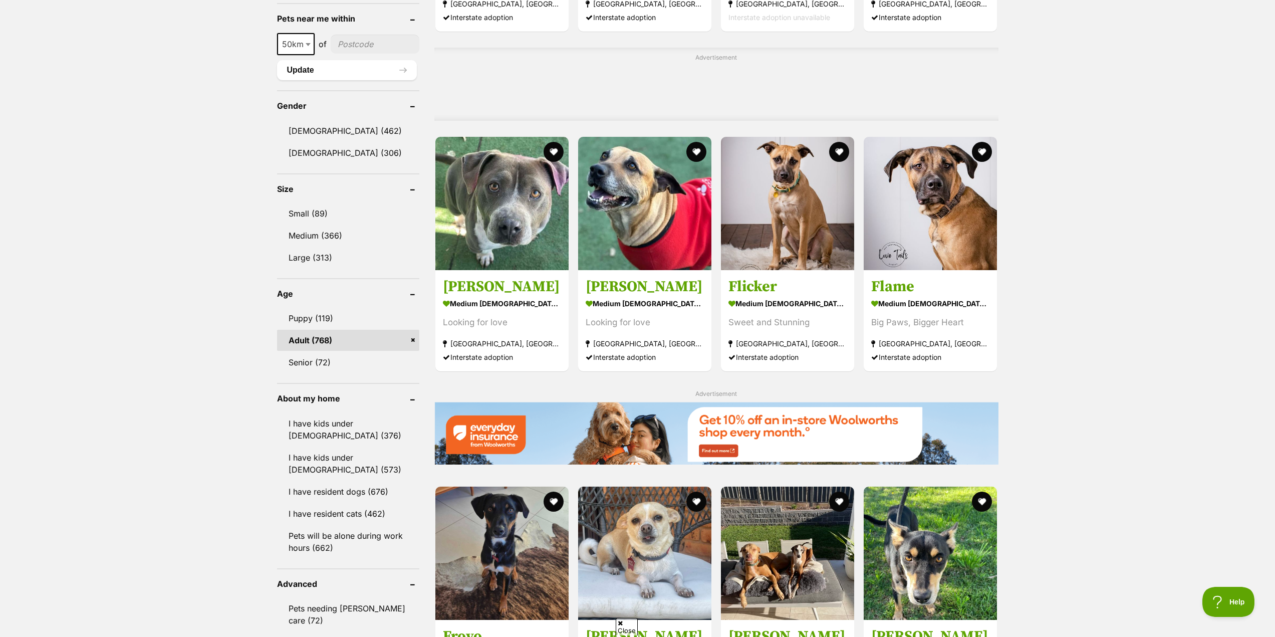
scroll to position [1002, 0]
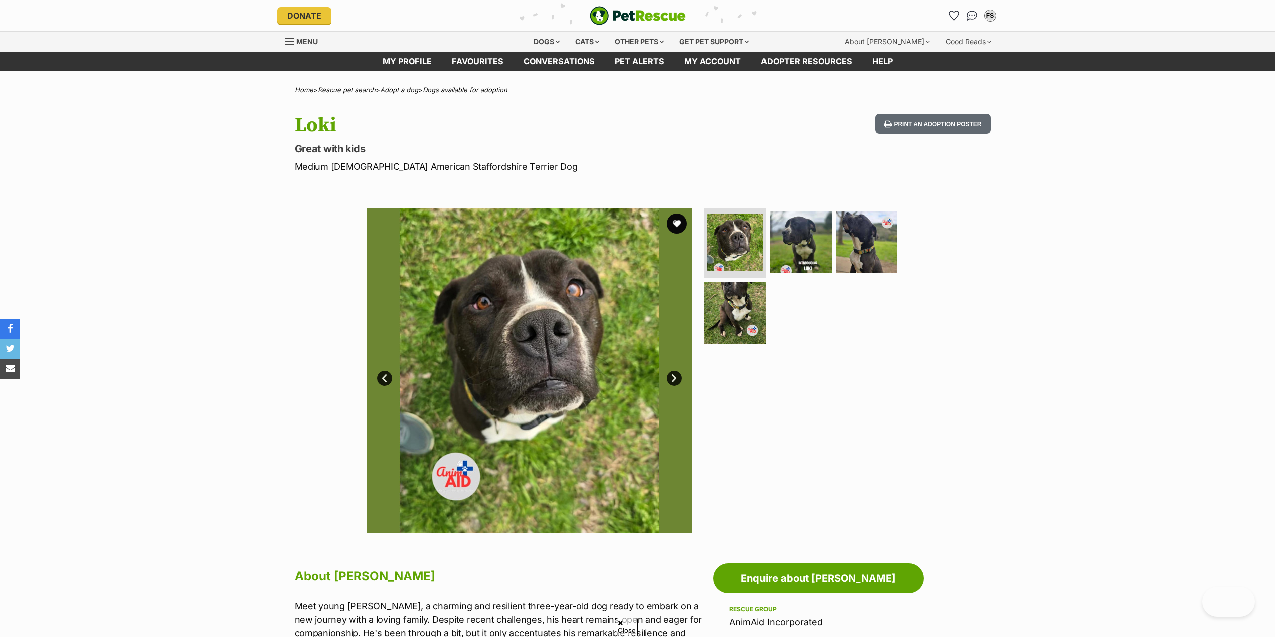
scroll to position [351, 0]
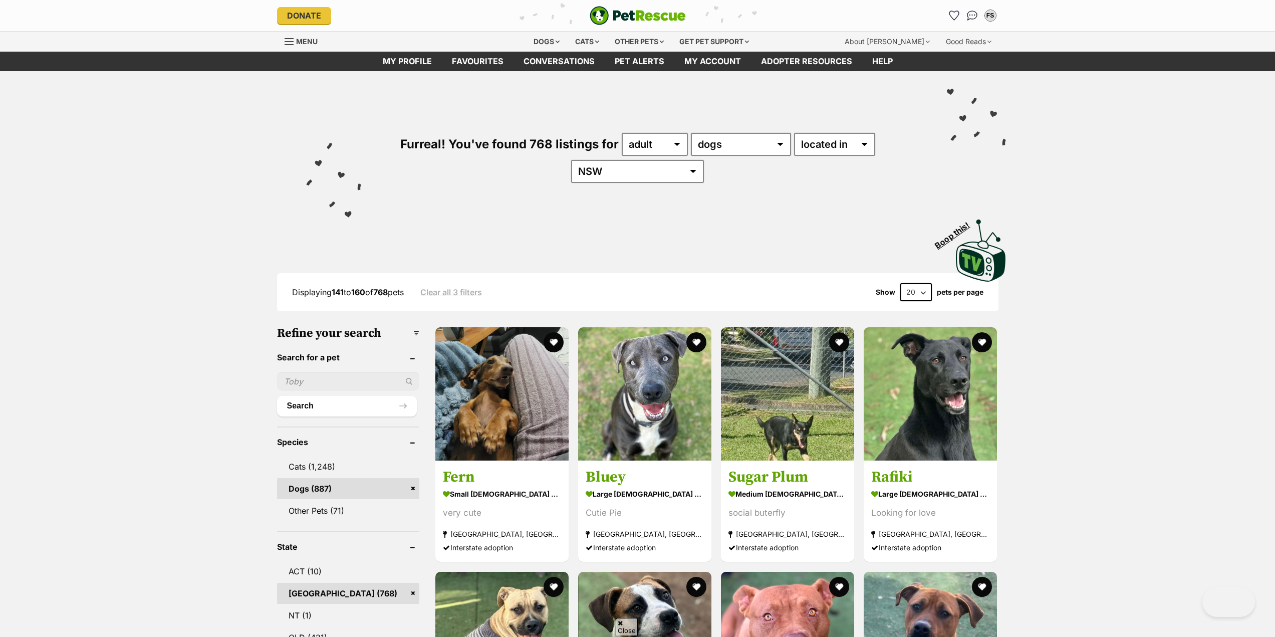
scroll to position [1403, 0]
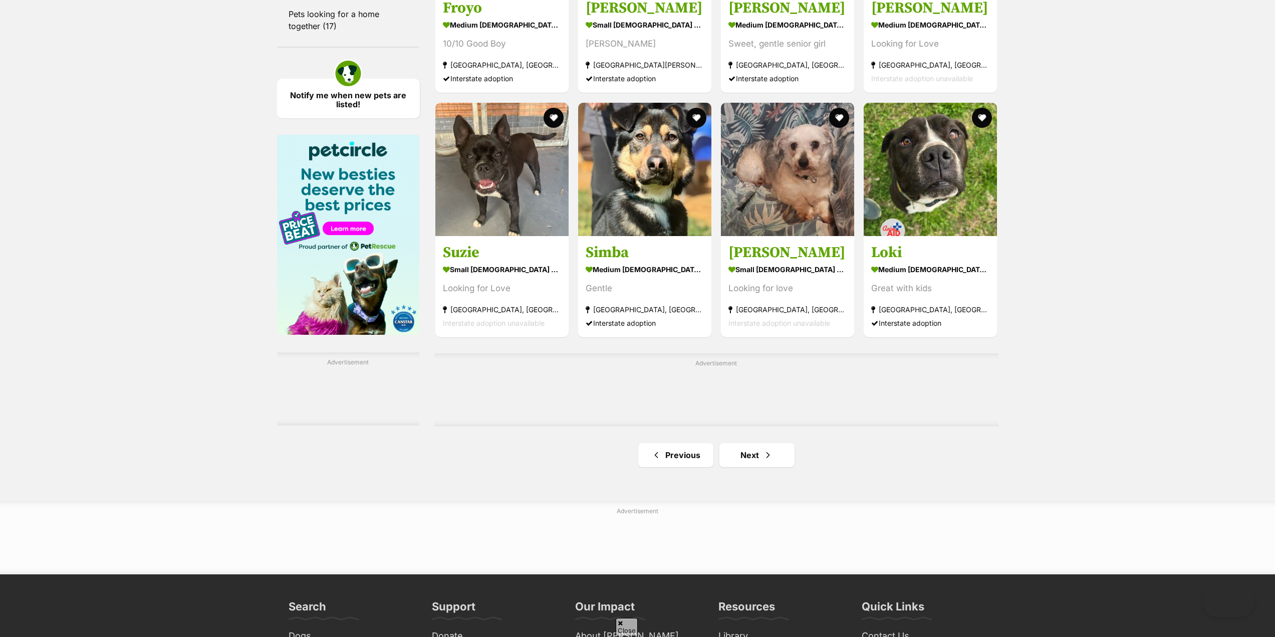
click at [754, 457] on link "Next" at bounding box center [757, 455] width 75 height 24
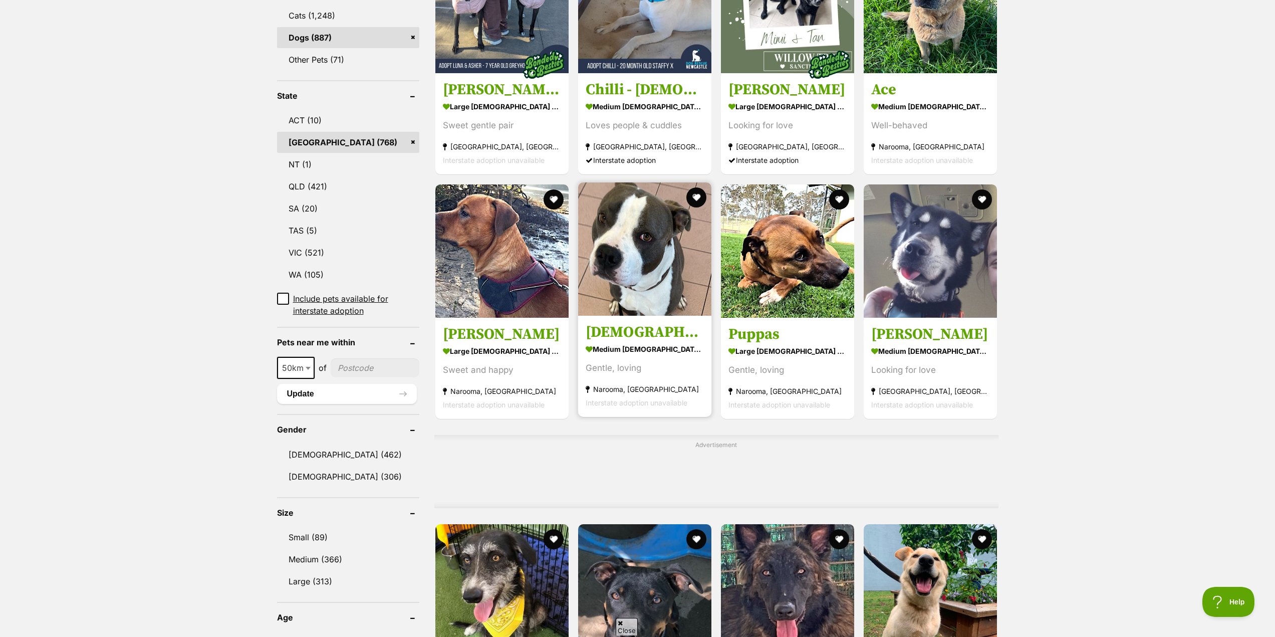
click at [653, 322] on link "Zeus medium male Dog Gentle, loving Narooma, NSW Interstate adoption unavailable" at bounding box center [644, 366] width 133 height 102
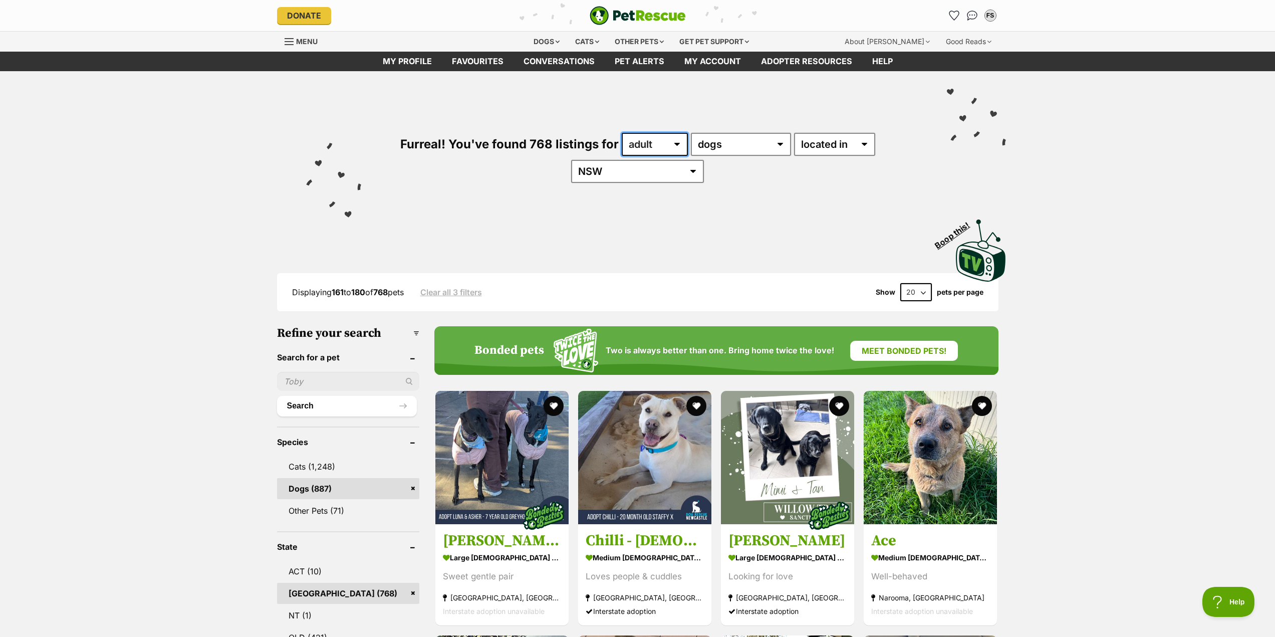
click at [659, 155] on select "any age puppy adult senior" at bounding box center [655, 144] width 66 height 23
select select "any"
click at [622, 133] on select "any age puppy adult senior" at bounding box center [655, 144] width 66 height 23
click at [647, 135] on select "any age puppy adult senior" at bounding box center [655, 144] width 66 height 23
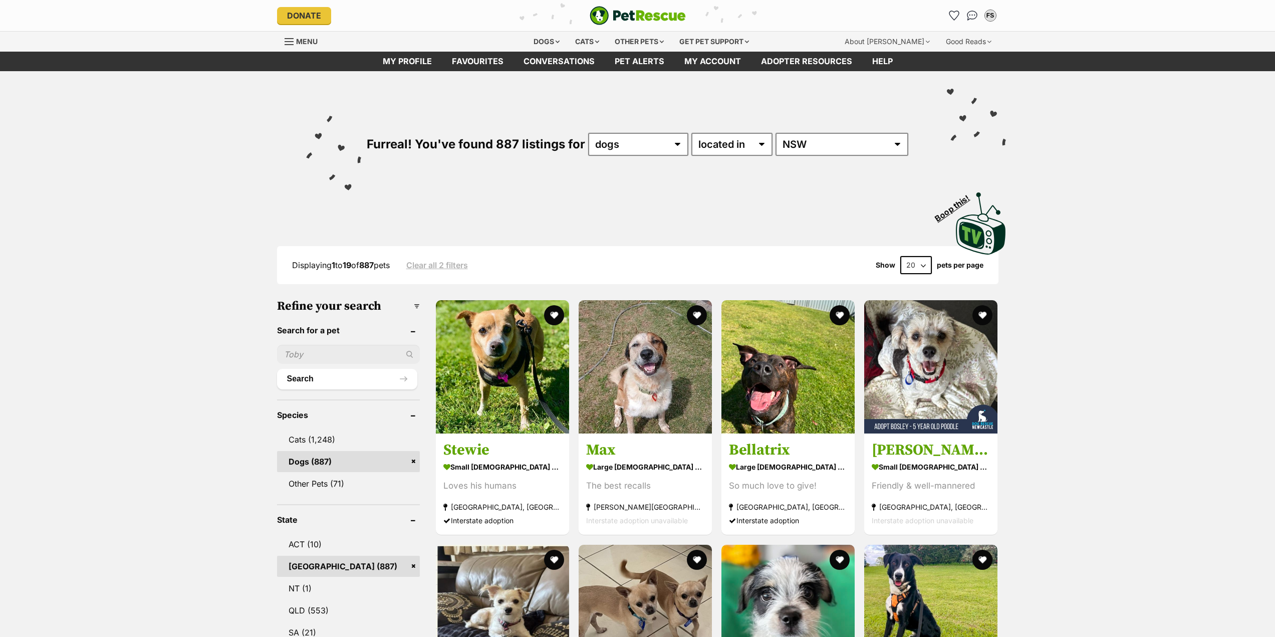
click at [616, 133] on select "any type of pet cats dogs other pets" at bounding box center [638, 144] width 100 height 23
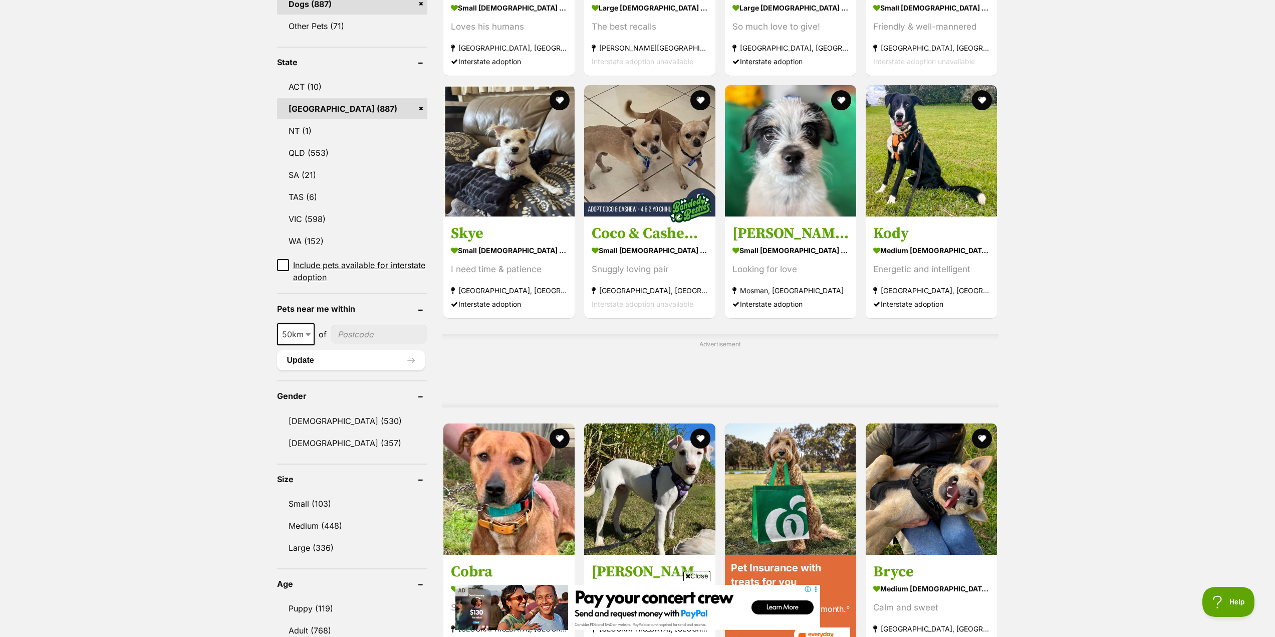
scroll to position [702, 0]
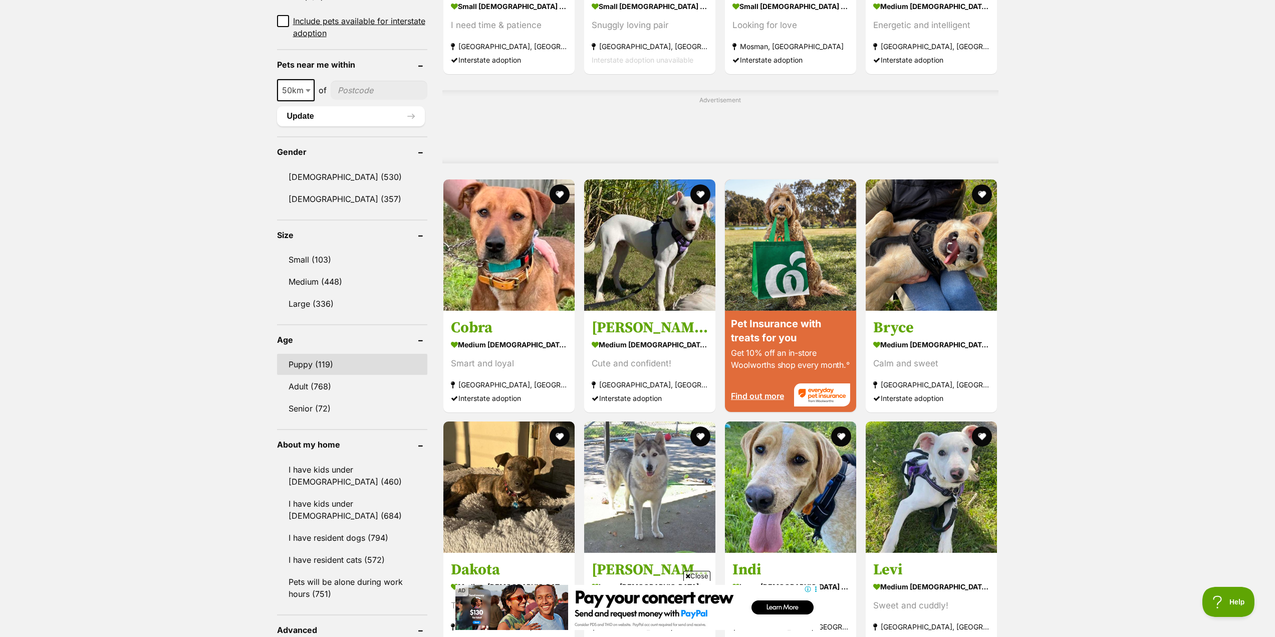
click at [330, 367] on link "Puppy (119)" at bounding box center [352, 364] width 150 height 21
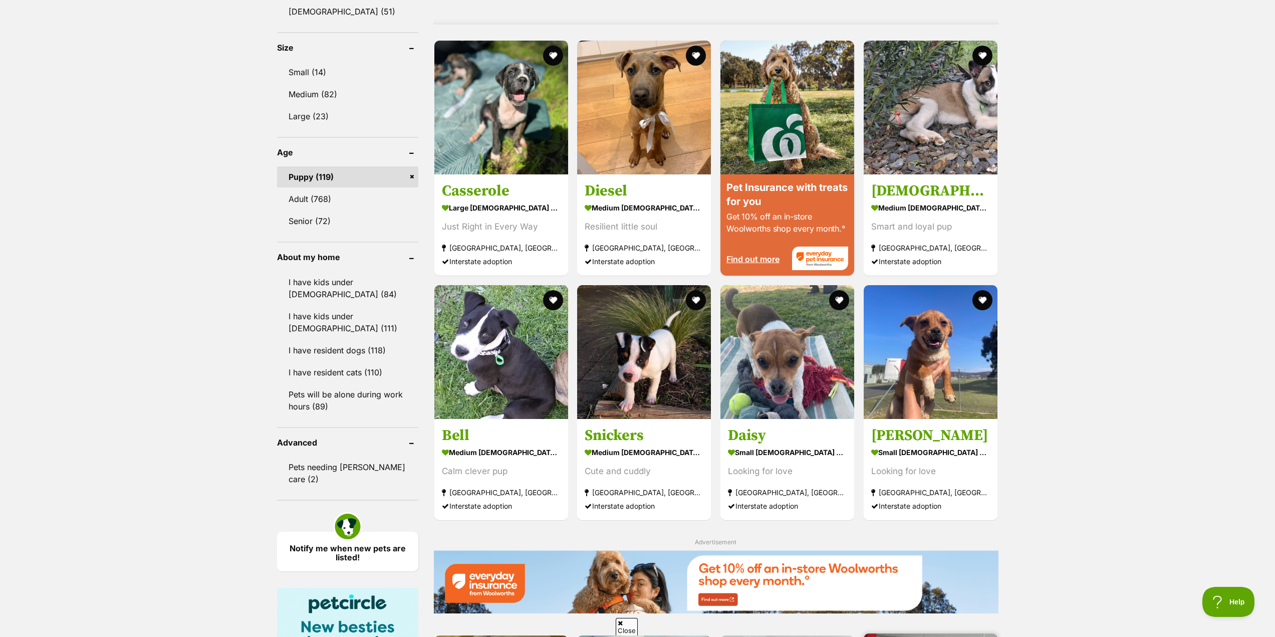
scroll to position [1203, 0]
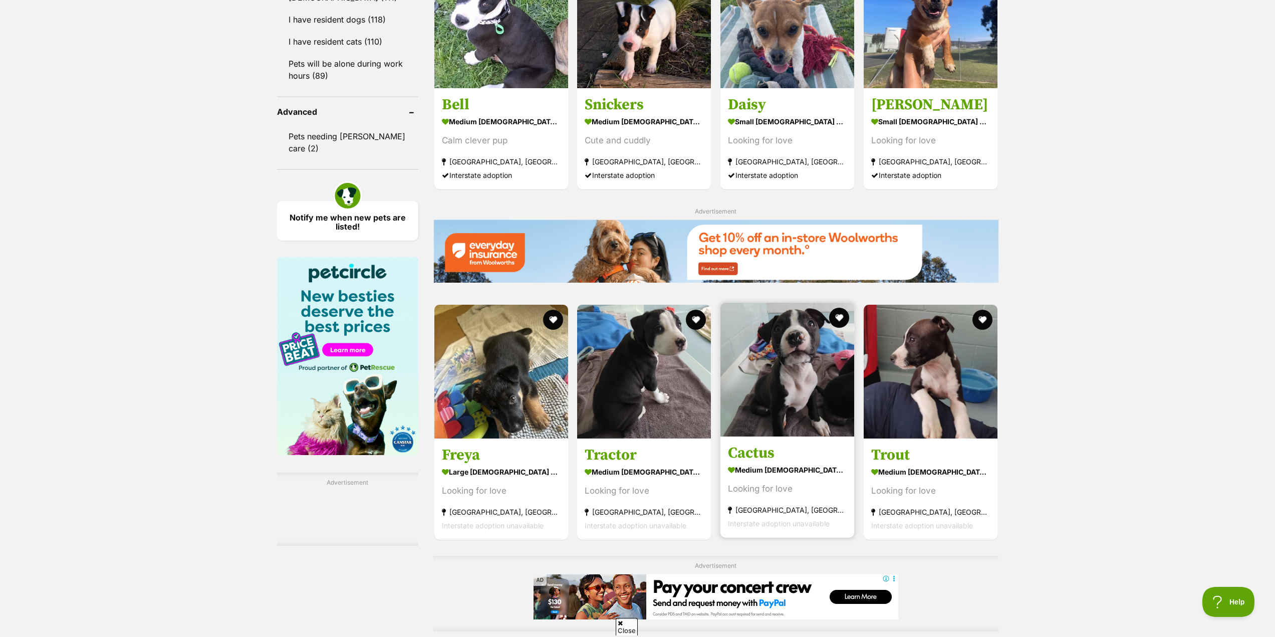
click at [765, 451] on h3 "Cactus" at bounding box center [787, 453] width 119 height 19
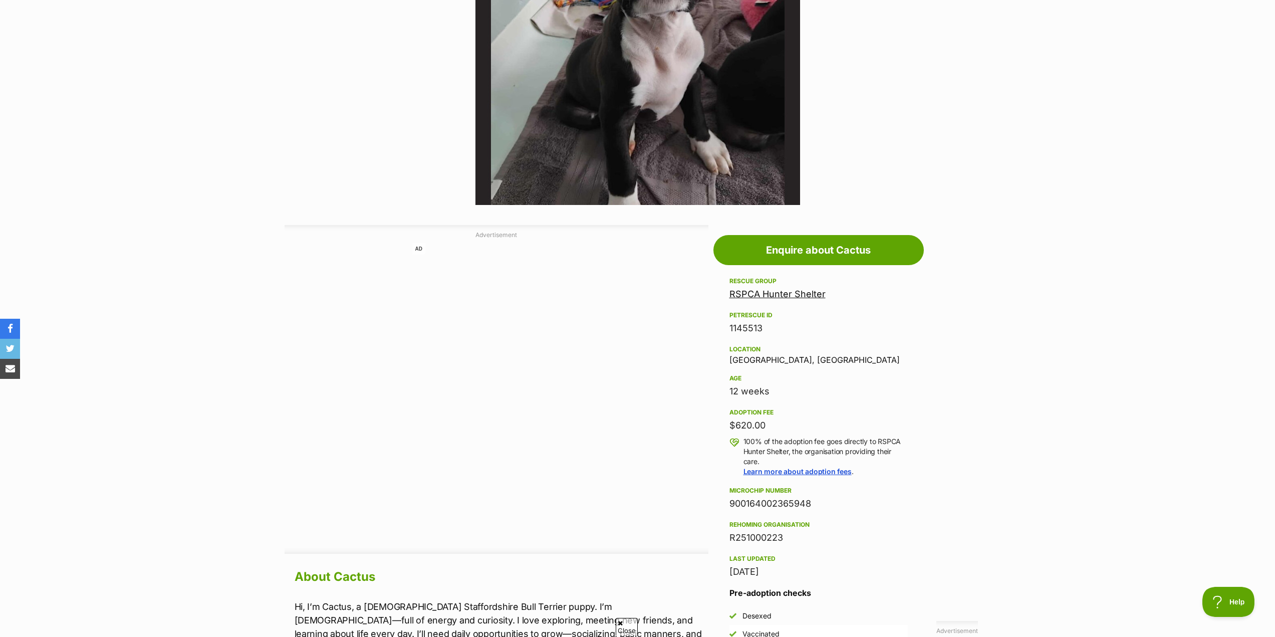
scroll to position [323, 0]
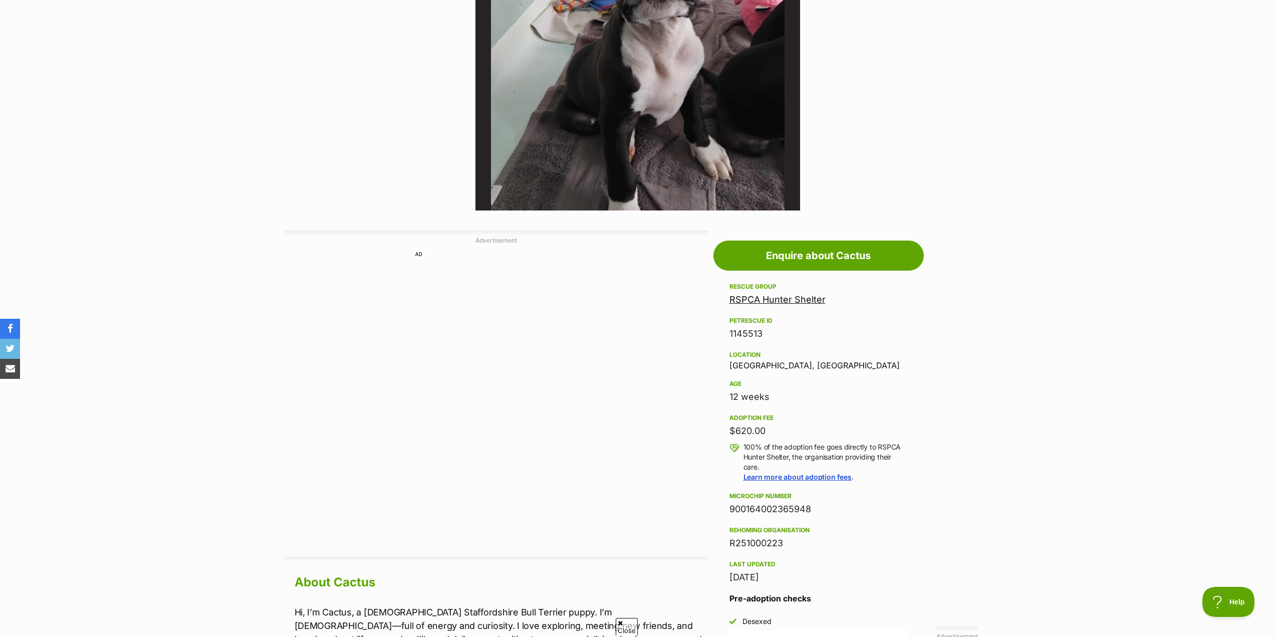
drag, startPoint x: 770, startPoint y: 397, endPoint x: 728, endPoint y: 402, distance: 42.3
click at [728, 402] on aside "Rescue group RSPCA Hunter Shelter PetRescue ID 1145513 Location [GEOGRAPHIC_DAT…" at bounding box center [819, 492] width 210 height 422
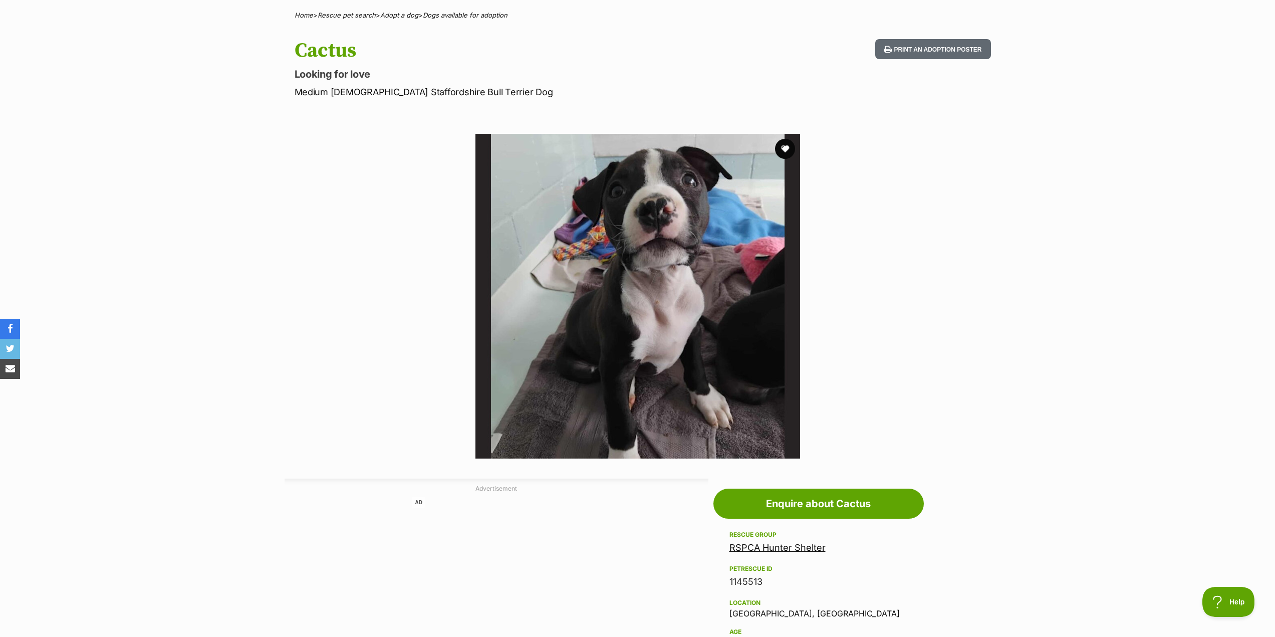
scroll to position [22, 0]
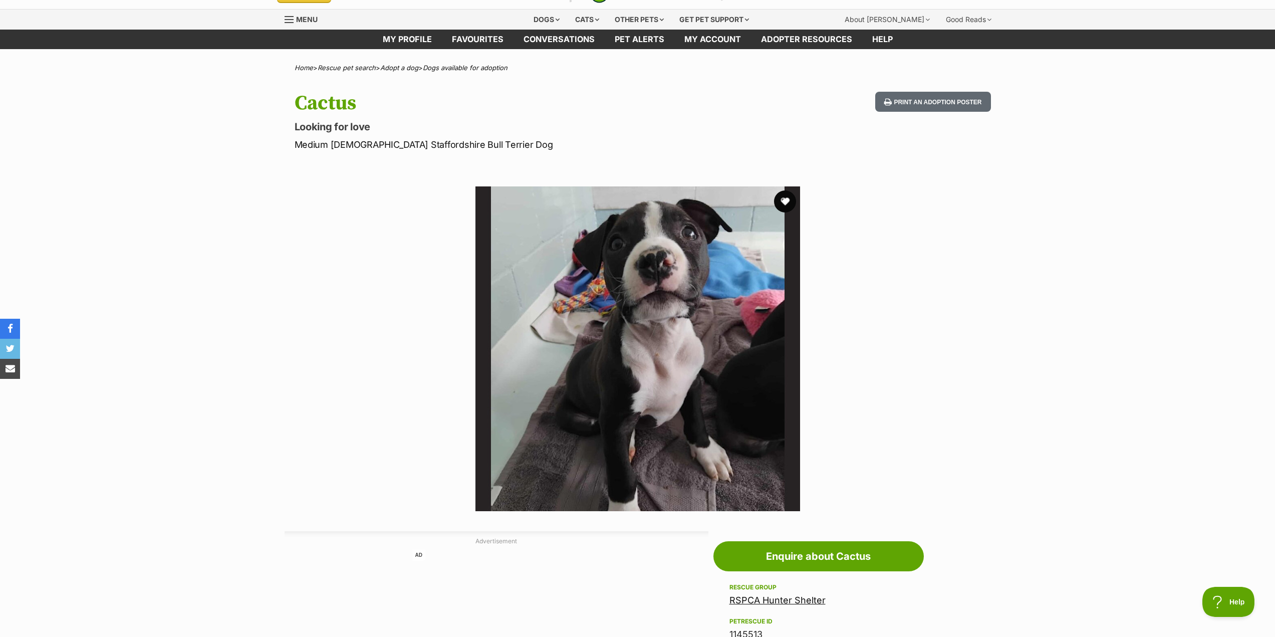
click at [779, 199] on button "favourite" at bounding box center [785, 201] width 22 height 22
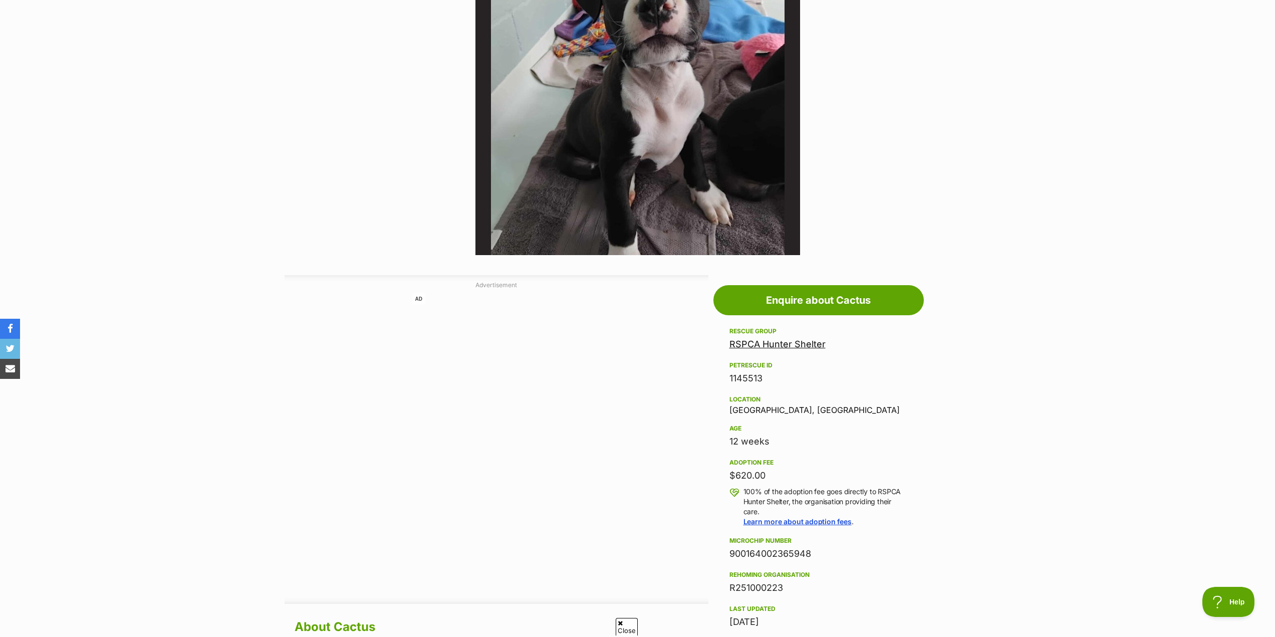
scroll to position [0, 0]
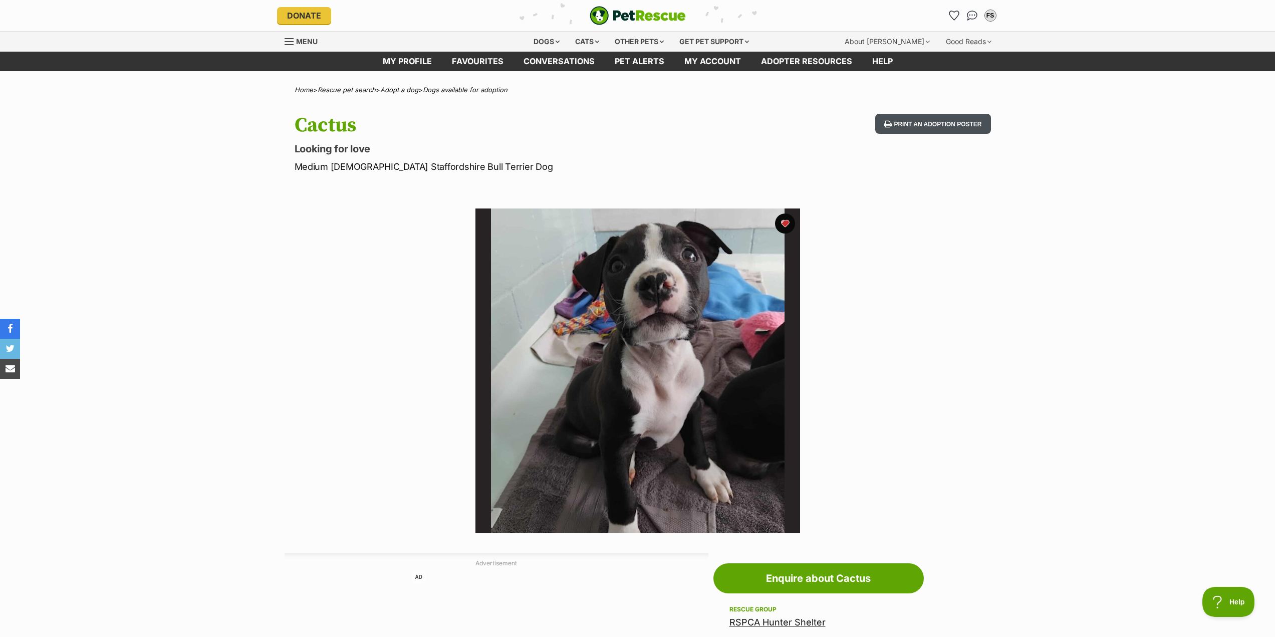
click at [923, 130] on button "Print an adoption poster" at bounding box center [933, 124] width 115 height 21
click at [158, 224] on div "Available 1 of 1 images Next Prev 1" at bounding box center [637, 363] width 1275 height 340
